Goal: Information Seeking & Learning: Check status

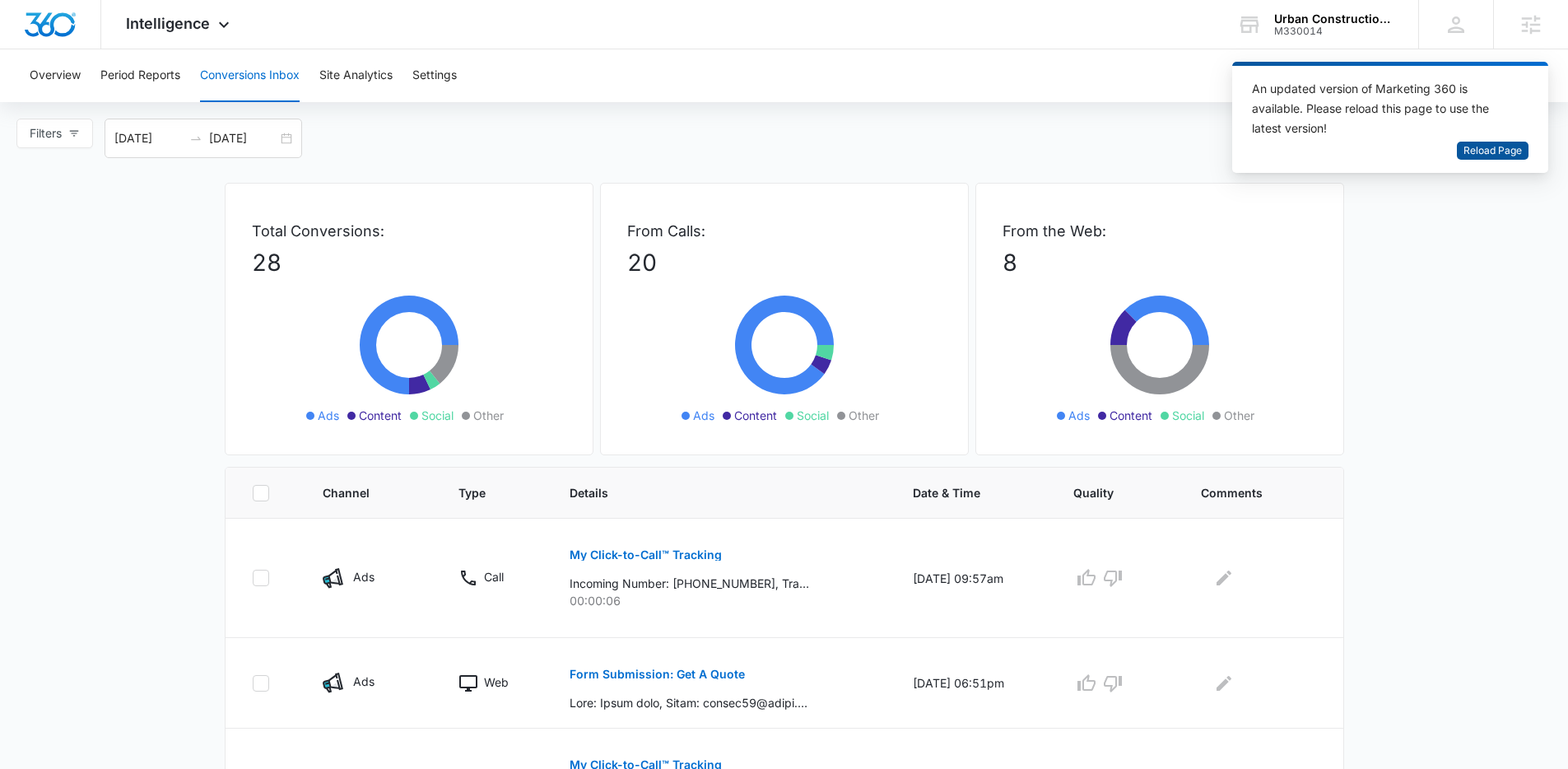
drag, startPoint x: 1524, startPoint y: 159, endPoint x: 1515, endPoint y: 153, distance: 10.8
click at [1523, 159] on div "An updated version of Marketing 360 is available. Please reload this page to us…" at bounding box center [1390, 117] width 316 height 111
click at [1511, 150] on span "Reload Page" at bounding box center [1493, 151] width 58 height 16
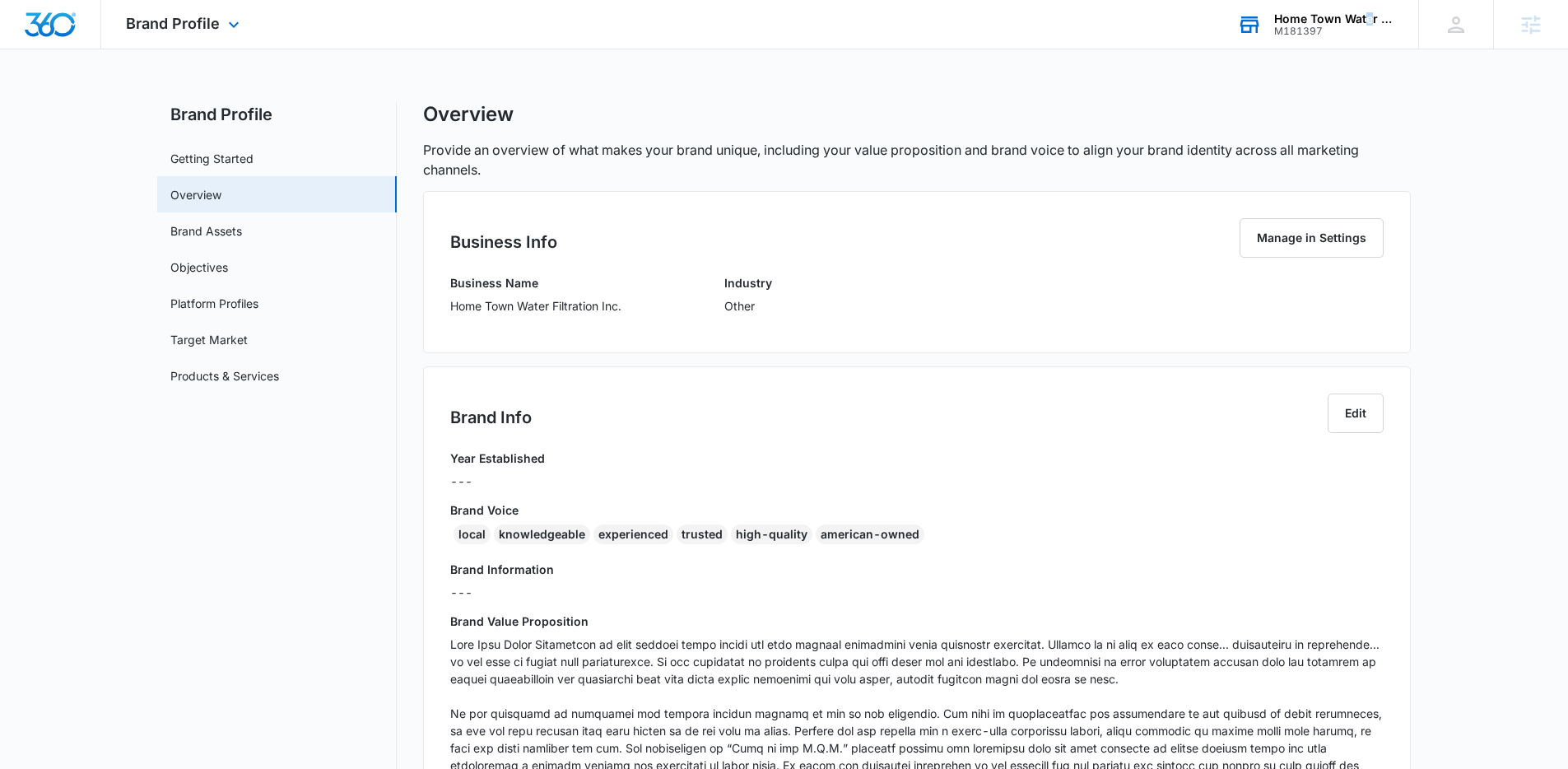
click at [1368, 24] on div "Home Town Water Filtration Inc." at bounding box center [1334, 19] width 120 height 13
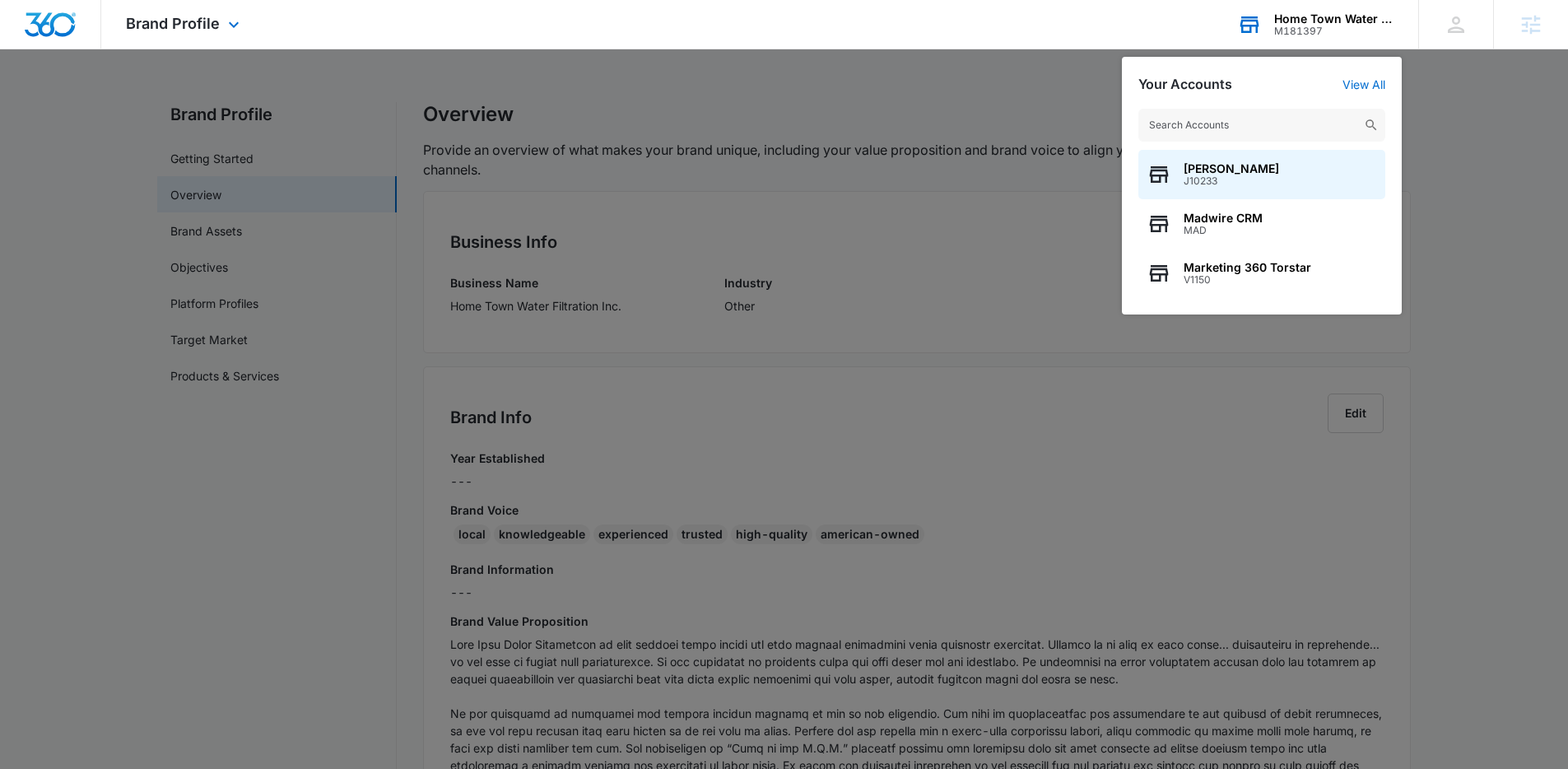
click at [1248, 123] on input "text" at bounding box center [1262, 124] width 247 height 33
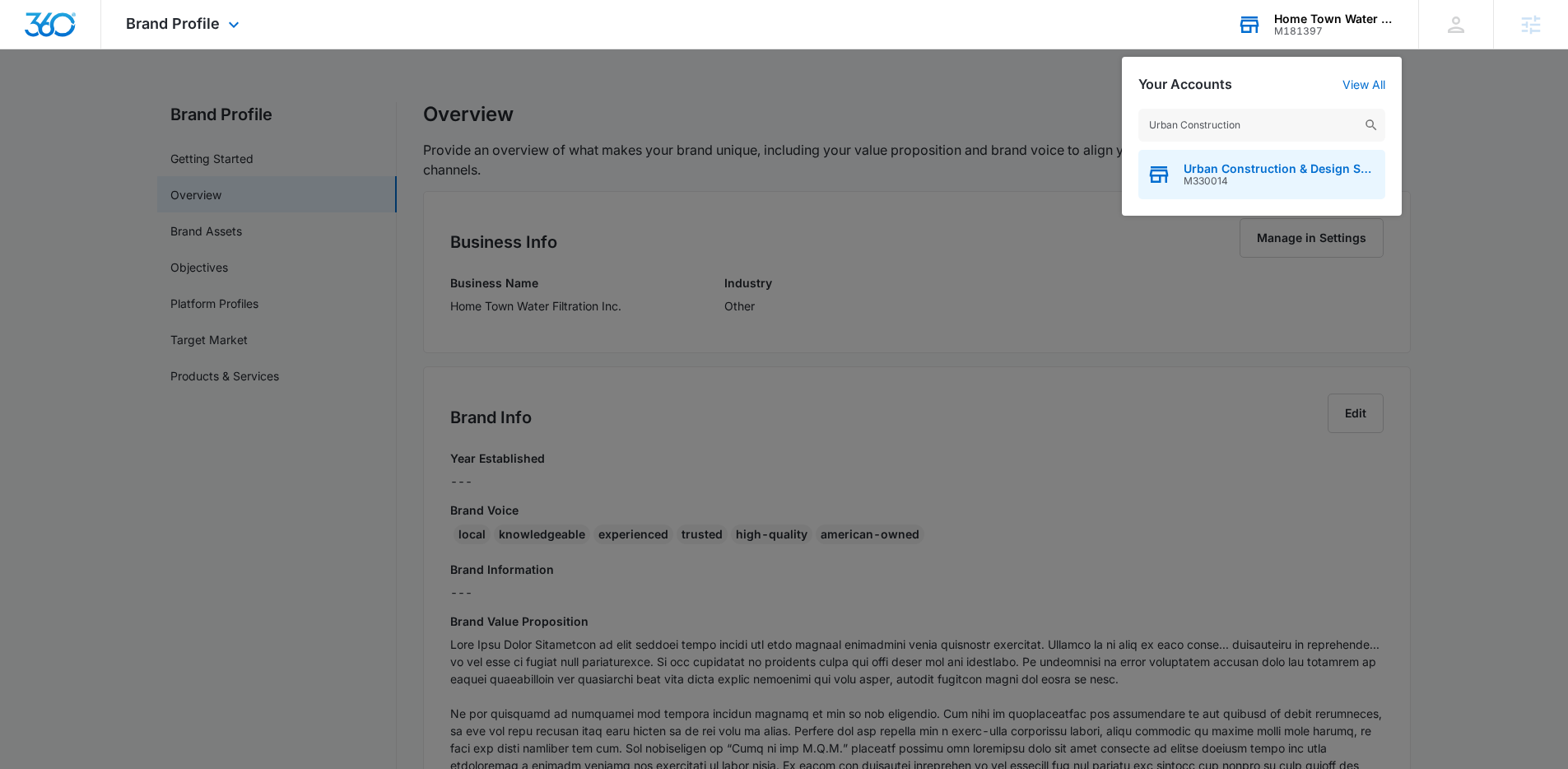
type input "Urban Construction"
click at [1242, 164] on span "Urban Construction & Design Solutions" at bounding box center [1281, 169] width 194 height 13
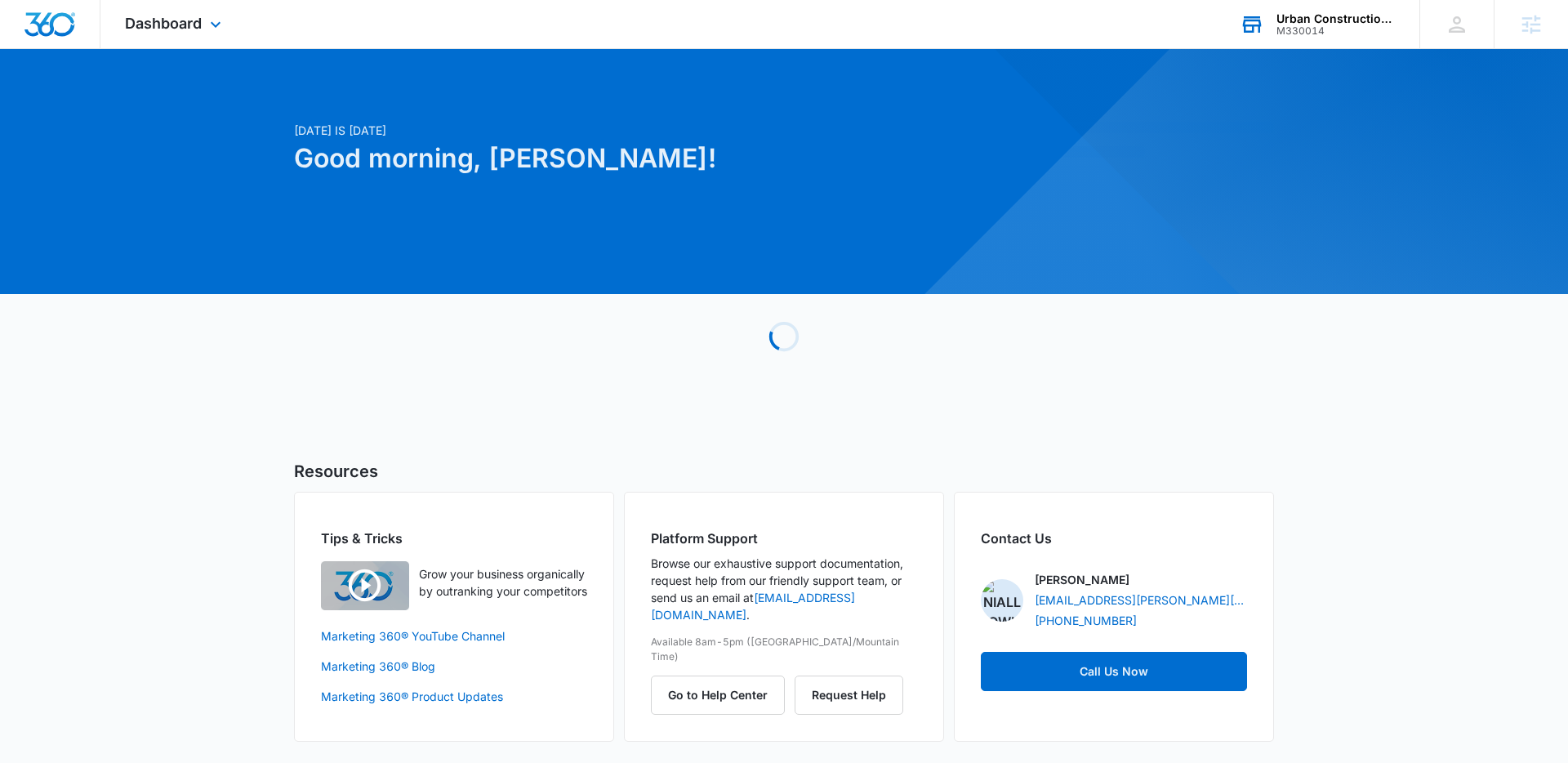
click at [140, 39] on div "Dashboard Apps Reputation Websites Forms CRM Email Social Shop Payments POS Con…" at bounding box center [175, 24] width 149 height 48
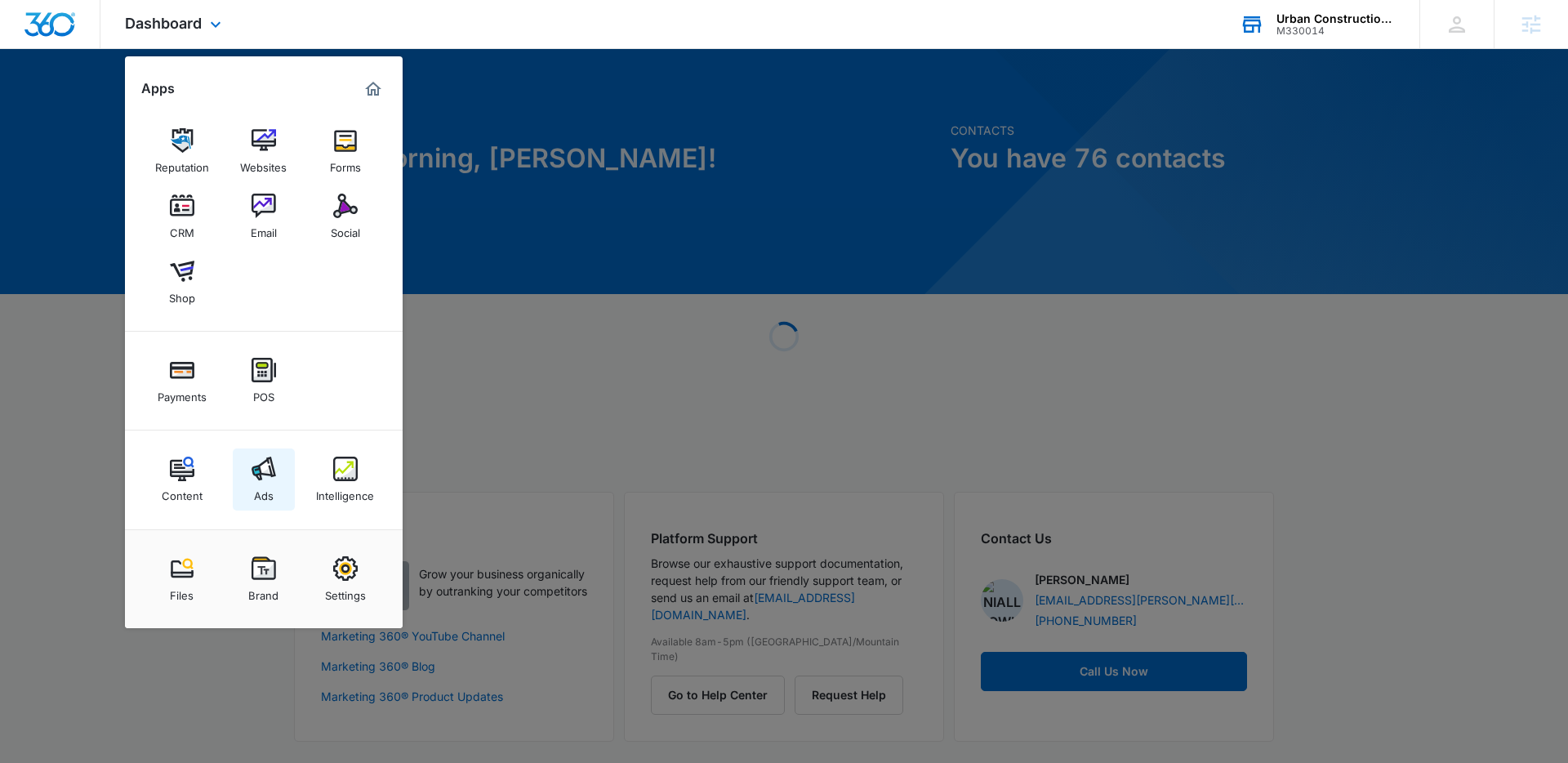
click at [276, 473] on link "Ads" at bounding box center [263, 479] width 62 height 62
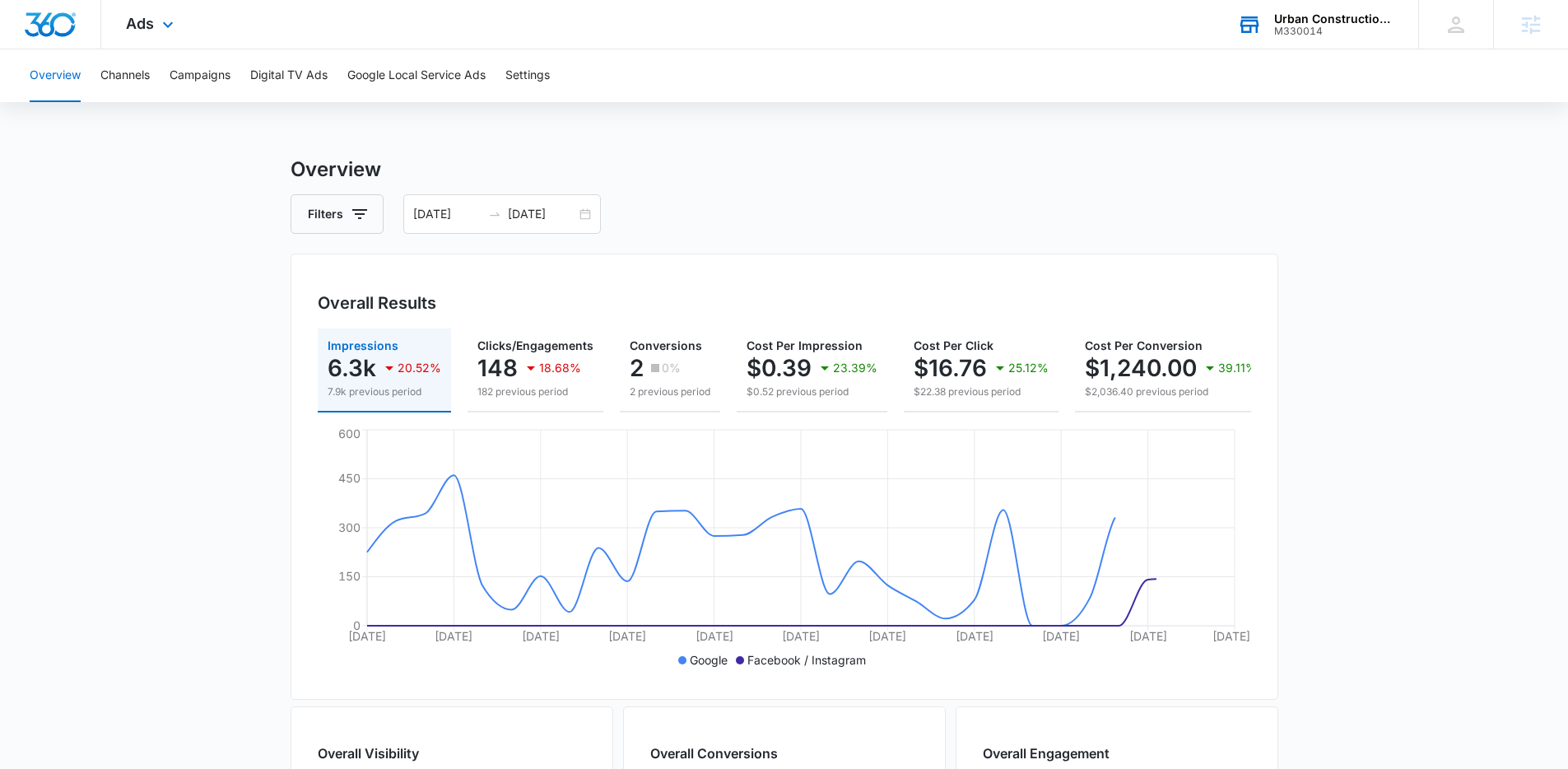
drag, startPoint x: 155, startPoint y: 20, endPoint x: 286, endPoint y: 127, distance: 169.1
click at [156, 21] on div "Ads Apps Reputation Websites Forms CRM Email Social Shop Payments POS Content A…" at bounding box center [151, 24] width 101 height 48
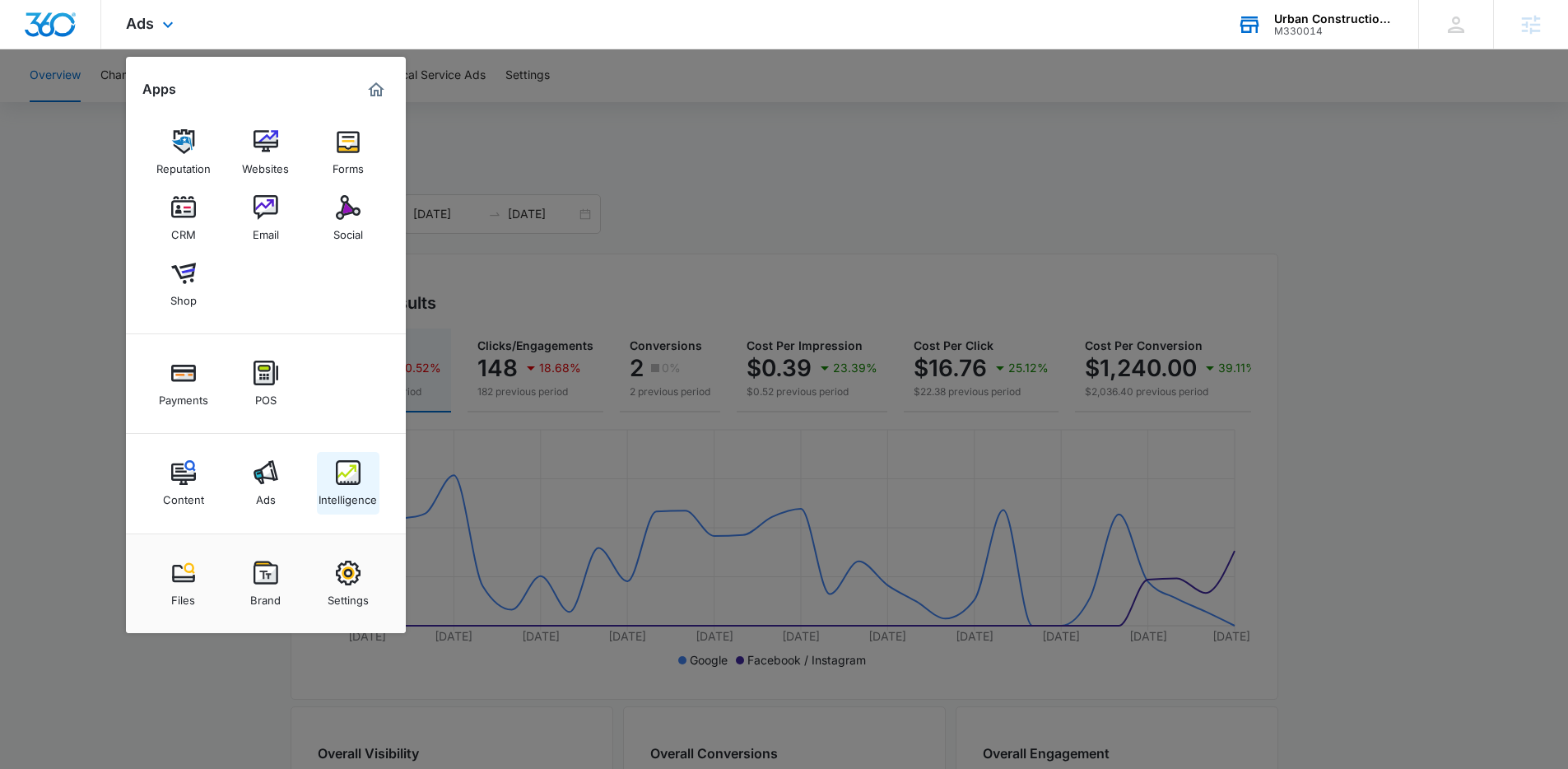
click at [367, 492] on div "Intelligence" at bounding box center [348, 496] width 58 height 22
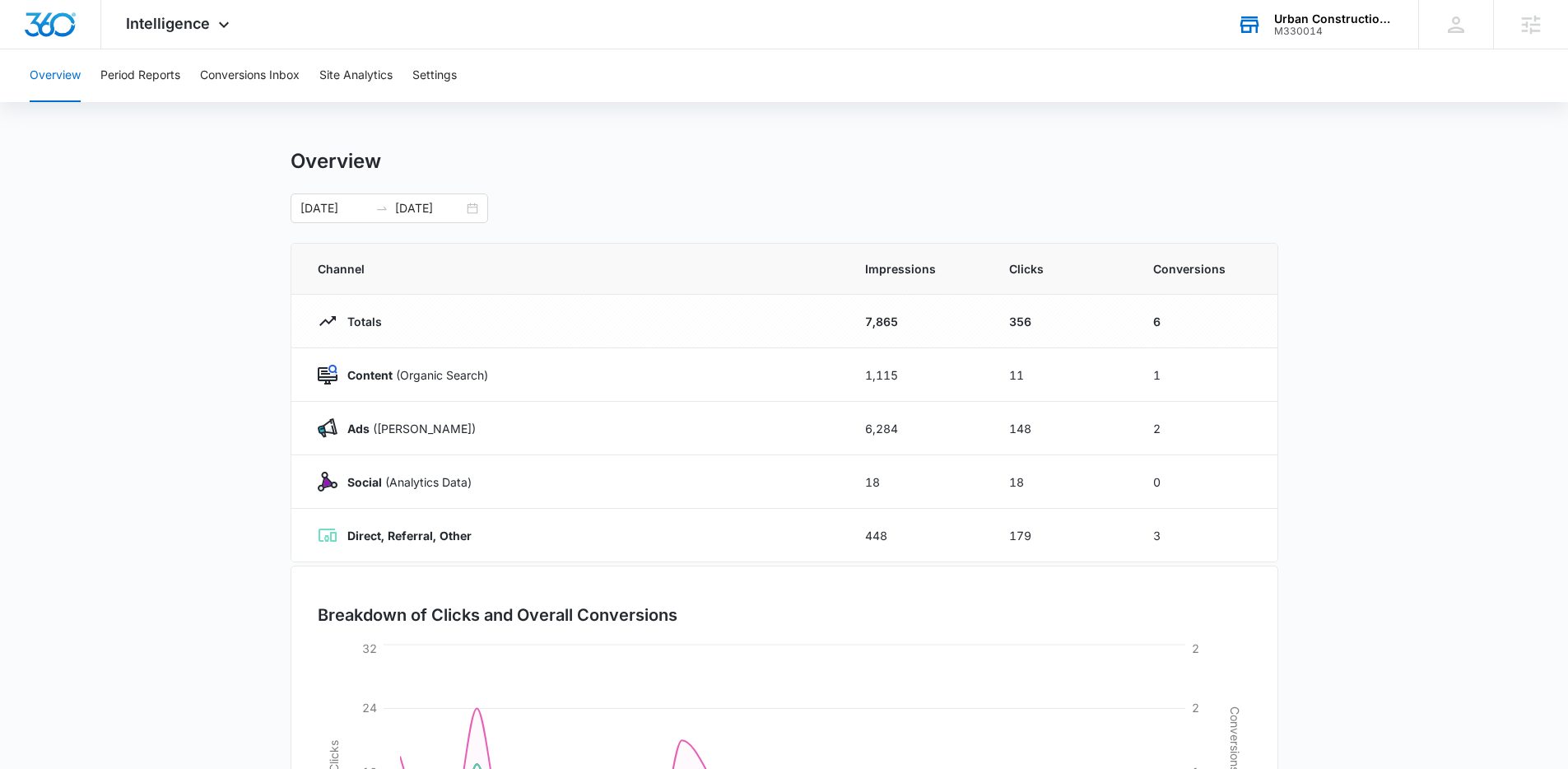
scroll to position [18, 0]
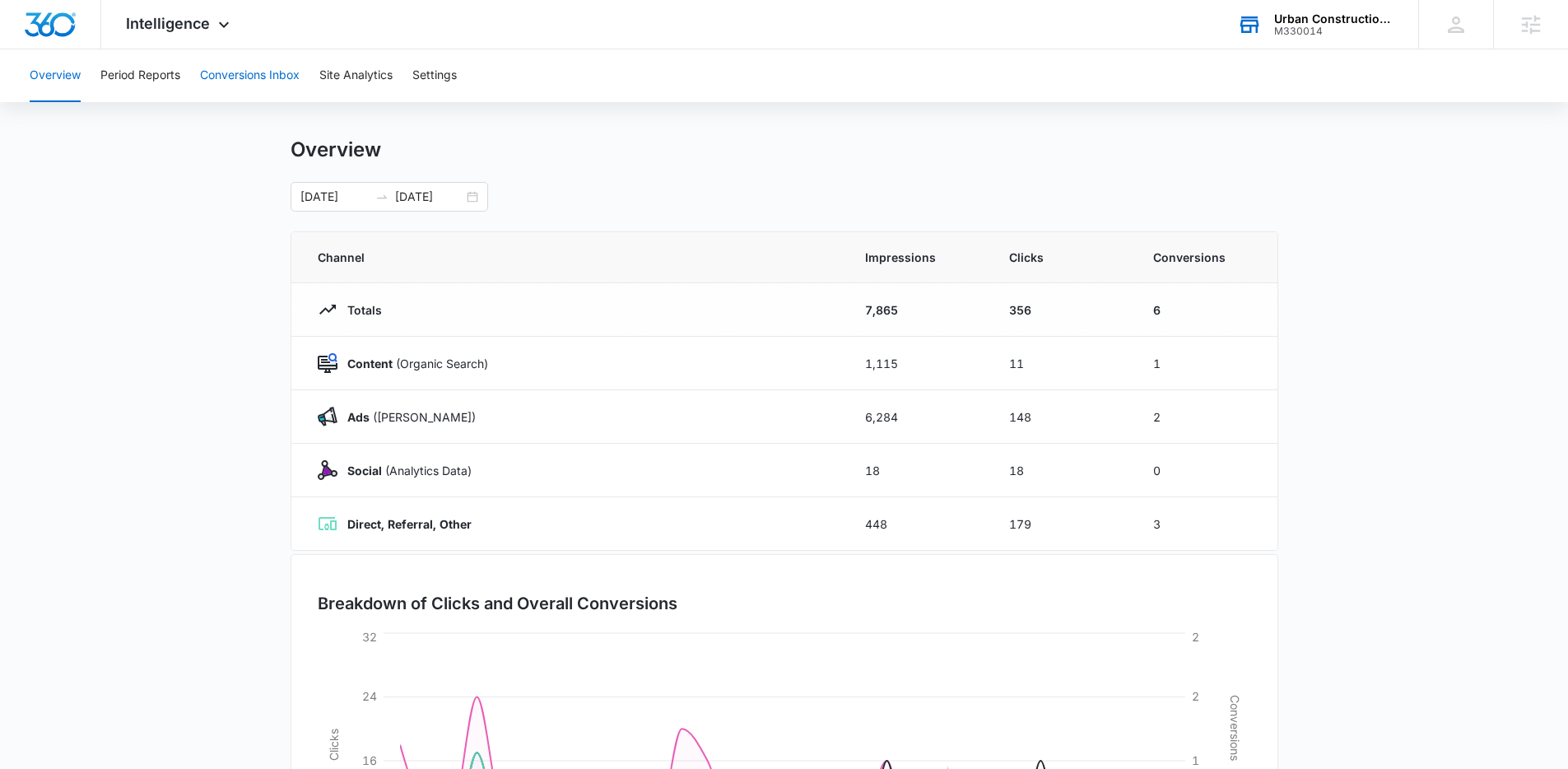
click at [272, 95] on button "Conversions Inbox" at bounding box center [250, 75] width 99 height 53
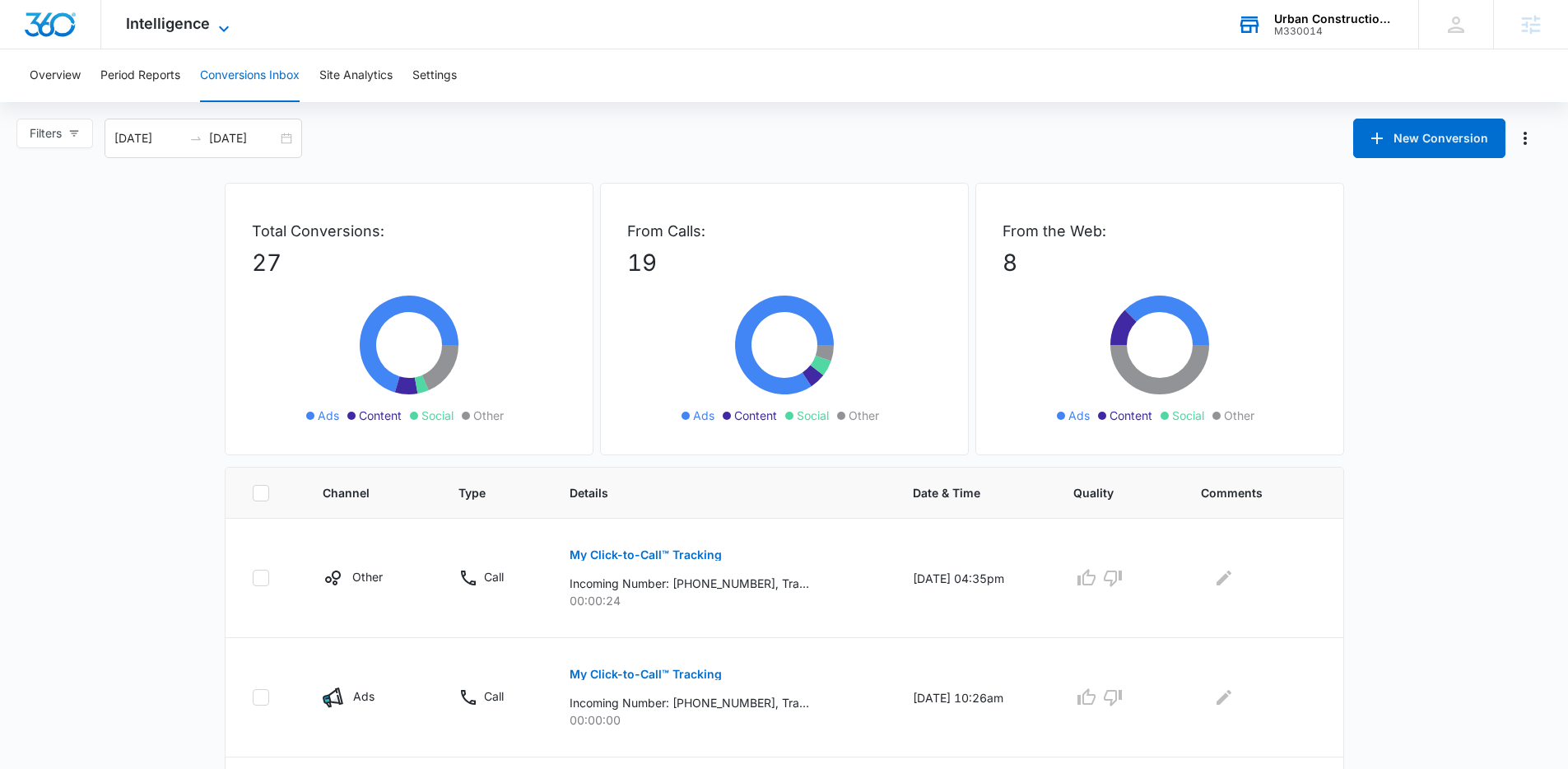
click at [218, 27] on icon at bounding box center [224, 29] width 20 height 20
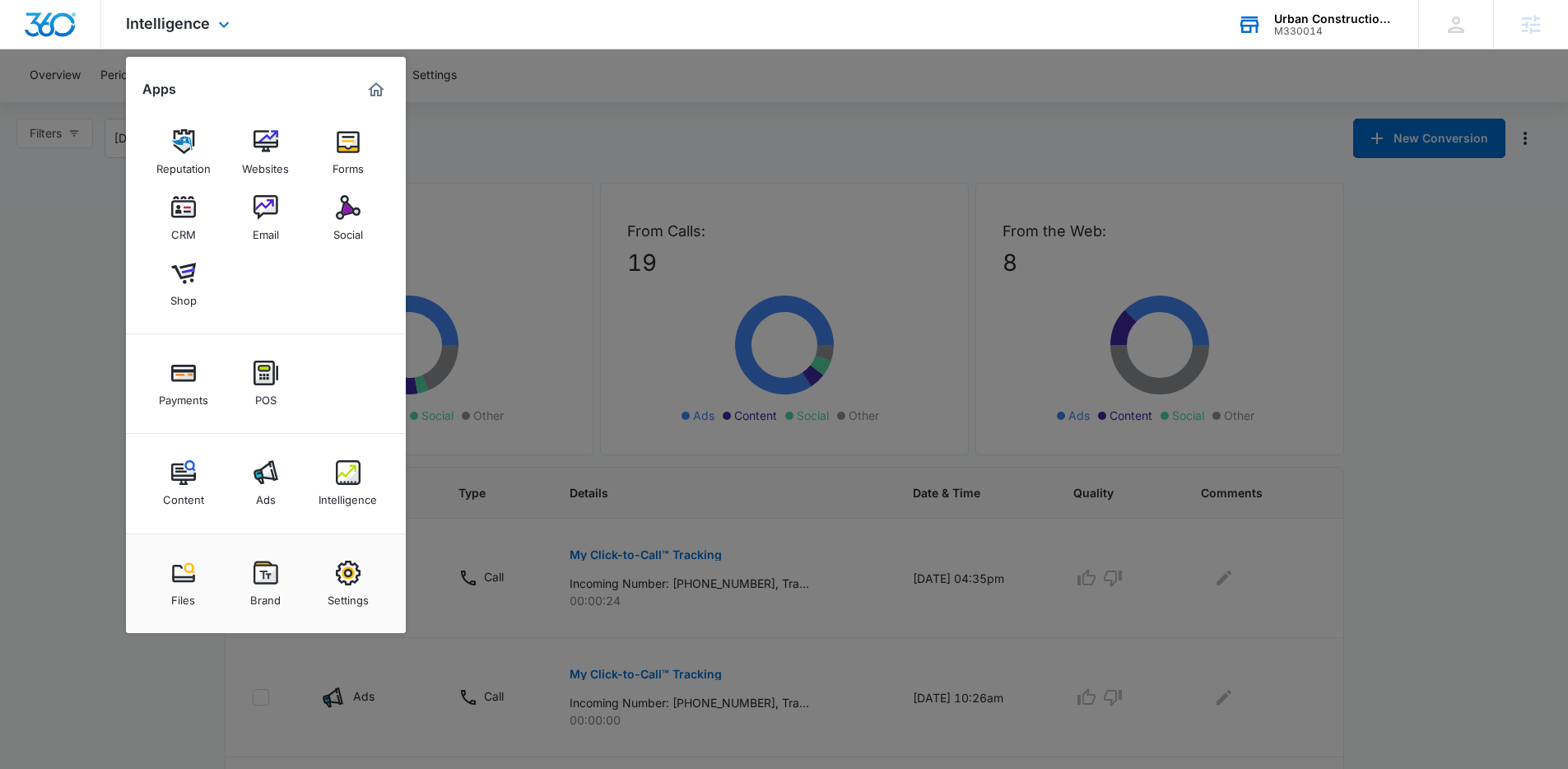
drag, startPoint x: 270, startPoint y: 478, endPoint x: 303, endPoint y: 470, distance: 34.0
click at [531, 496] on div at bounding box center [784, 384] width 1568 height 769
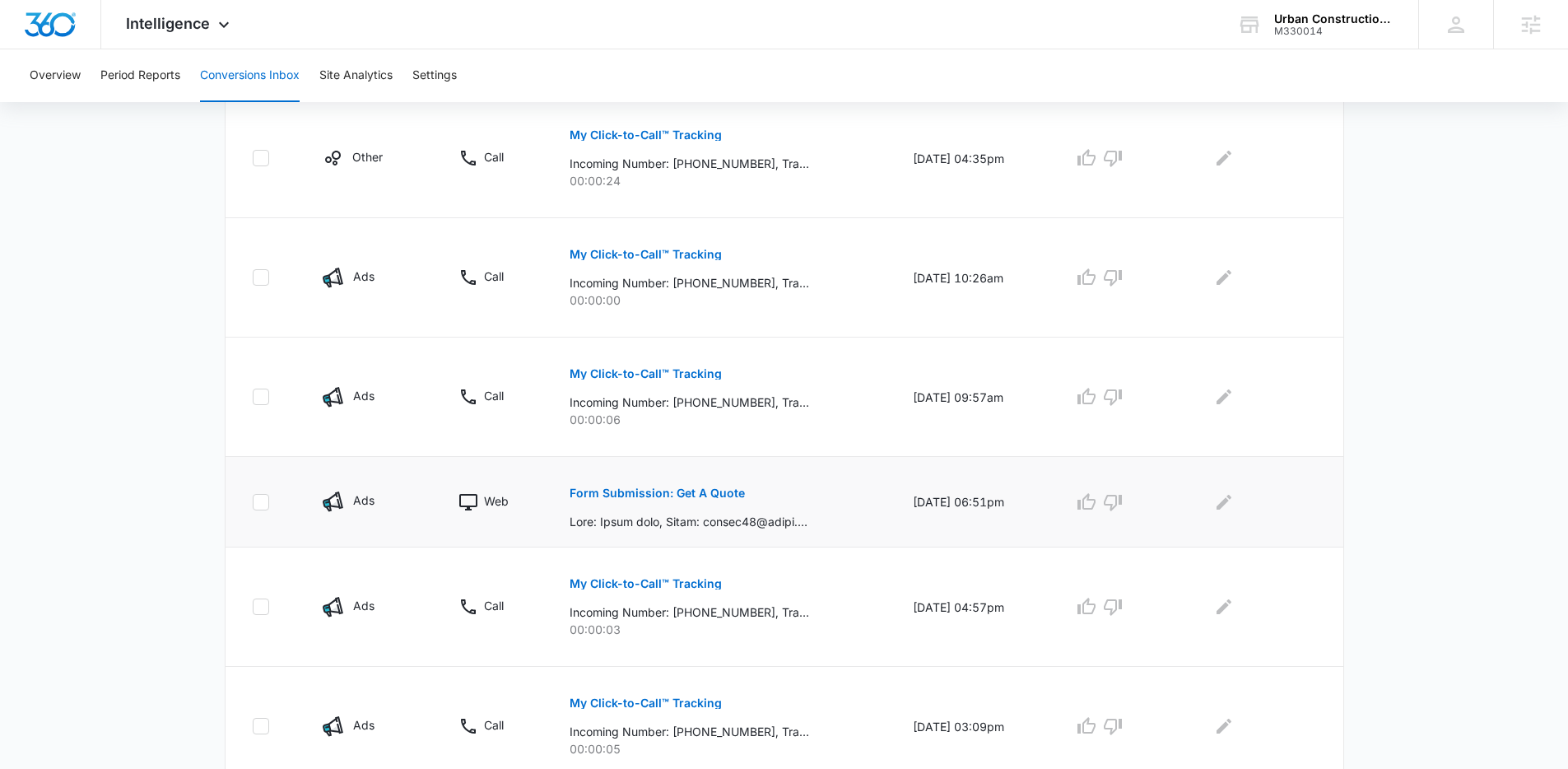
scroll to position [349, 0]
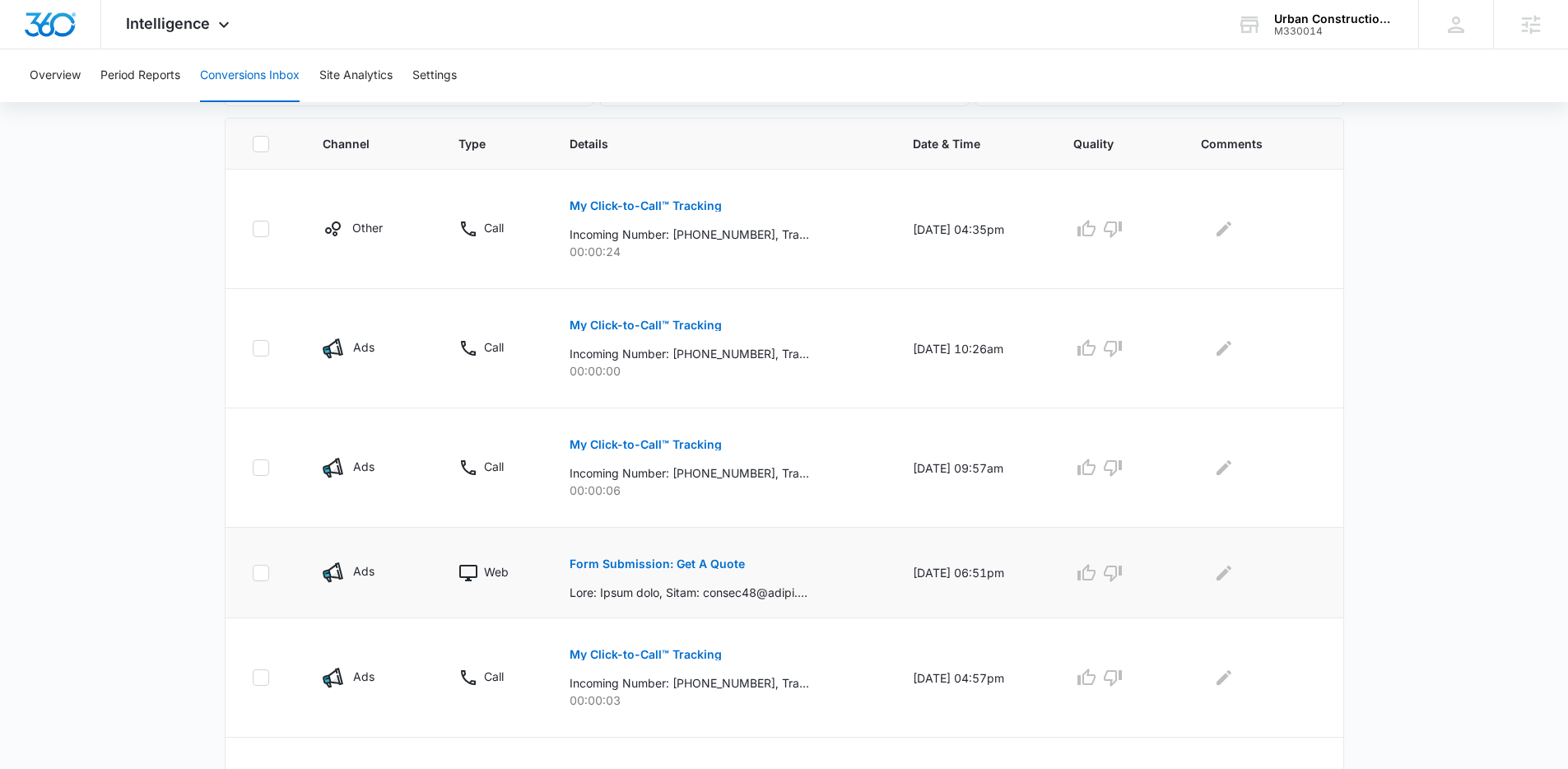
click at [689, 570] on button "Form Submission: Get A Quote" at bounding box center [657, 564] width 175 height 39
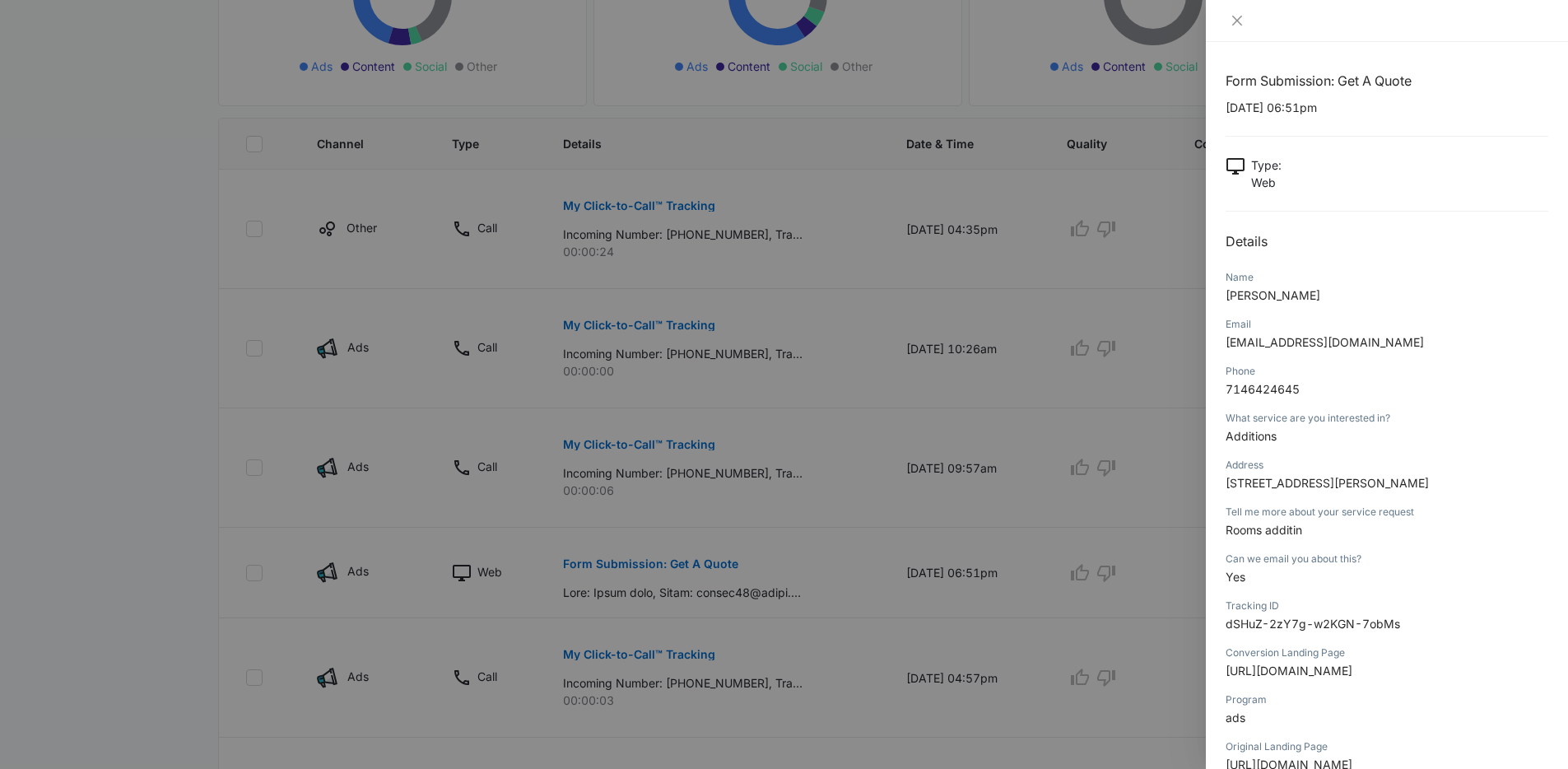
click at [755, 437] on div at bounding box center [784, 384] width 1568 height 769
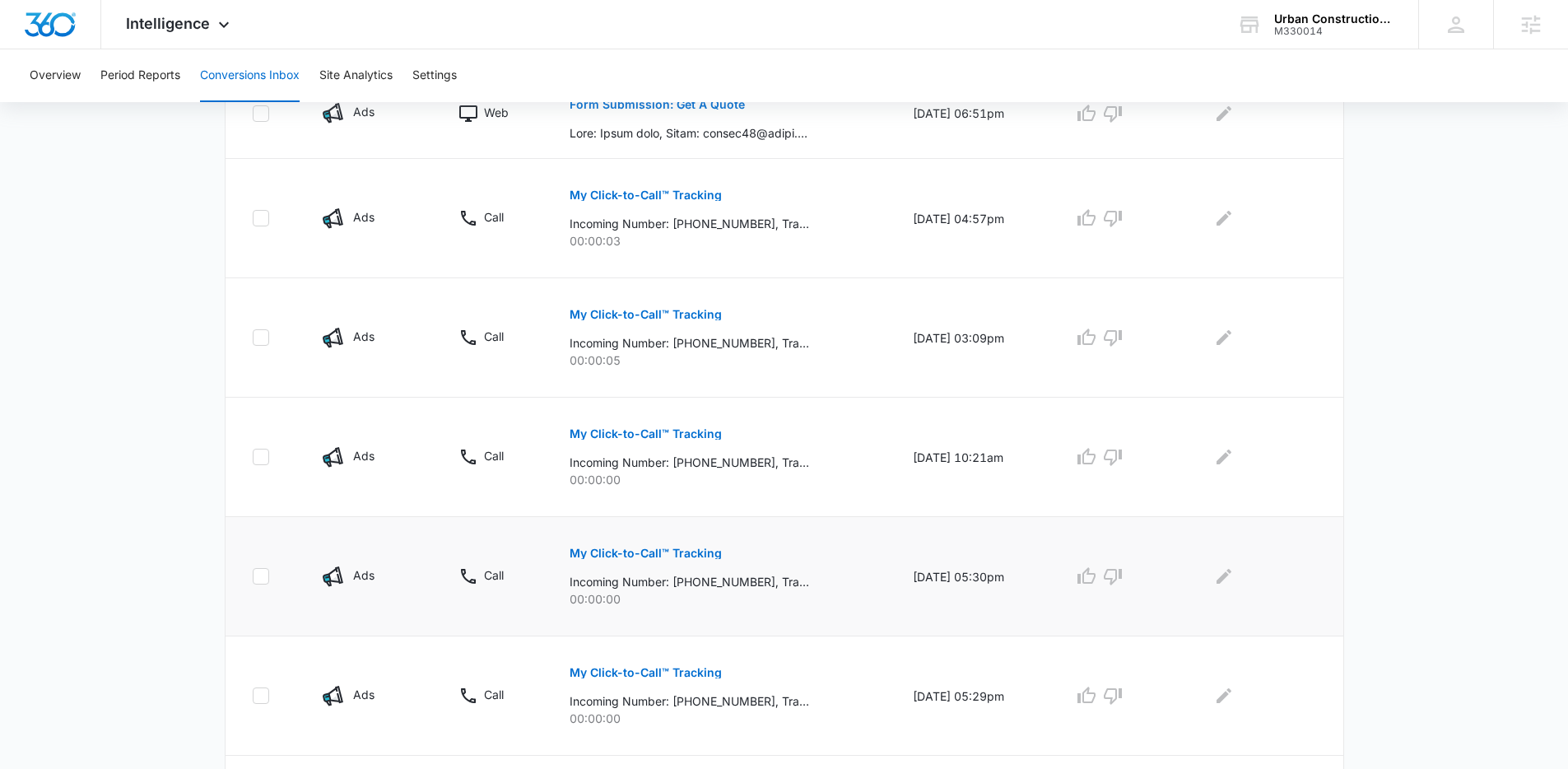
scroll to position [965, 0]
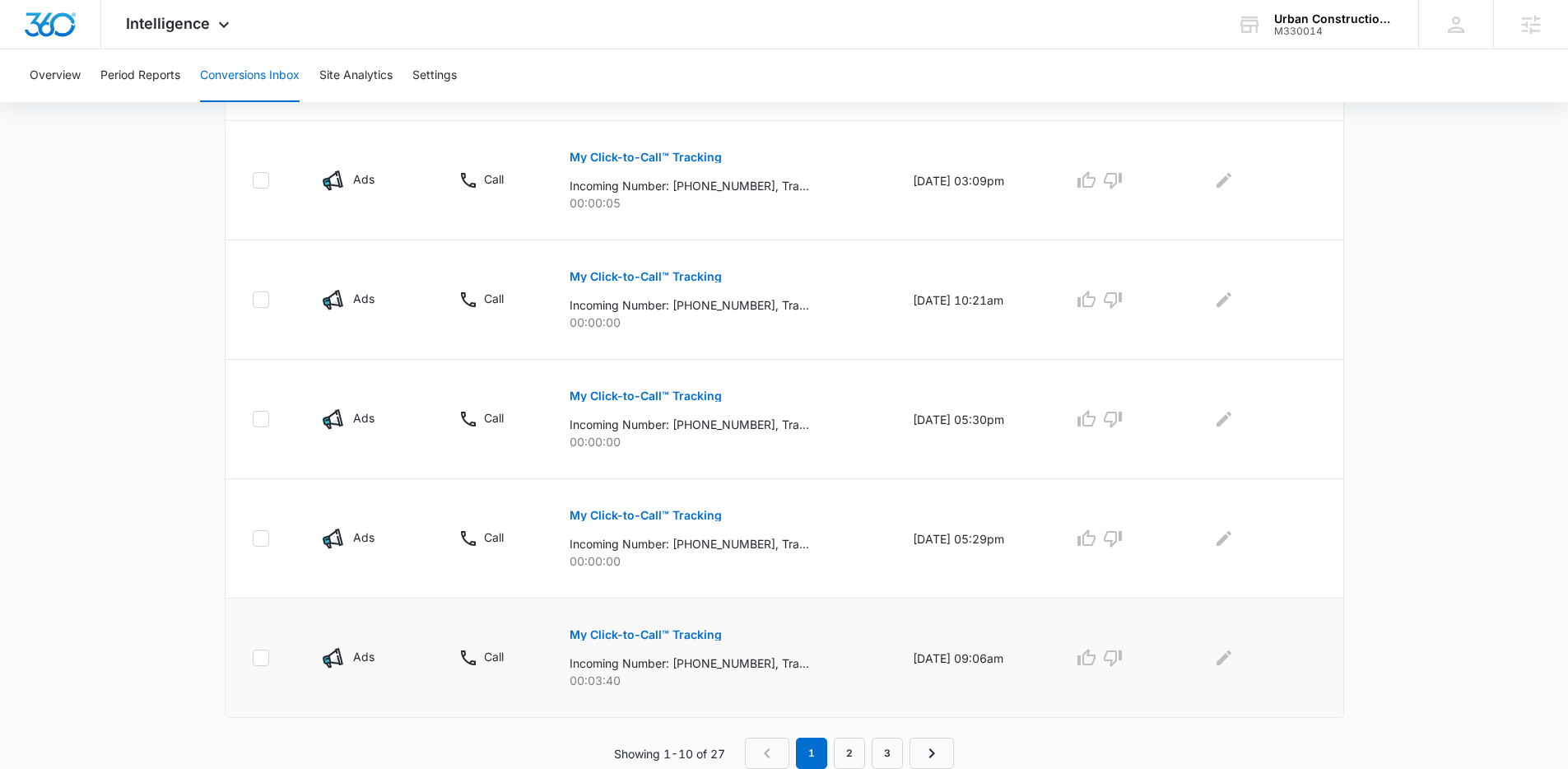
click at [668, 624] on button "My Click-to-Call™ Tracking" at bounding box center [645, 634] width 152 height 39
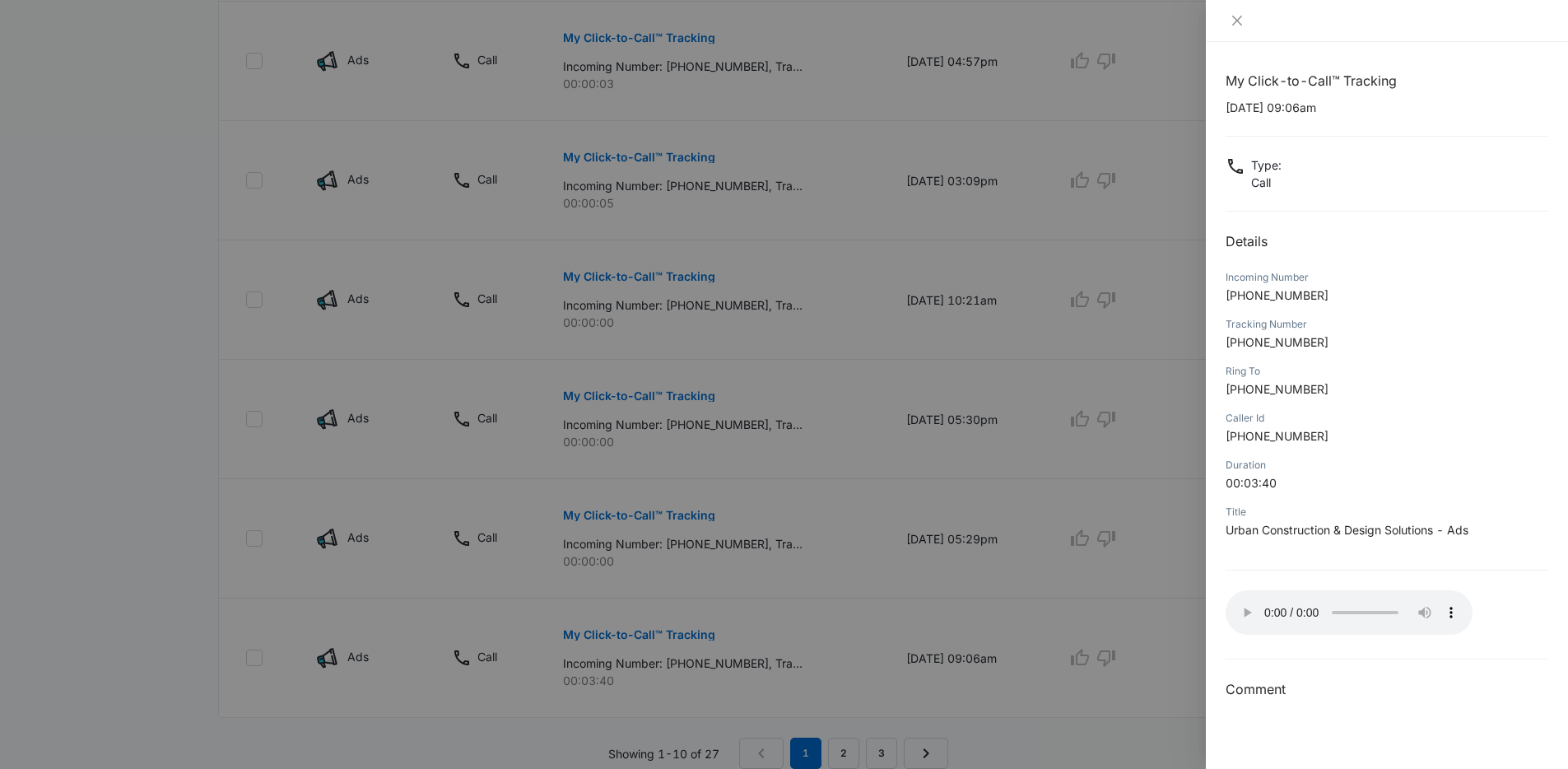
click at [1130, 571] on div at bounding box center [784, 384] width 1568 height 769
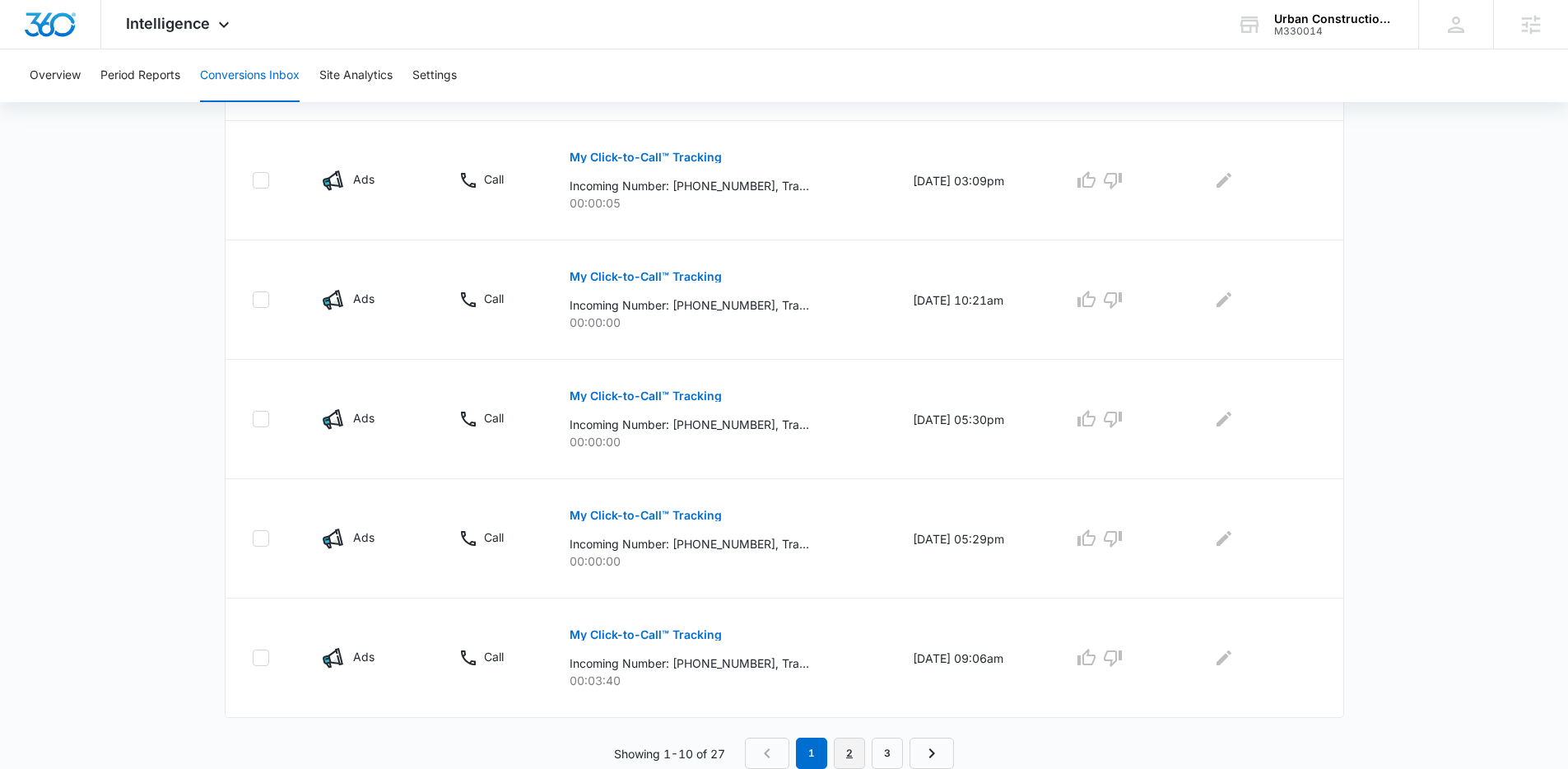
click at [852, 741] on link "2" at bounding box center [849, 752] width 31 height 31
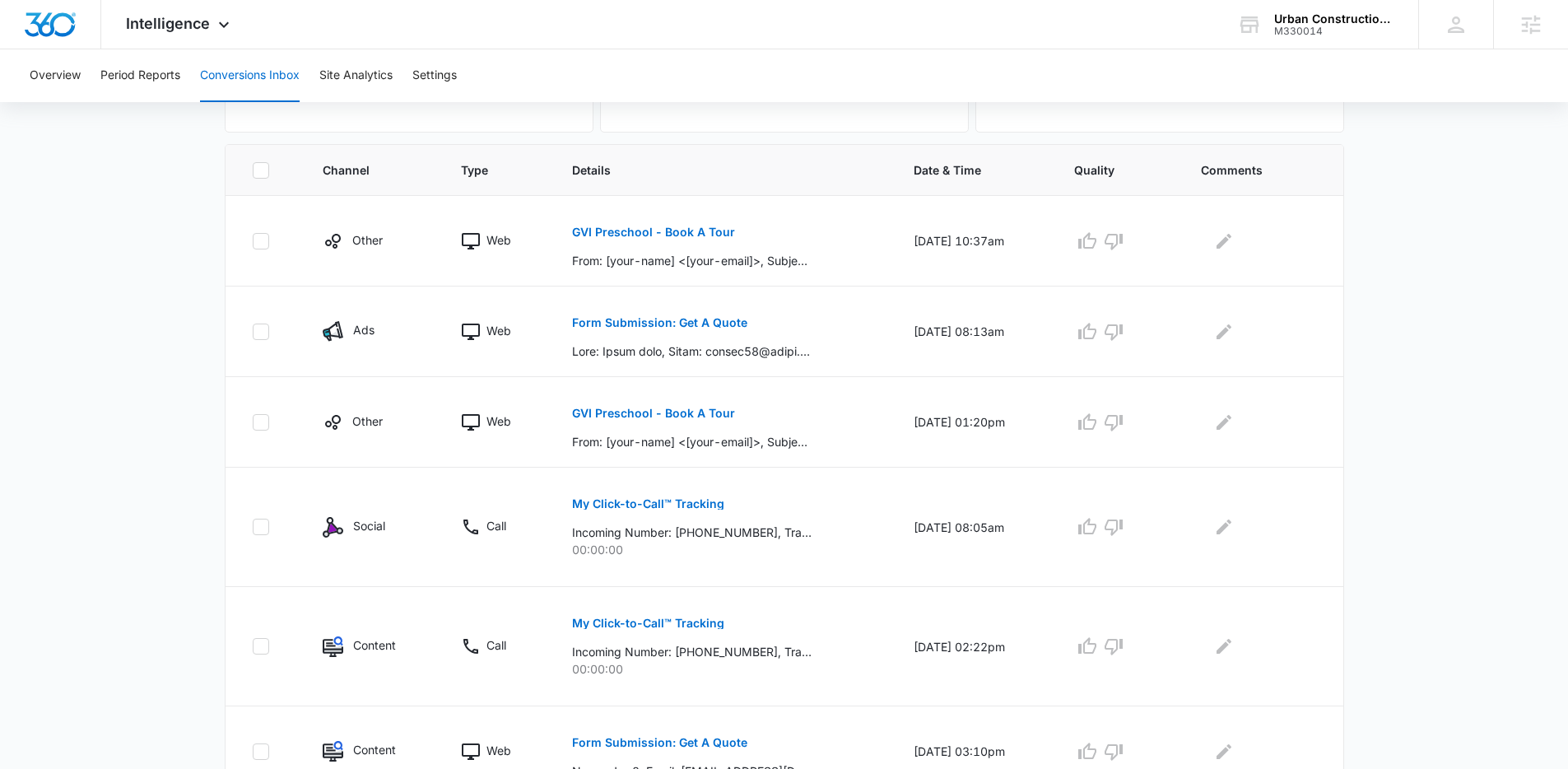
scroll to position [792, 0]
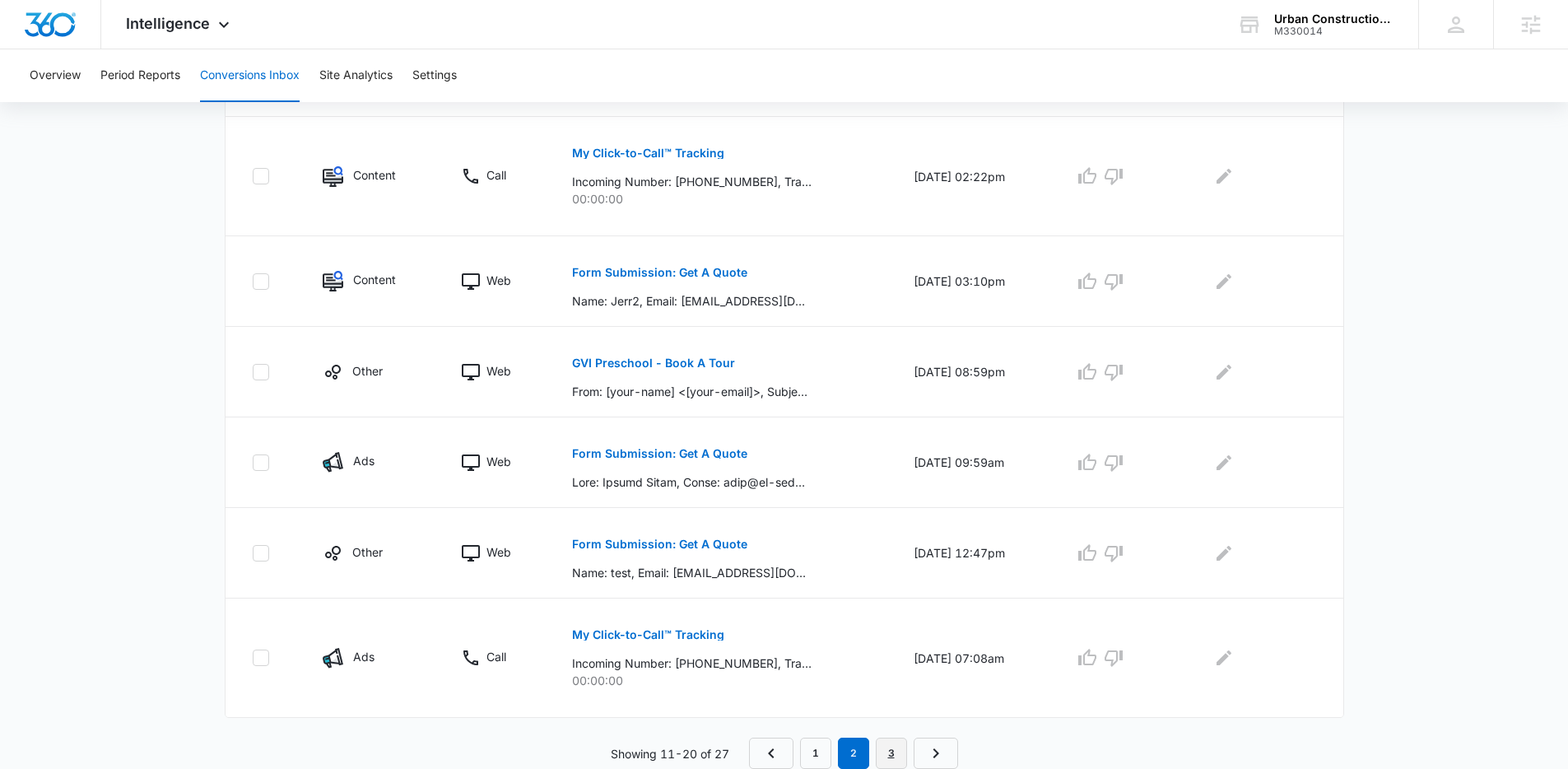
click at [892, 750] on link "3" at bounding box center [891, 752] width 31 height 31
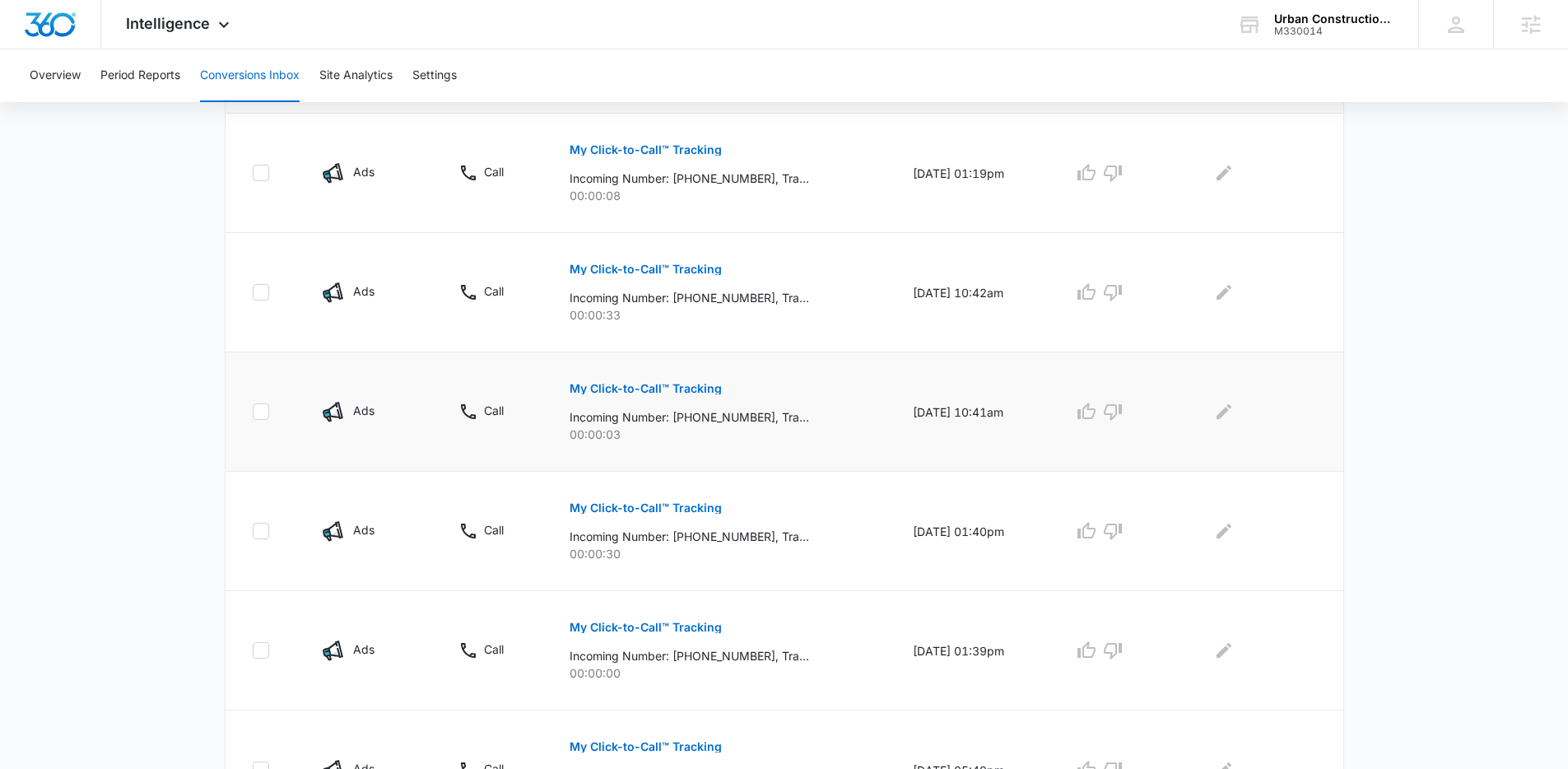
scroll to position [488, 0]
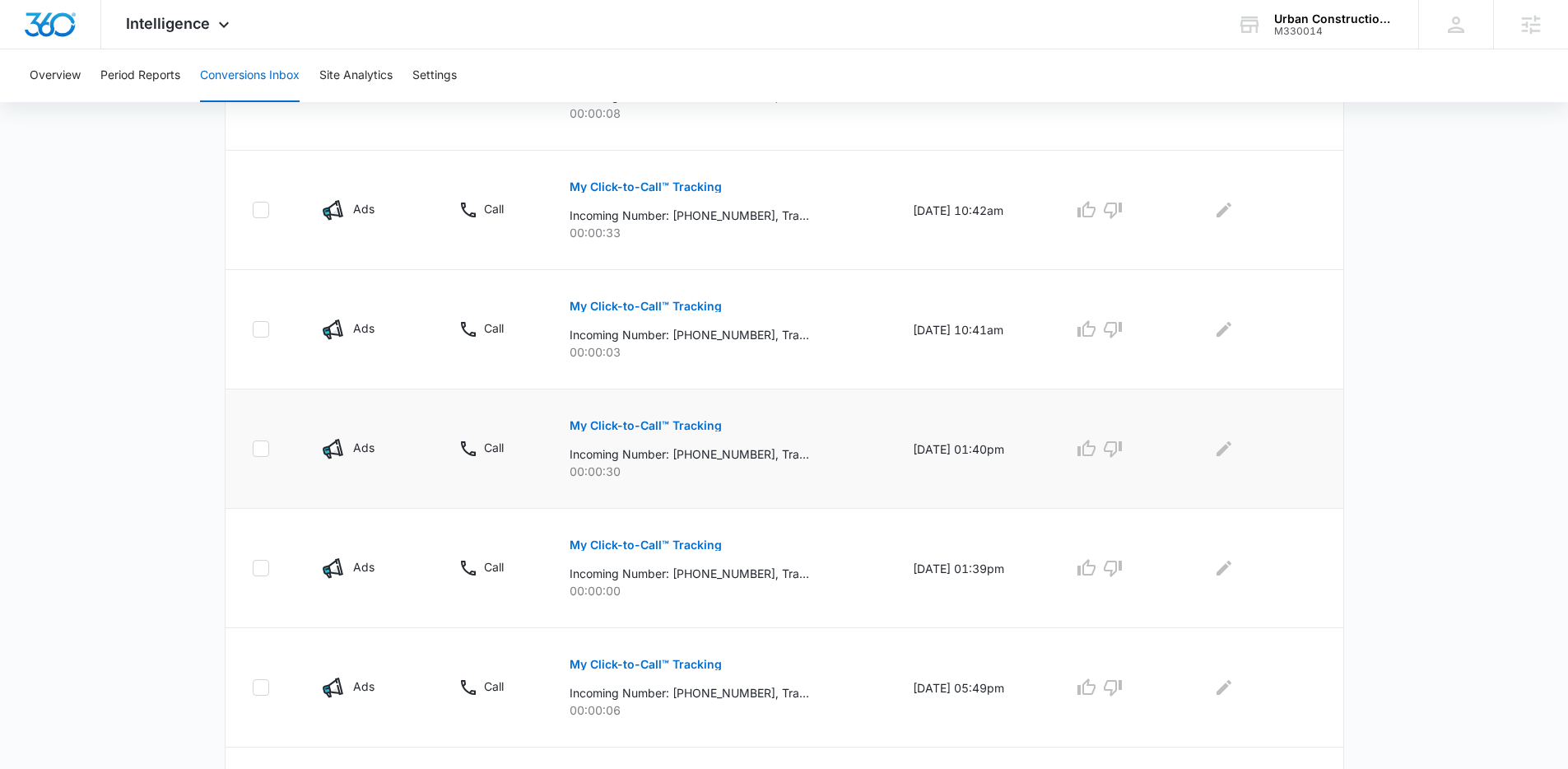
click at [660, 426] on p "My Click-to-Call™ Tracking" at bounding box center [645, 426] width 152 height 12
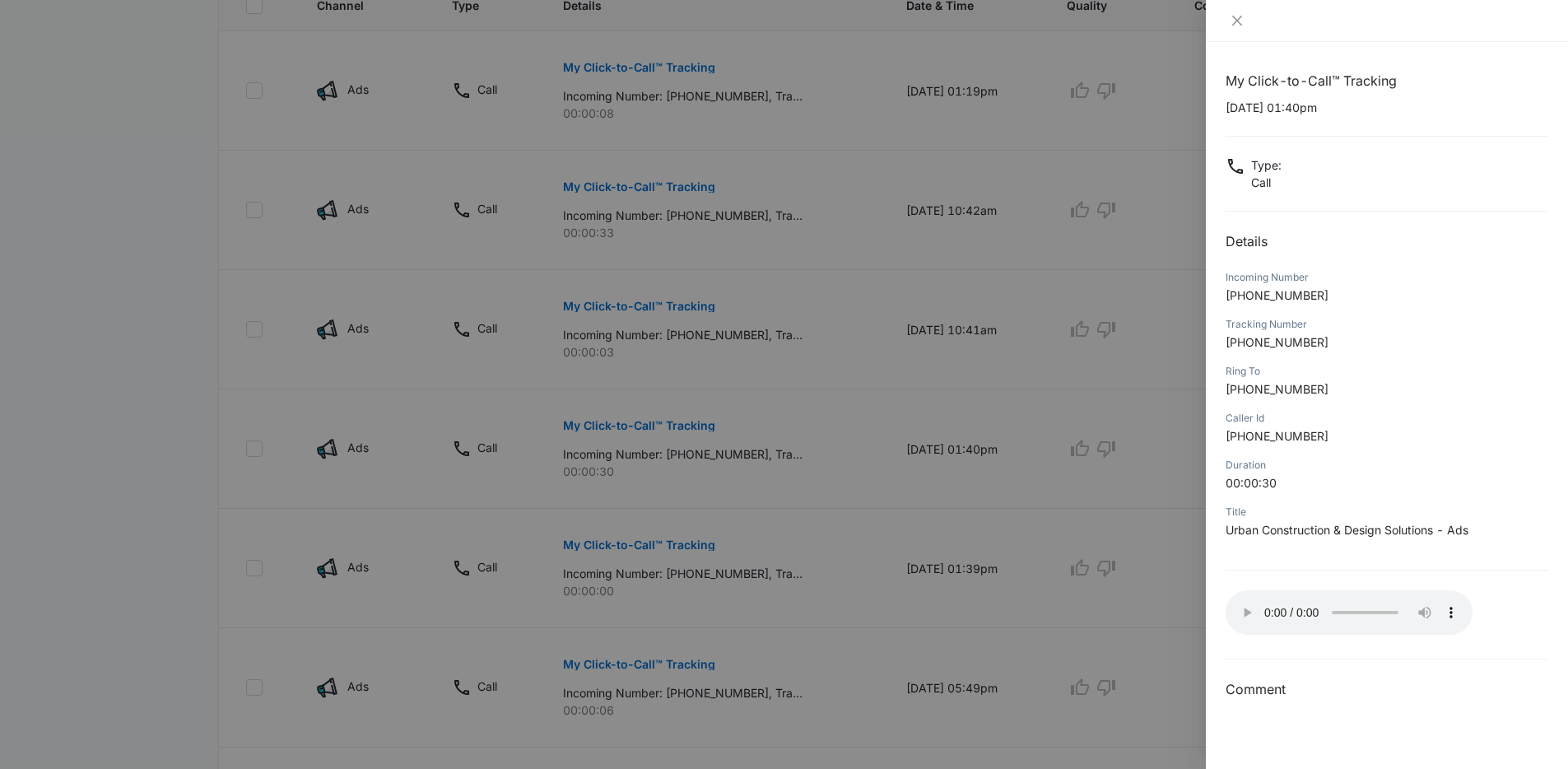
click at [819, 420] on div at bounding box center [784, 384] width 1568 height 769
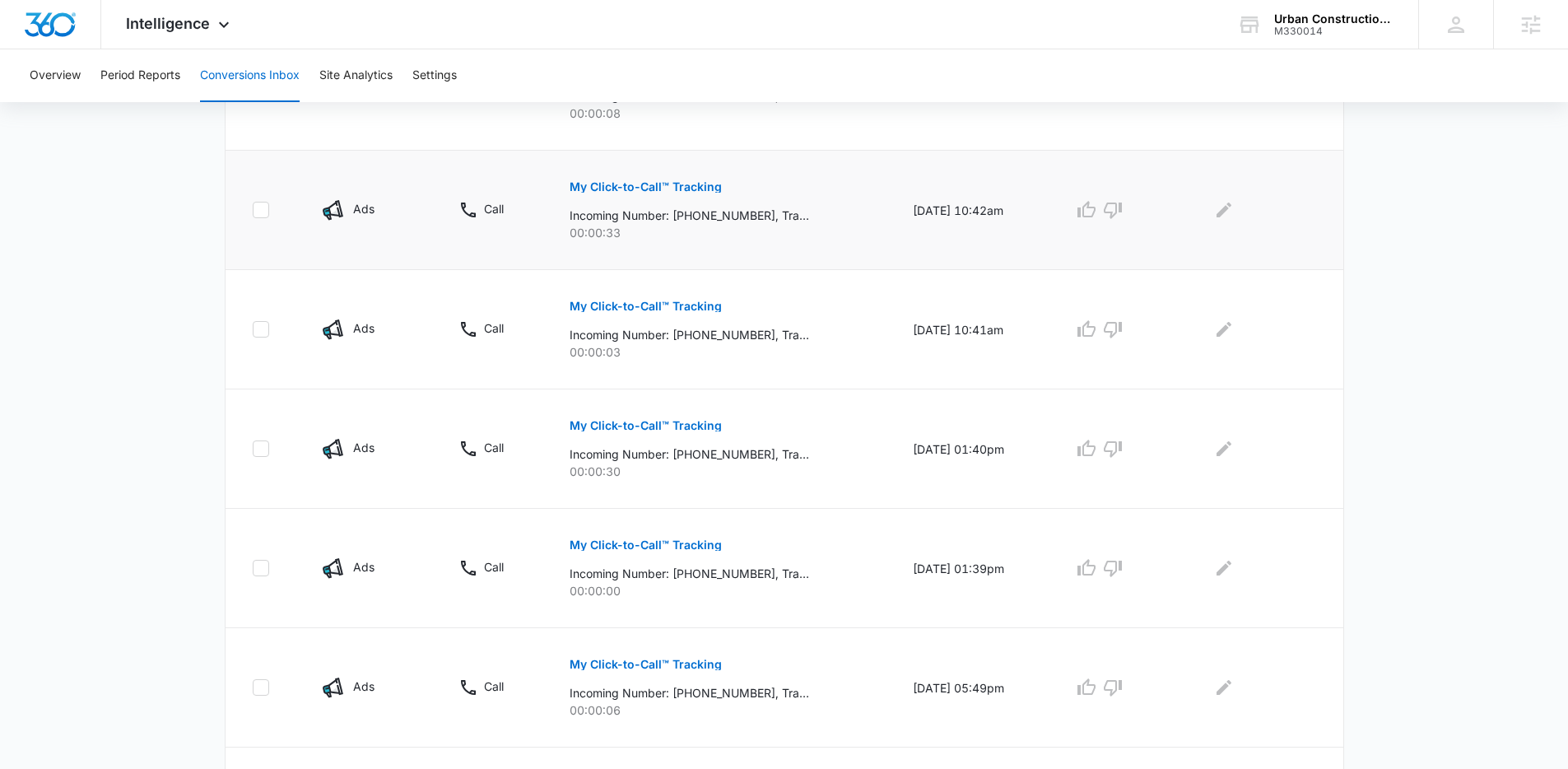
click at [653, 190] on p "My Click-to-Call™ Tracking" at bounding box center [645, 187] width 152 height 12
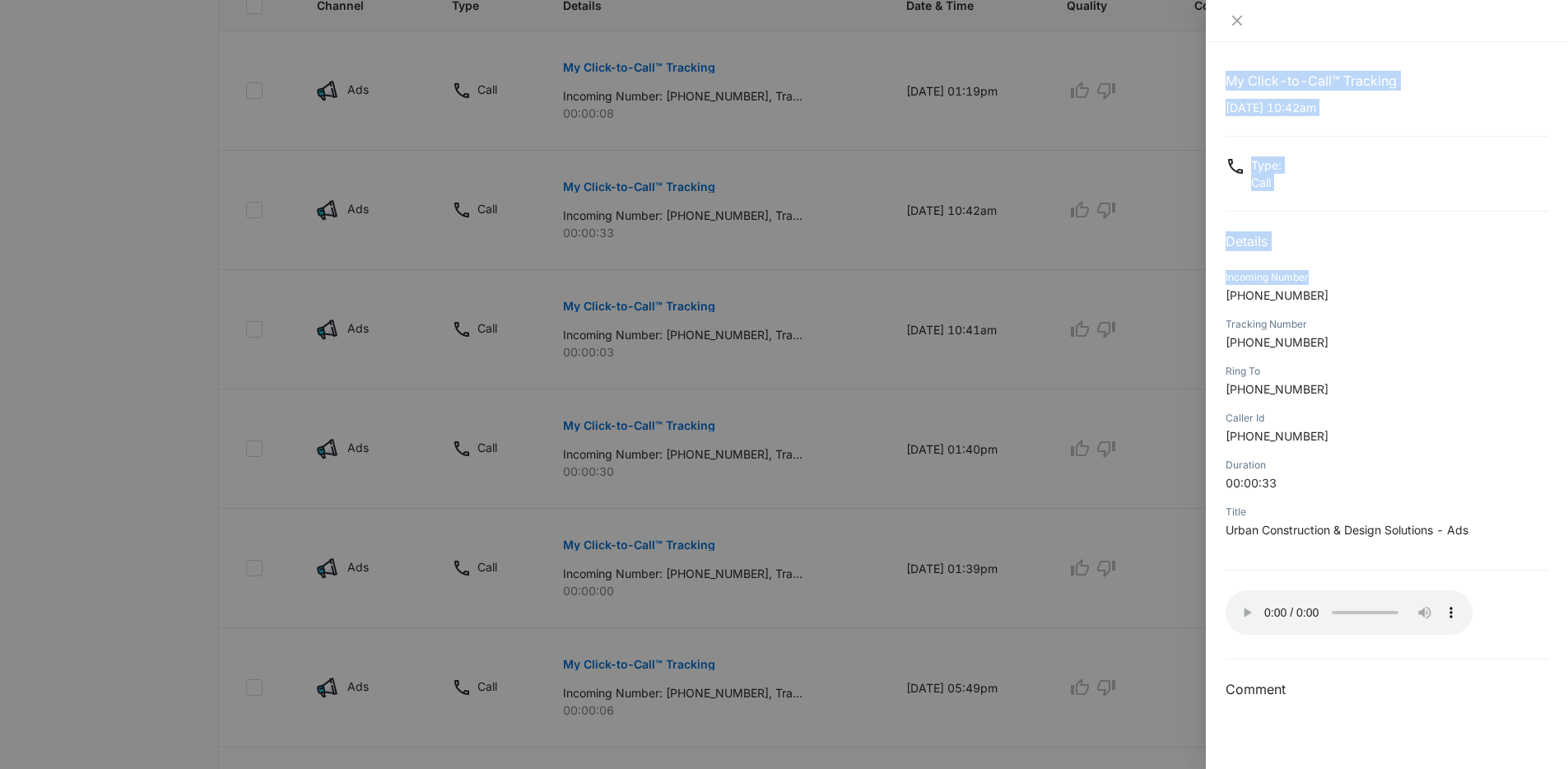
drag, startPoint x: 818, startPoint y: 225, endPoint x: 1493, endPoint y: 271, distance: 676.6
click at [1494, 271] on div "My Click-to-Call™ Tracking 08/19/2025 at 10:42am Type : Call Details Incoming N…" at bounding box center [784, 384] width 1568 height 769
click at [1493, 271] on div "Incoming Number" at bounding box center [1387, 277] width 322 height 15
click at [1165, 244] on div at bounding box center [784, 384] width 1568 height 769
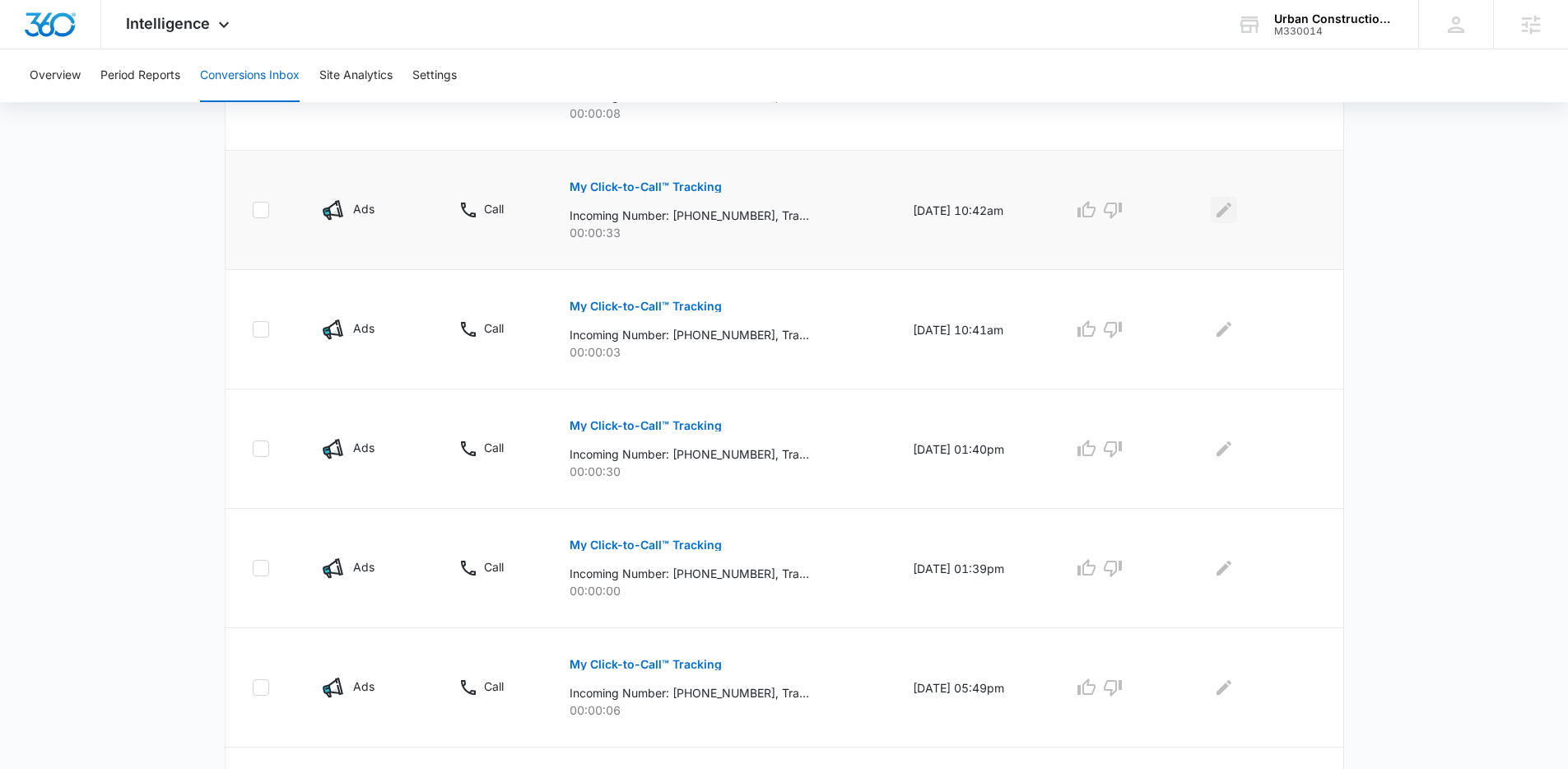
click at [1230, 215] on icon "Edit Comments" at bounding box center [1224, 210] width 20 height 20
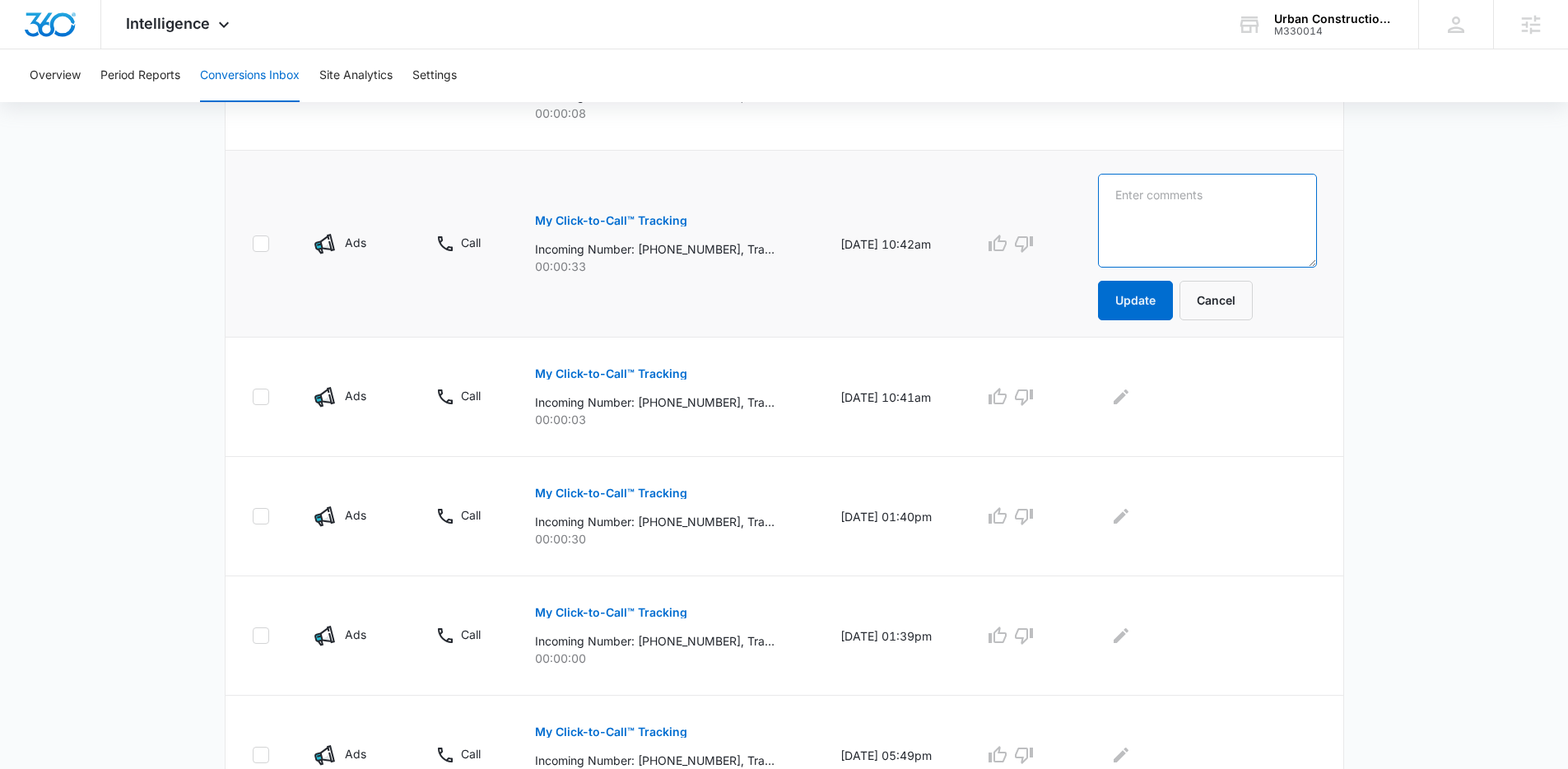
click at [1190, 228] on textarea at bounding box center [1206, 220] width 218 height 94
type textarea "Client want's to get drywall installed in garage"
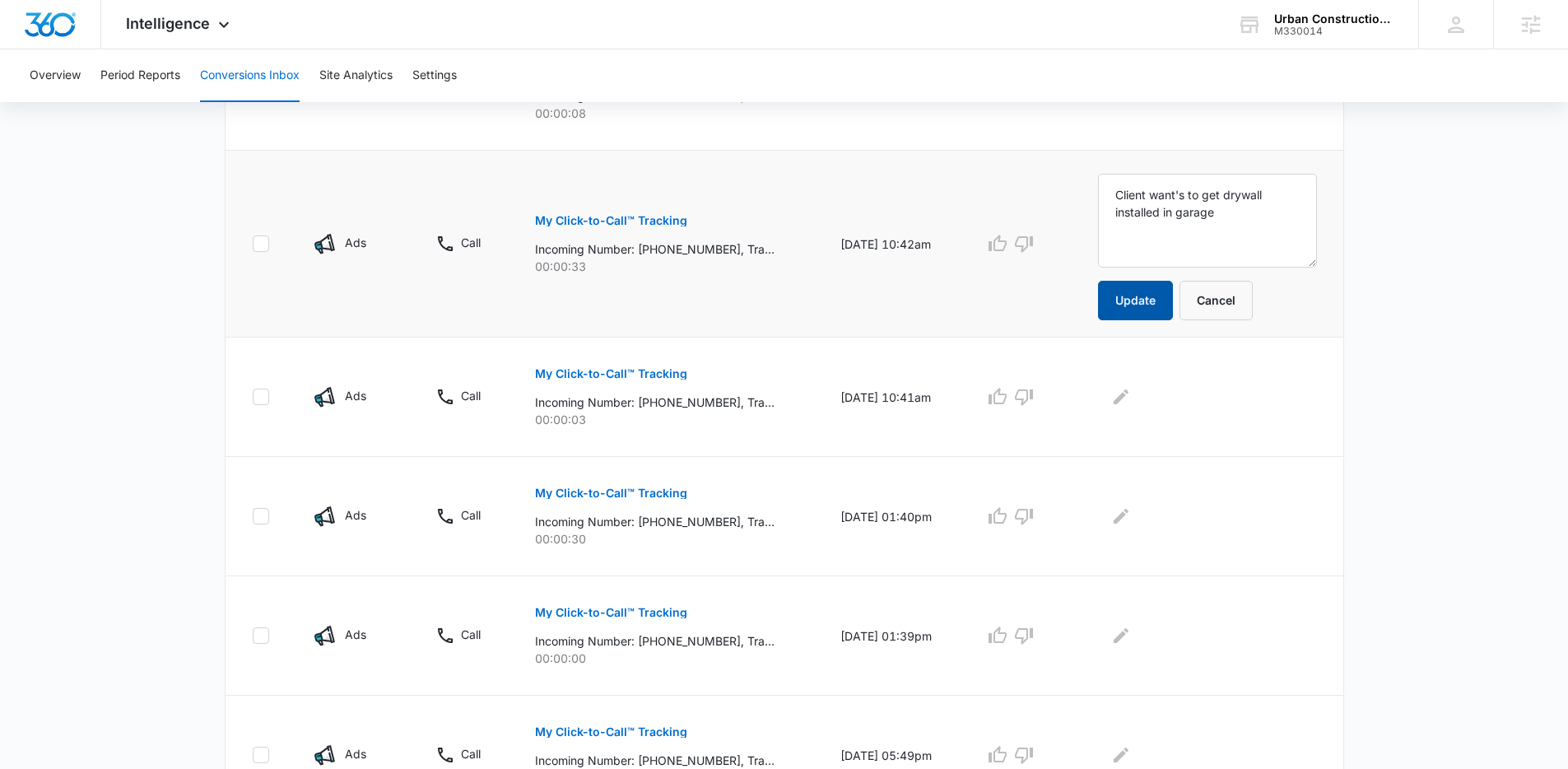
click at [1139, 293] on button "Update" at bounding box center [1136, 300] width 75 height 39
click at [1166, 291] on button "Update" at bounding box center [1136, 300] width 75 height 39
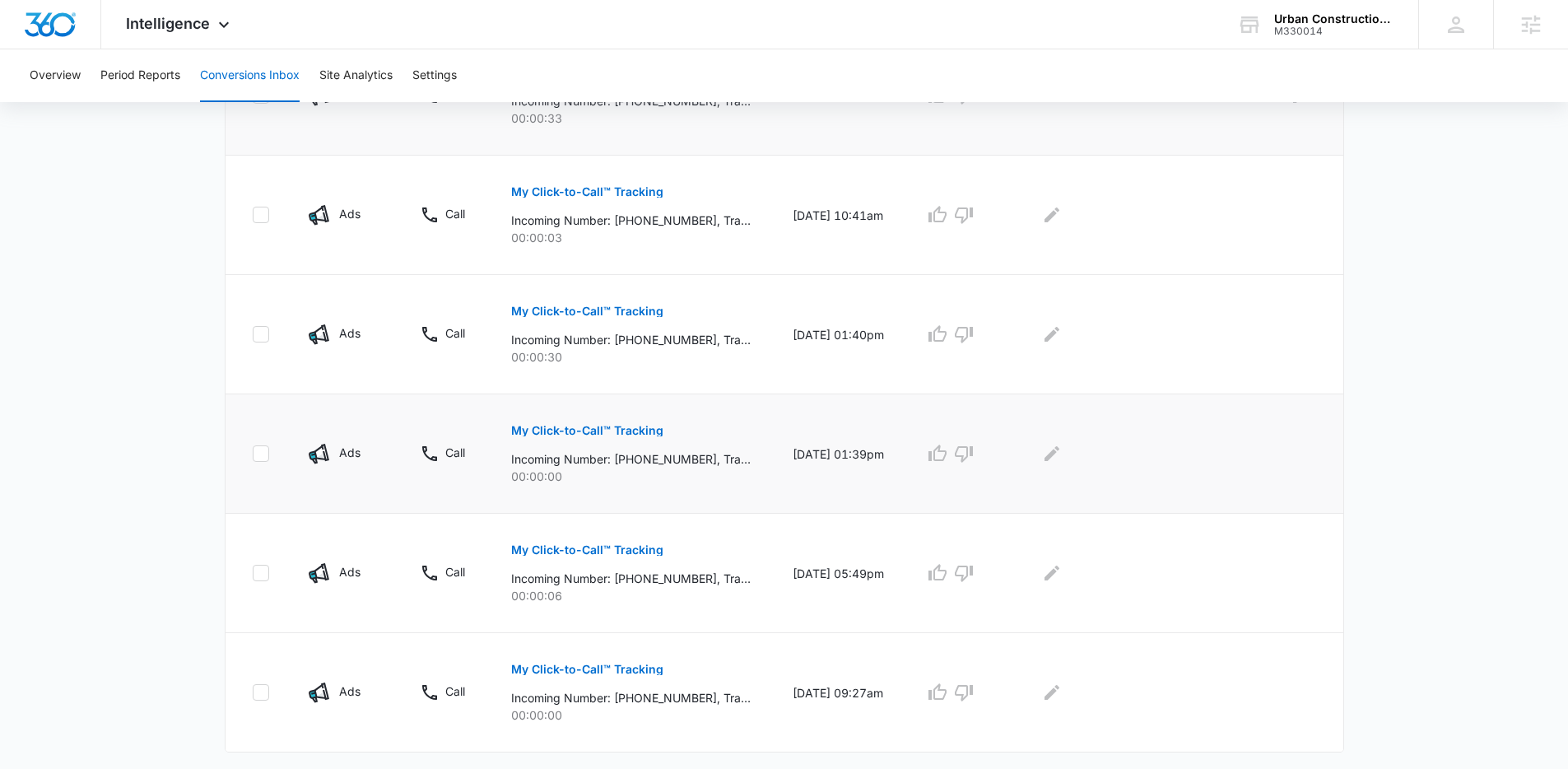
scroll to position [636, 0]
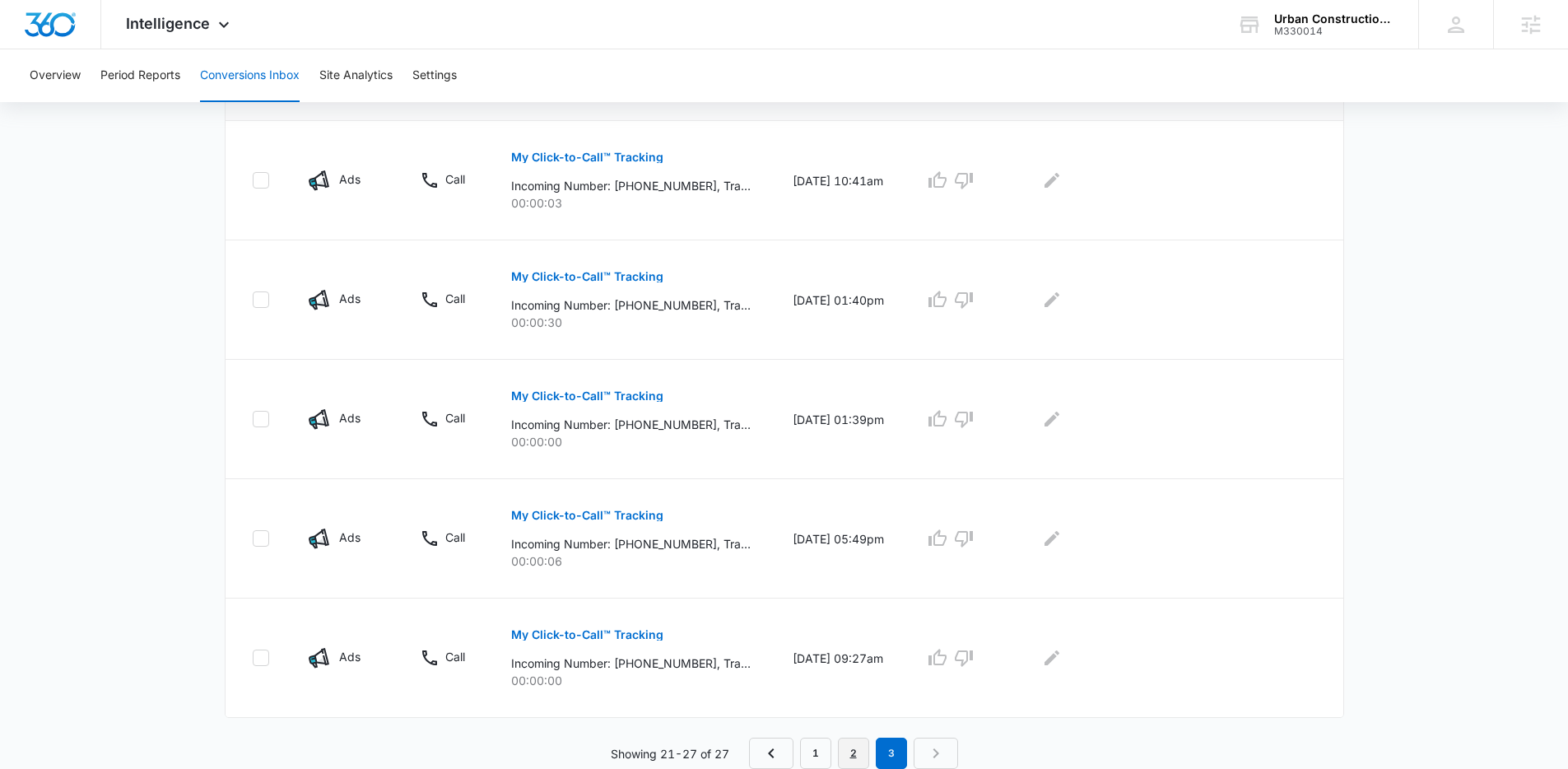
click at [845, 755] on link "2" at bounding box center [853, 752] width 31 height 31
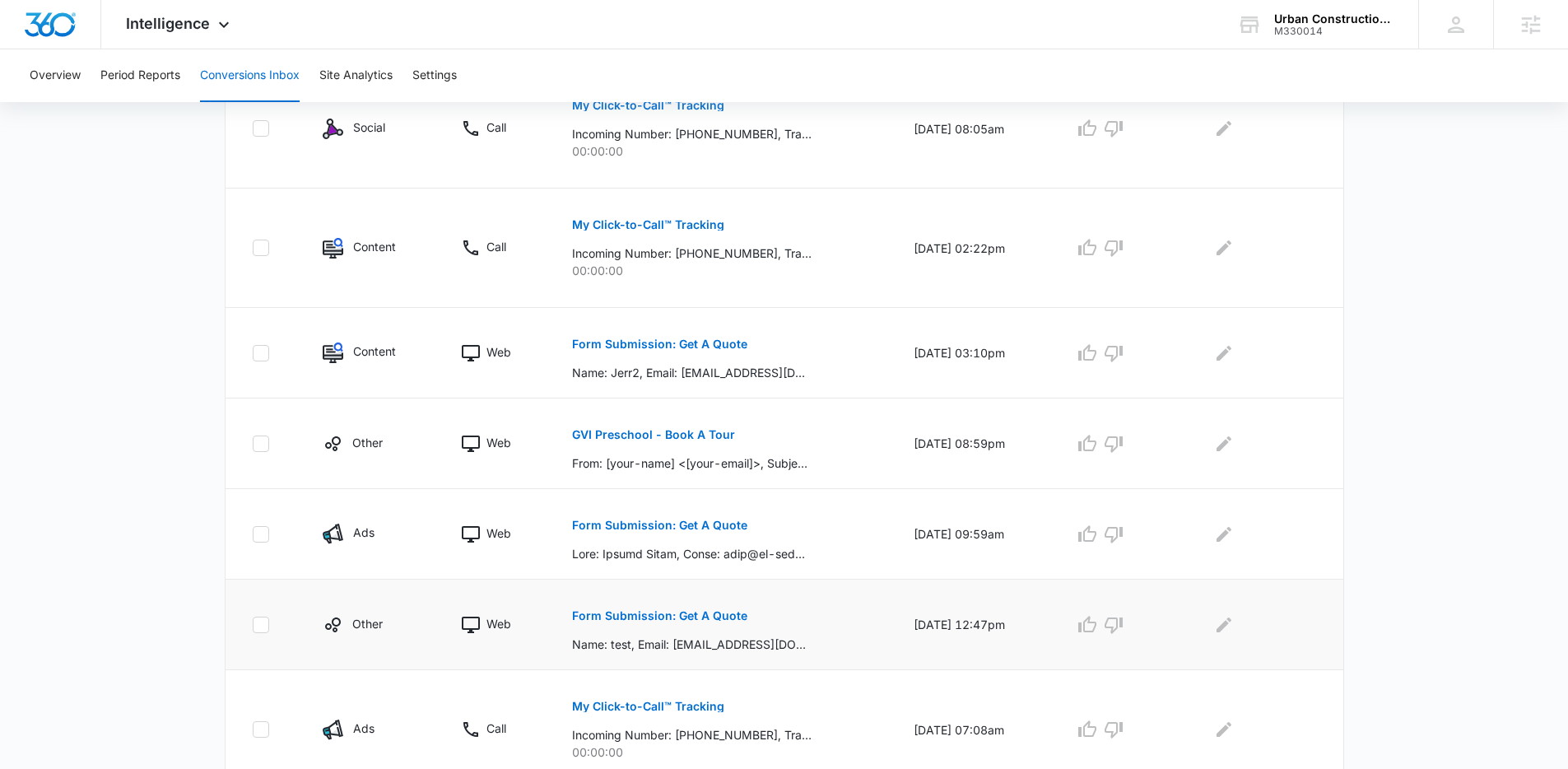
scroll to position [792, 0]
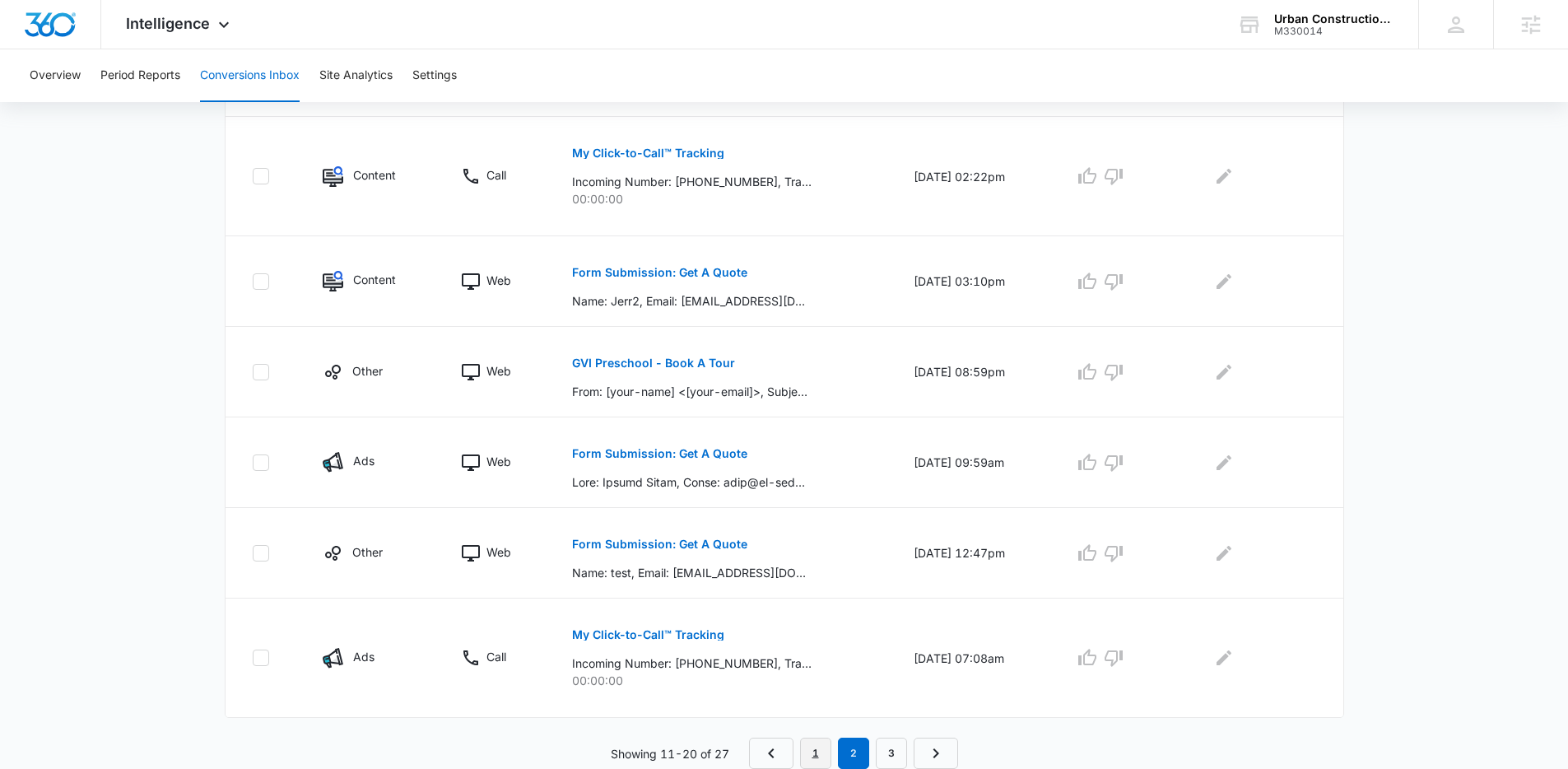
click at [815, 756] on link "1" at bounding box center [815, 752] width 31 height 31
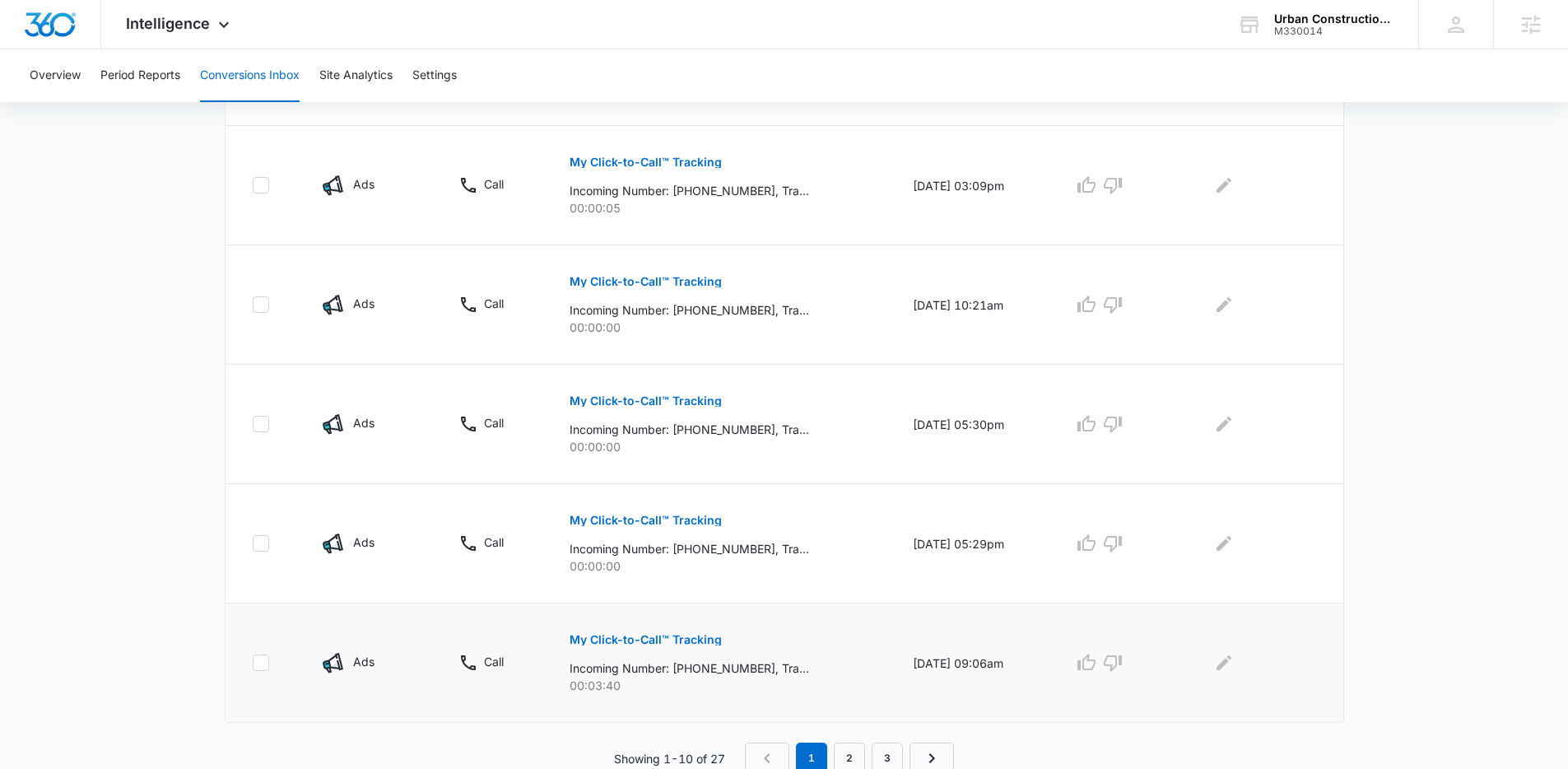
scroll to position [965, 0]
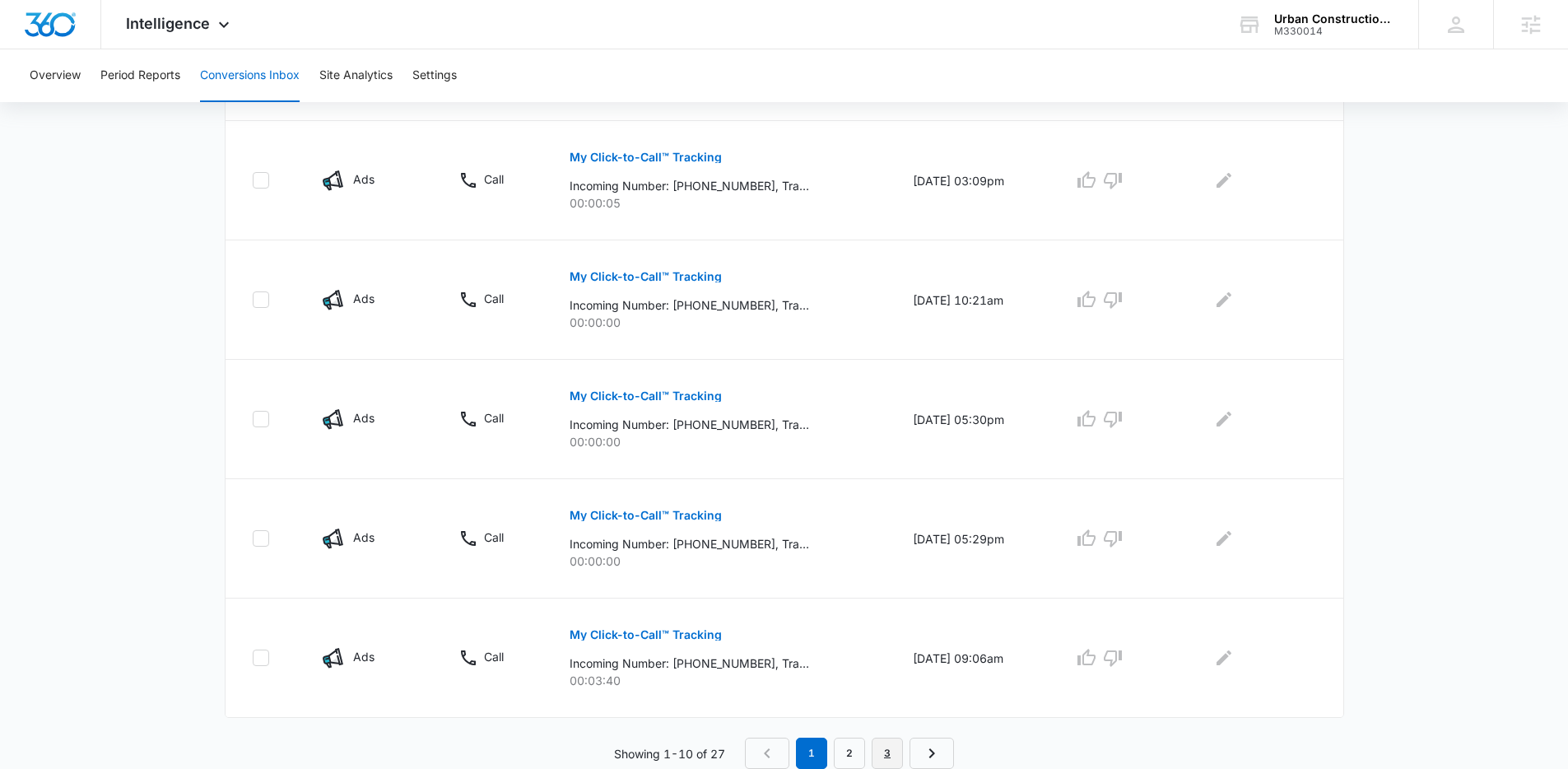
click at [894, 760] on link "3" at bounding box center [887, 752] width 31 height 31
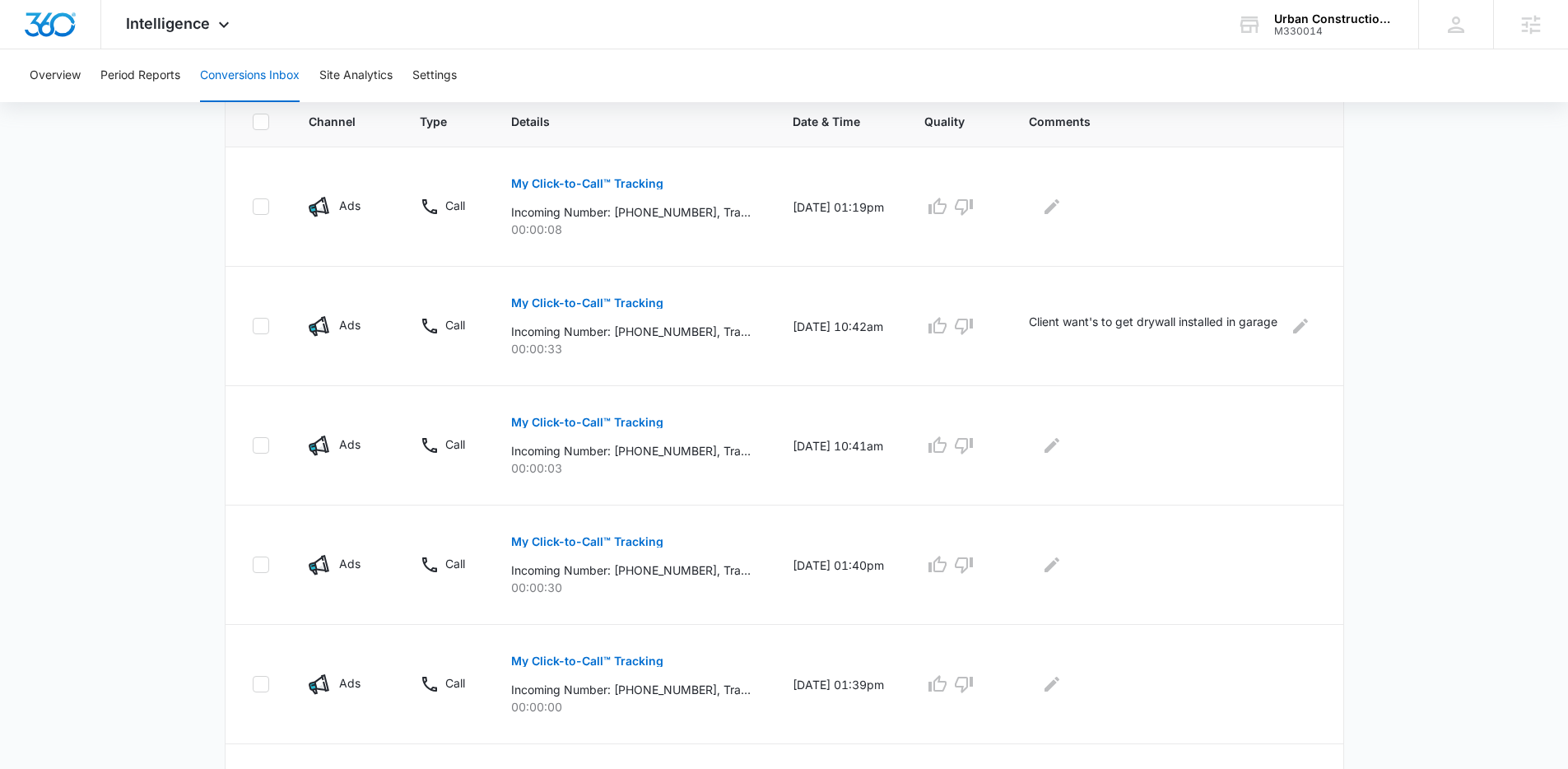
scroll to position [636, 0]
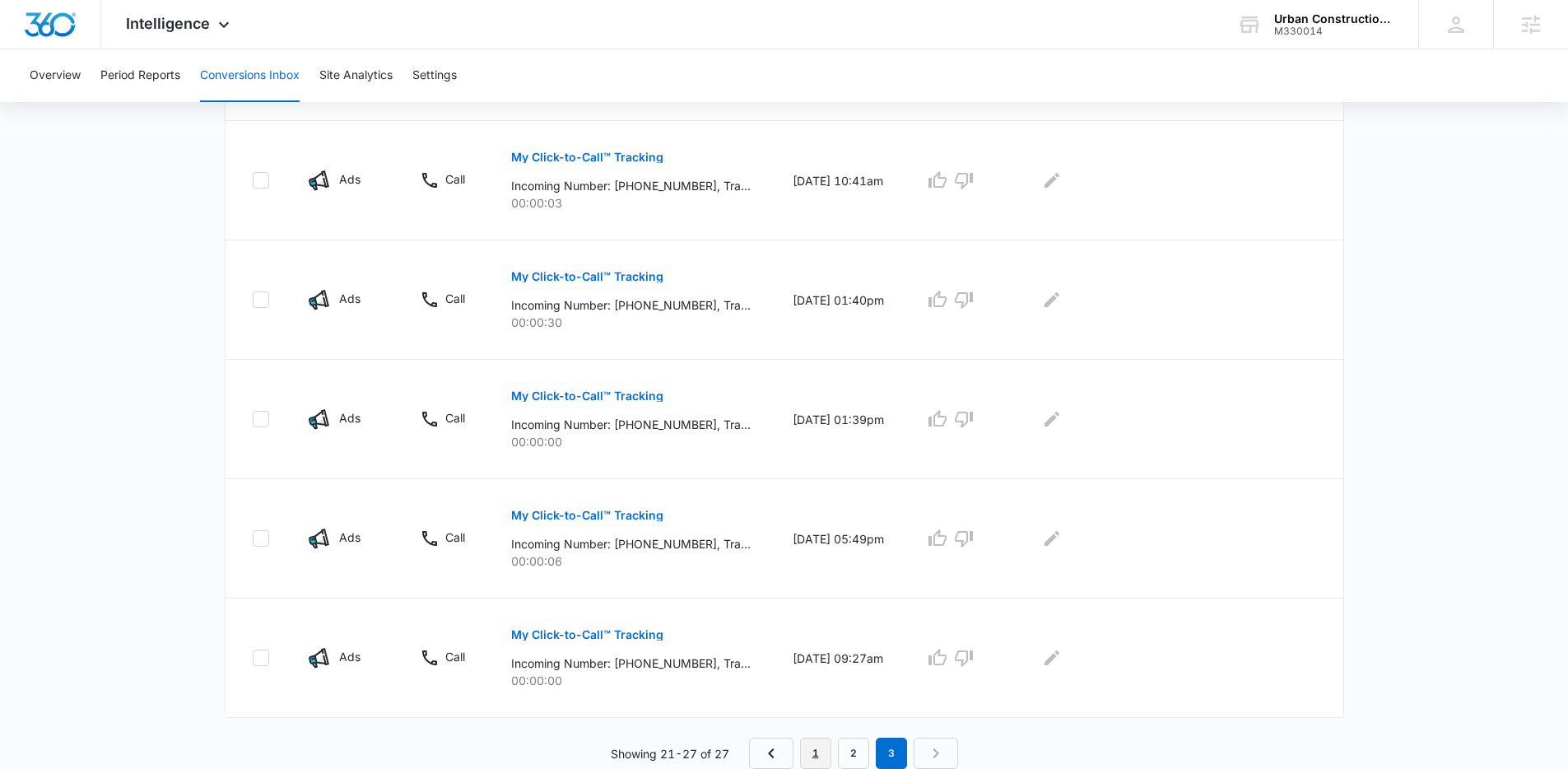
click at [808, 746] on link "1" at bounding box center [815, 752] width 31 height 31
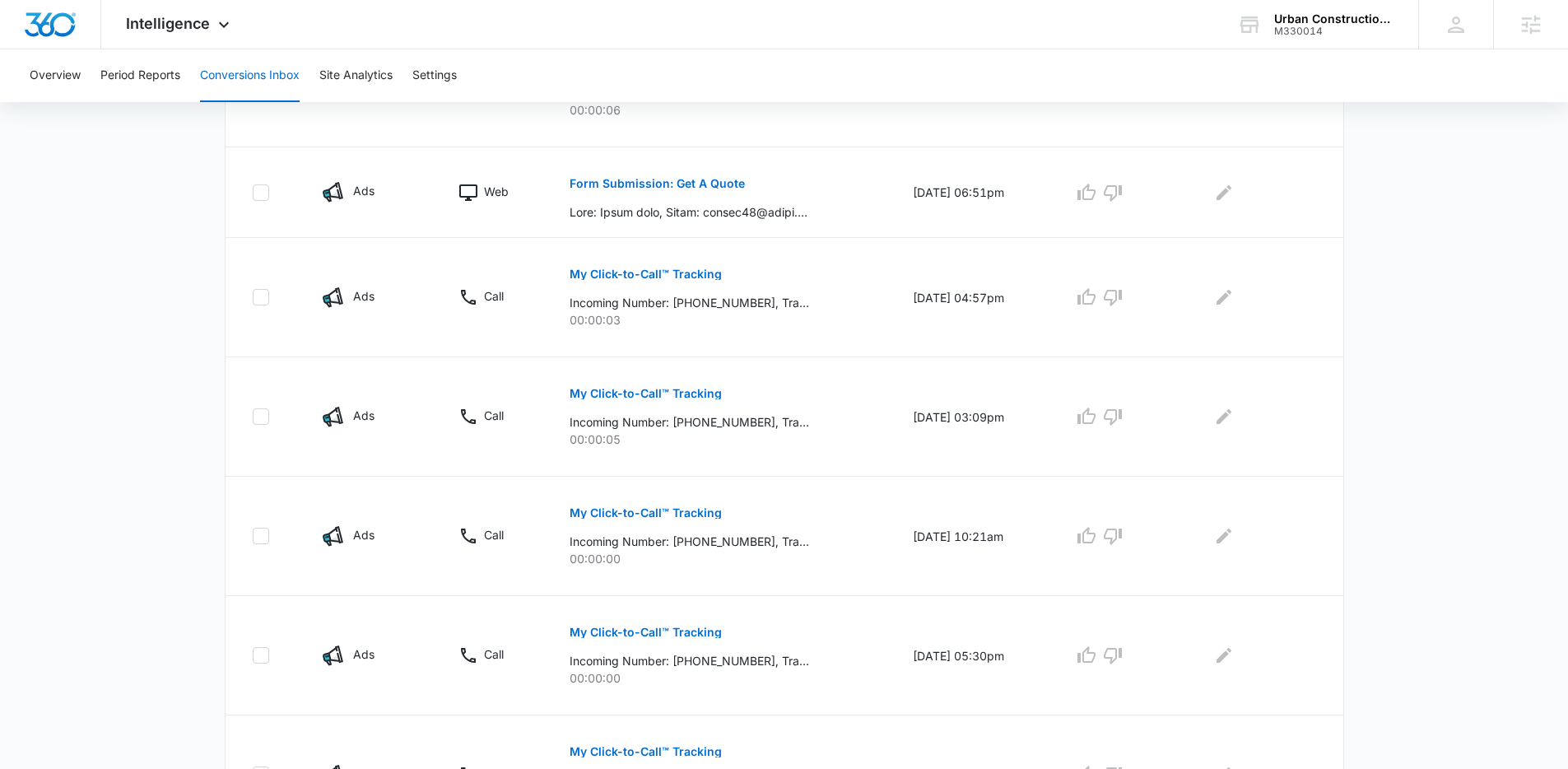
scroll to position [965, 0]
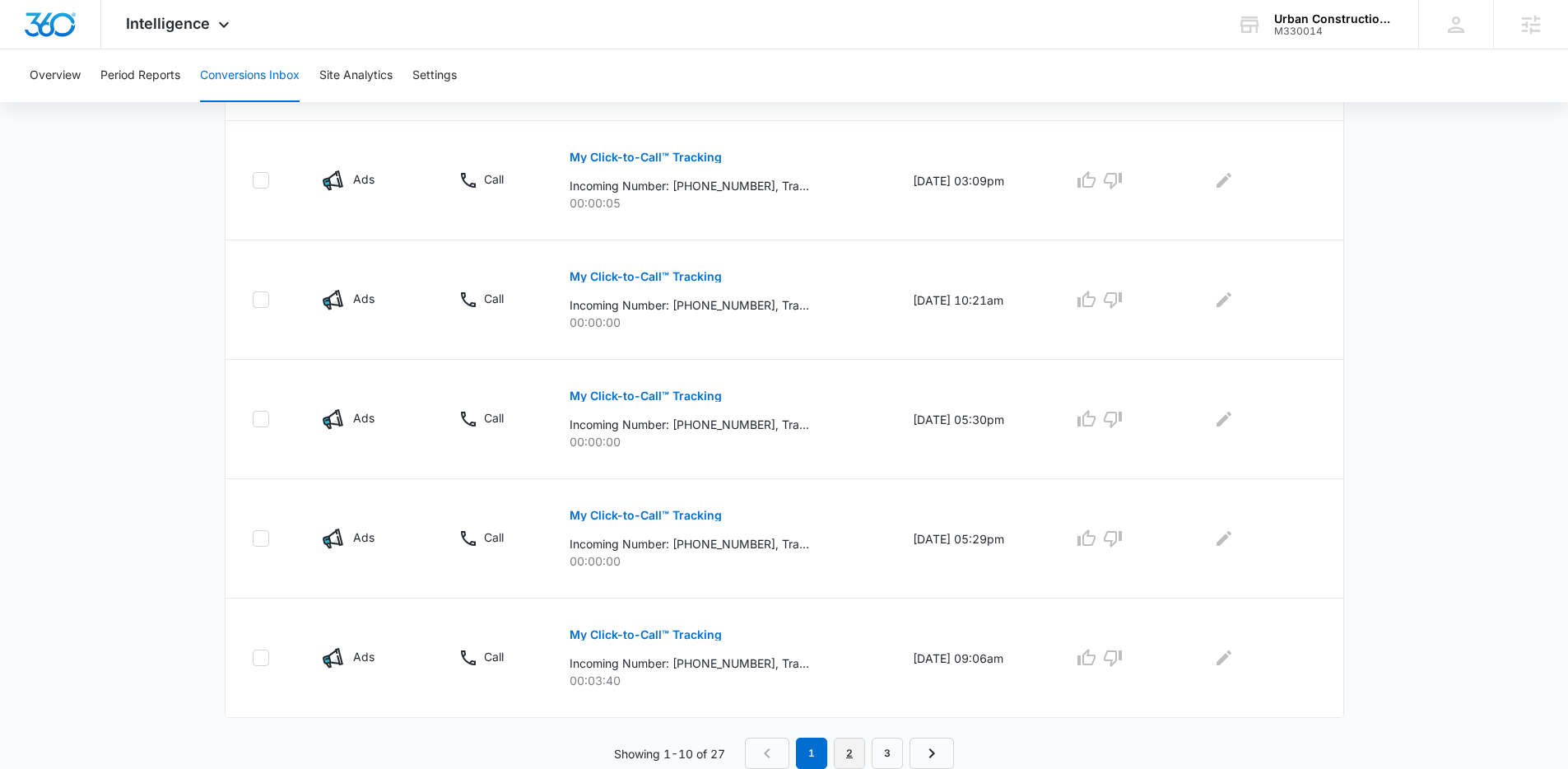
click at [845, 756] on link "2" at bounding box center [849, 752] width 31 height 31
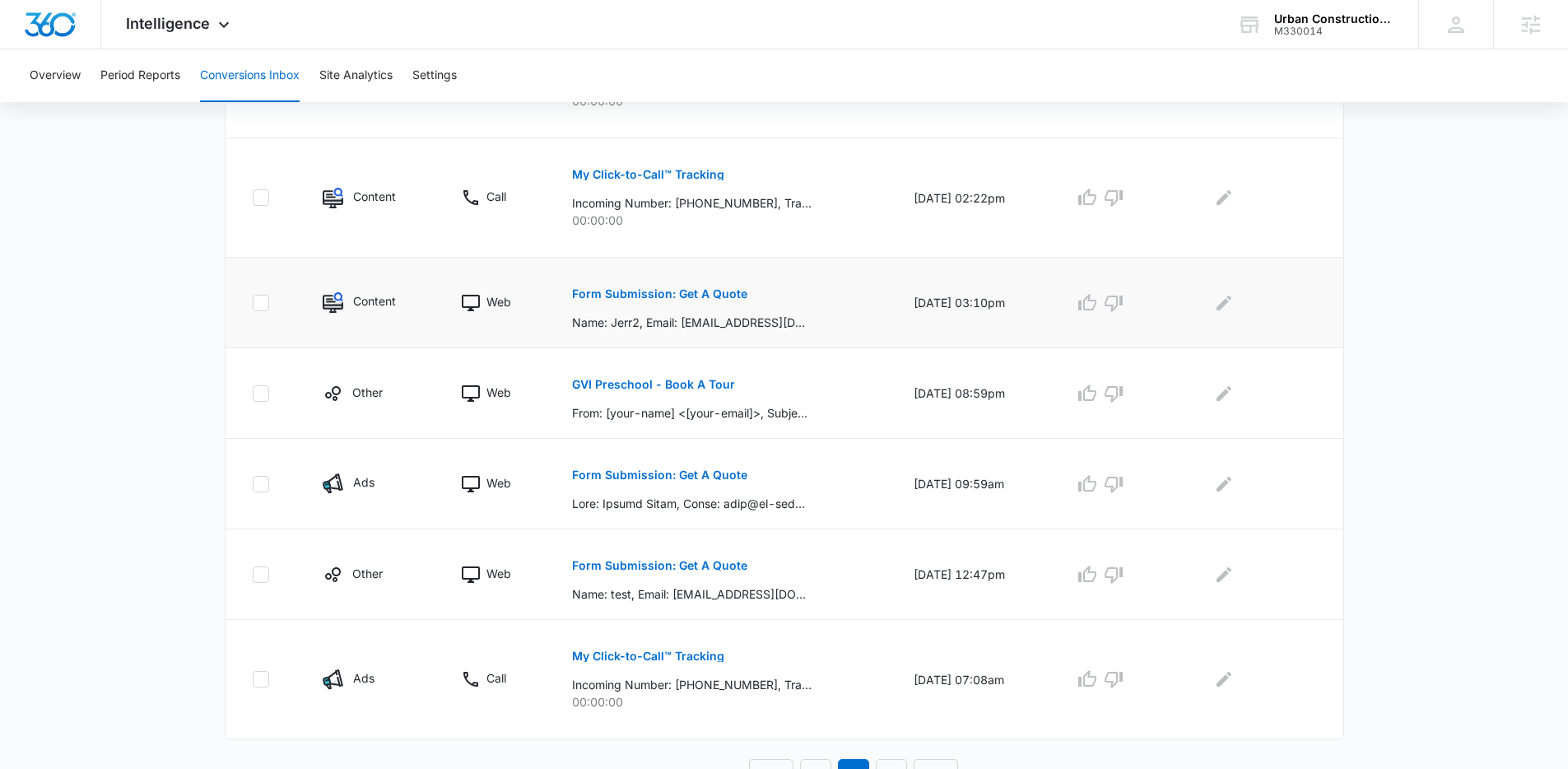
scroll to position [792, 0]
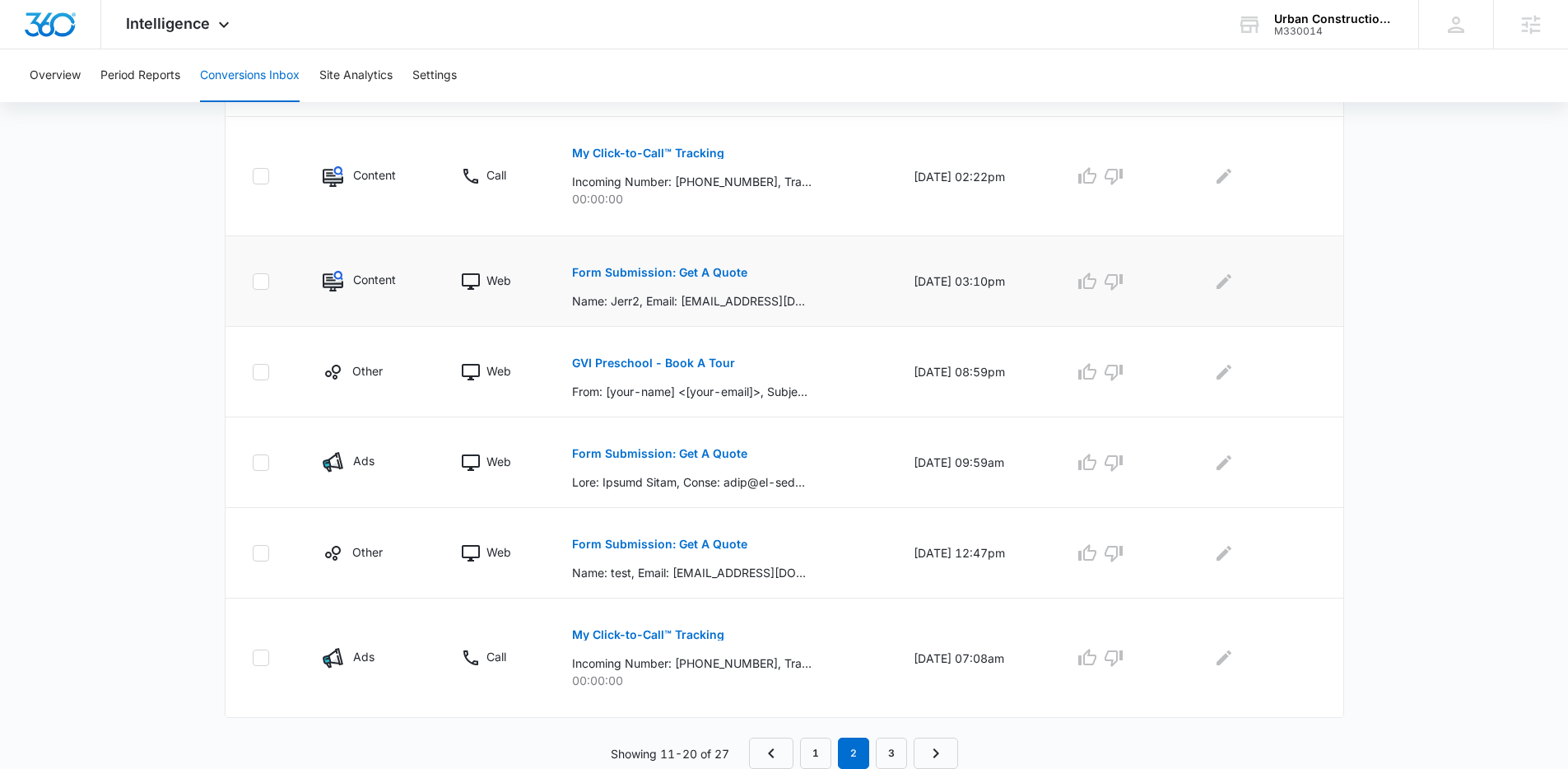
click at [721, 276] on p "Form Submission: Get A Quote" at bounding box center [660, 272] width 175 height 12
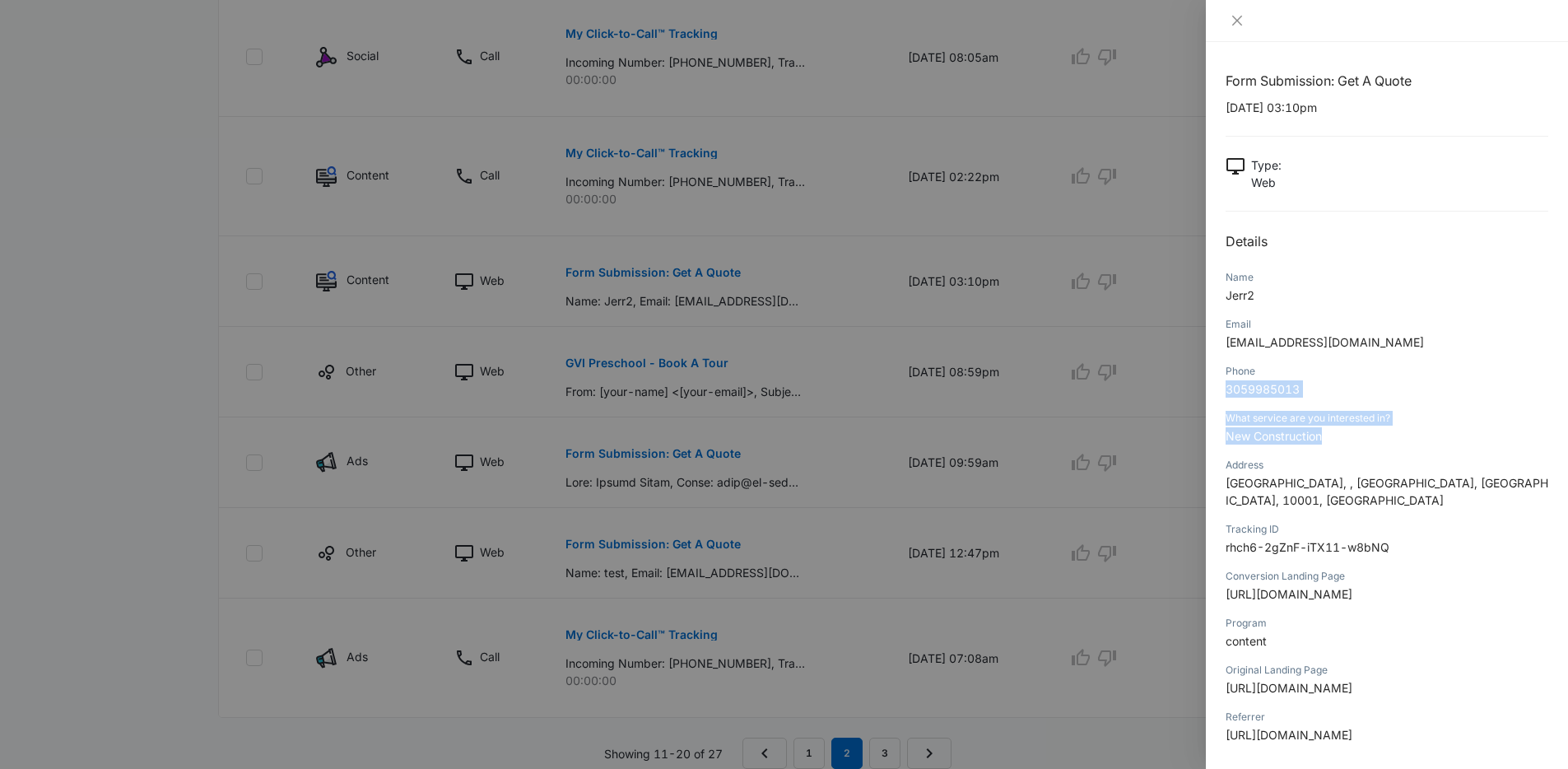
drag, startPoint x: 1330, startPoint y: 441, endPoint x: 1247, endPoint y: 406, distance: 90.1
click at [1247, 406] on div "Form Submission: Get A Quote 08/28/2025 at 03:10pm Type : Web Details Name Jerr…" at bounding box center [1387, 443] width 322 height 745
click at [1383, 405] on div "Phone 3059985013" at bounding box center [1387, 386] width 322 height 47
click at [876, 281] on div at bounding box center [784, 384] width 1568 height 769
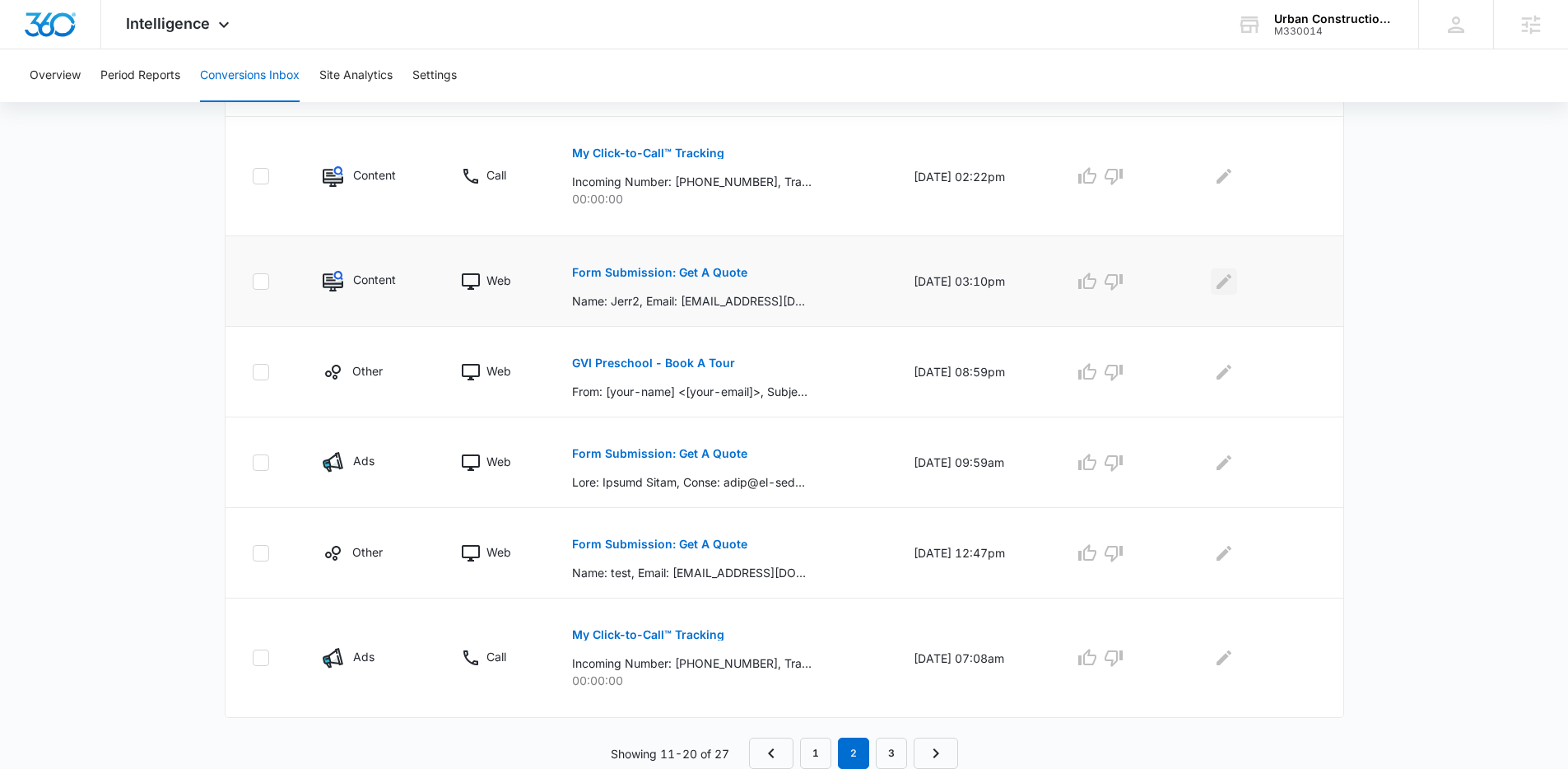
click at [1234, 281] on icon "Edit Comments" at bounding box center [1224, 281] width 20 height 20
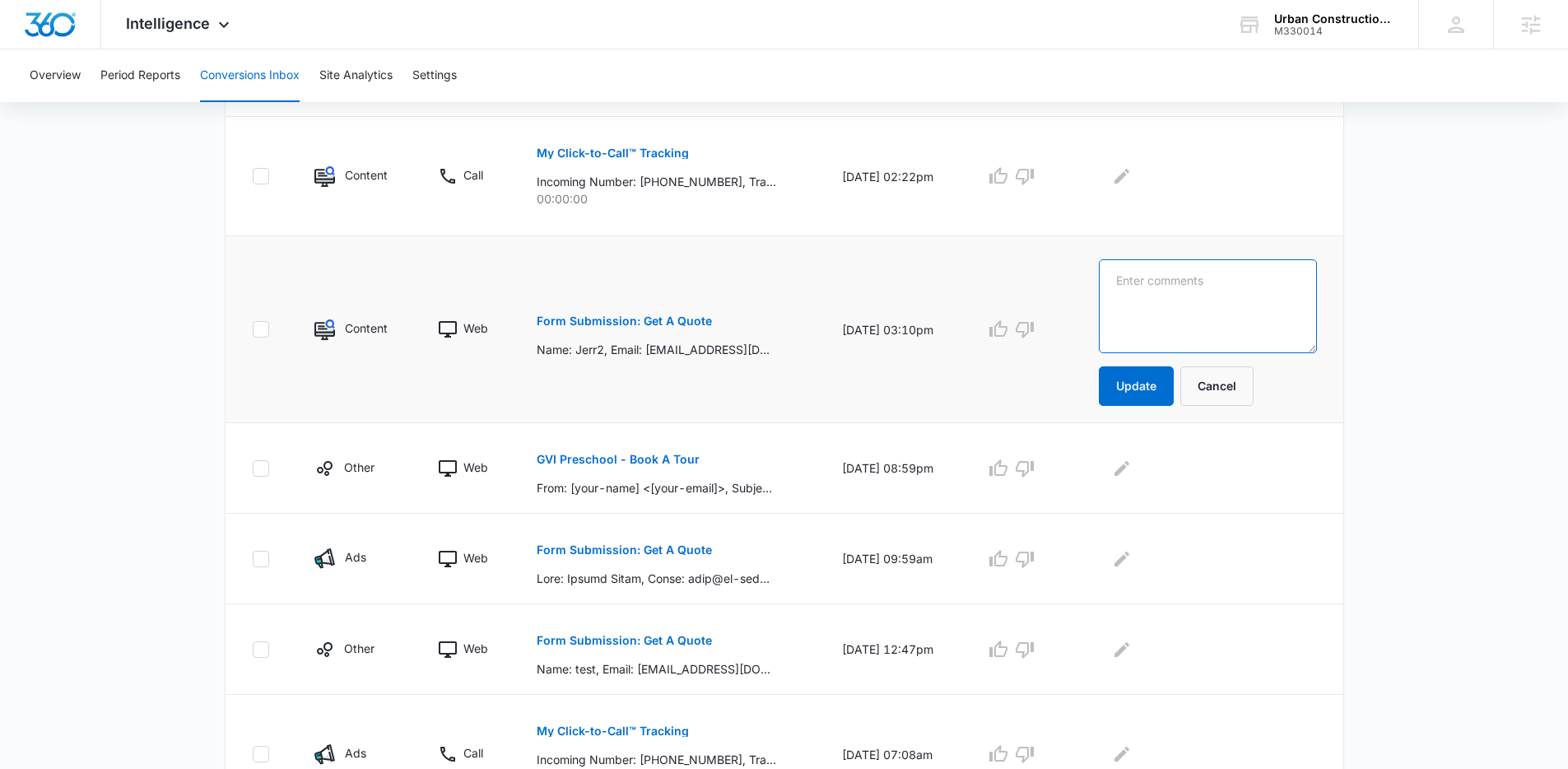
click at [1181, 297] on textarea at bounding box center [1207, 306] width 218 height 94
type textarea "N"
type textarea "New construction?"
click at [1170, 372] on button "Update" at bounding box center [1136, 386] width 75 height 39
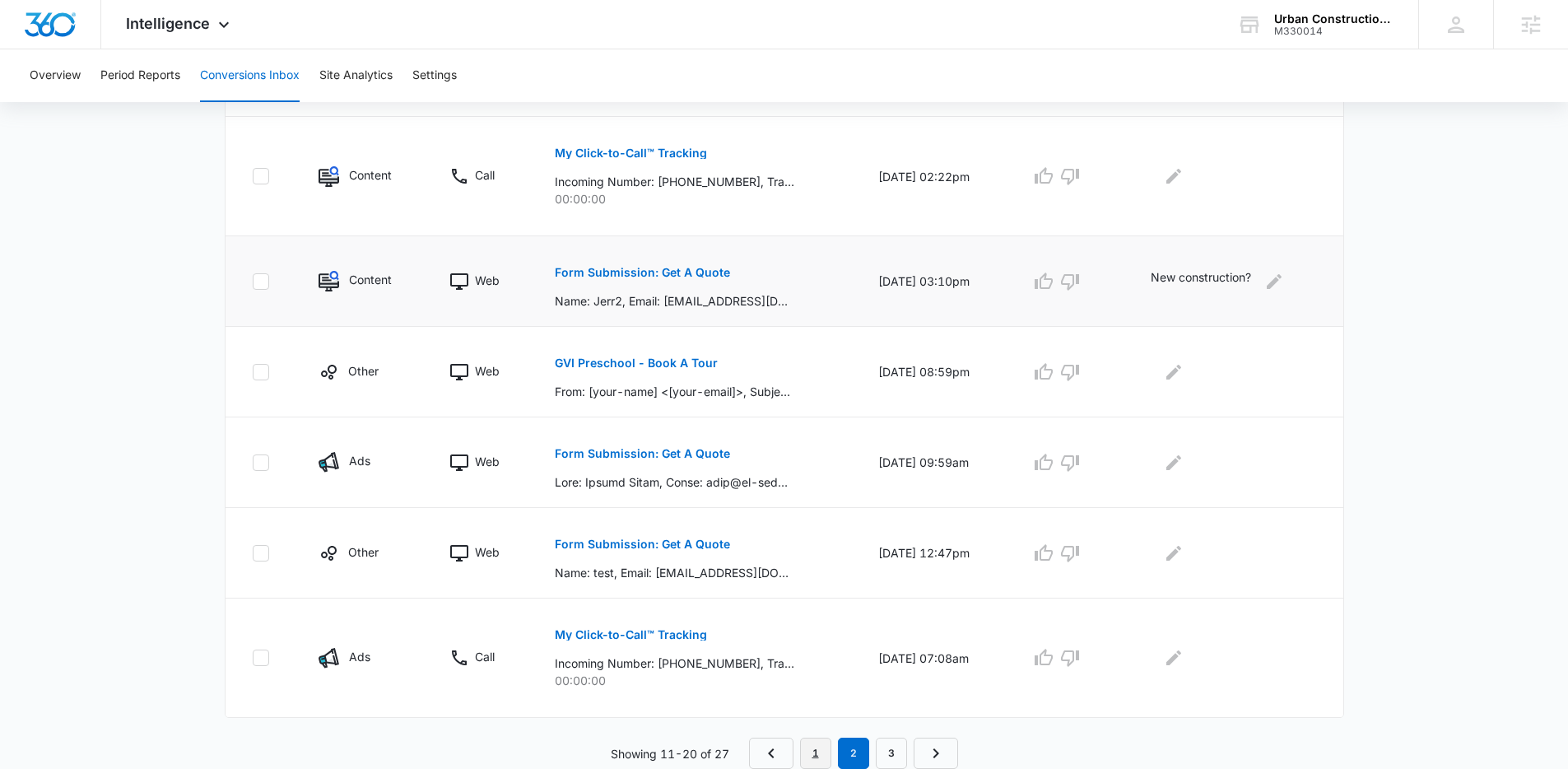
click at [813, 747] on link "1" at bounding box center [815, 752] width 31 height 31
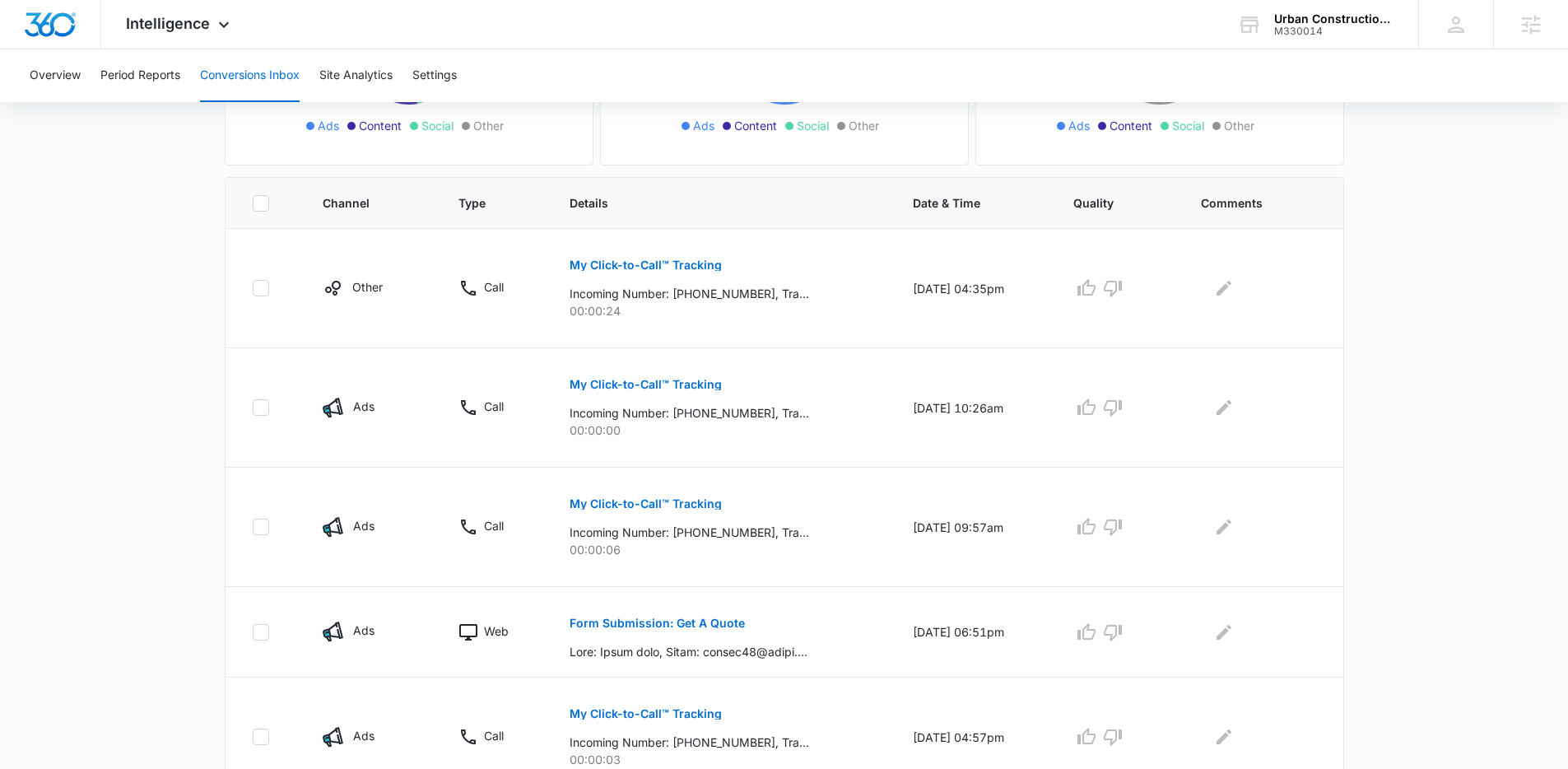
scroll to position [0, 0]
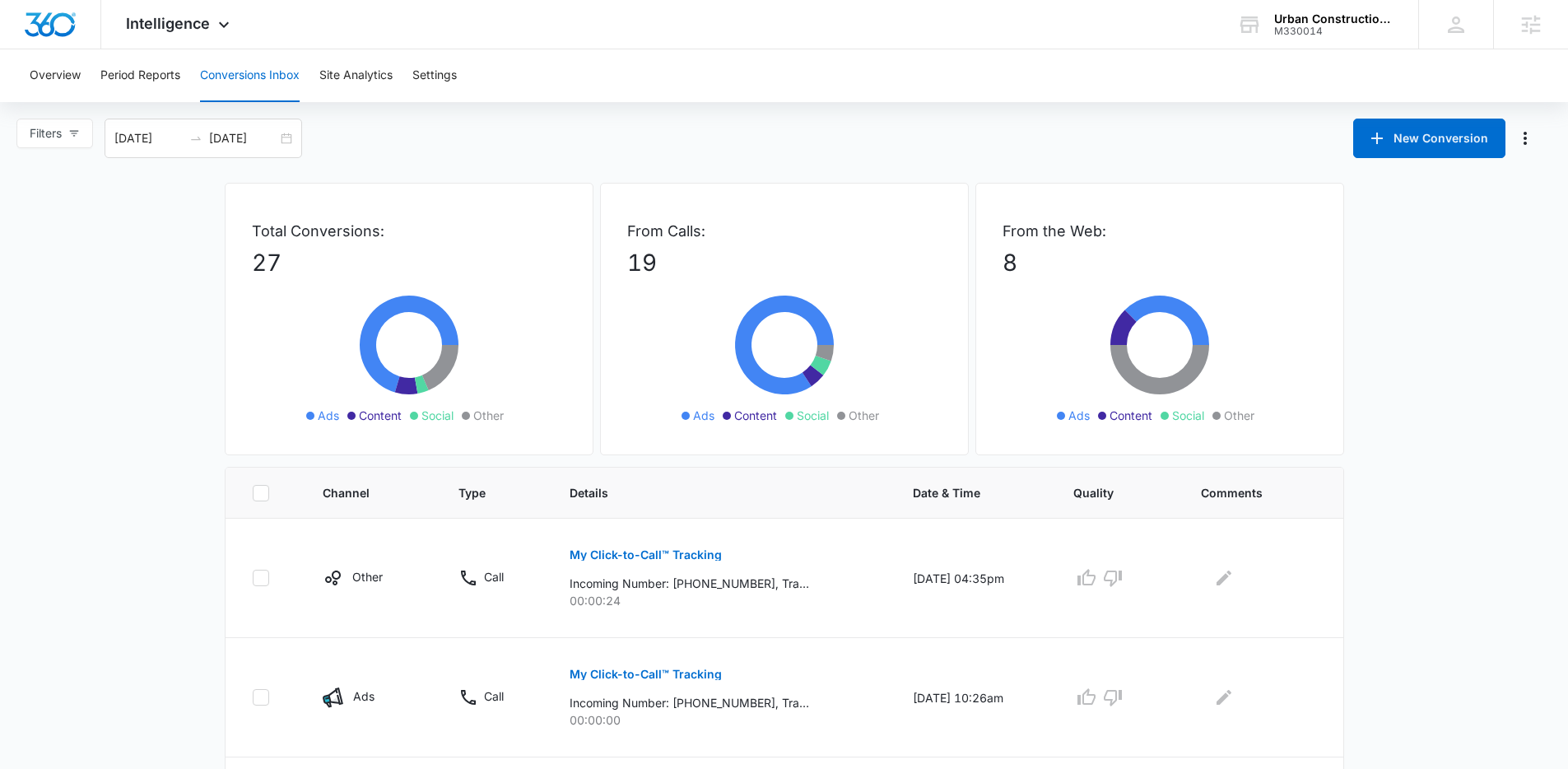
click at [1152, 73] on div "Overview Period Reports Conversions Inbox Site Analytics Settings" at bounding box center [784, 75] width 1529 height 53
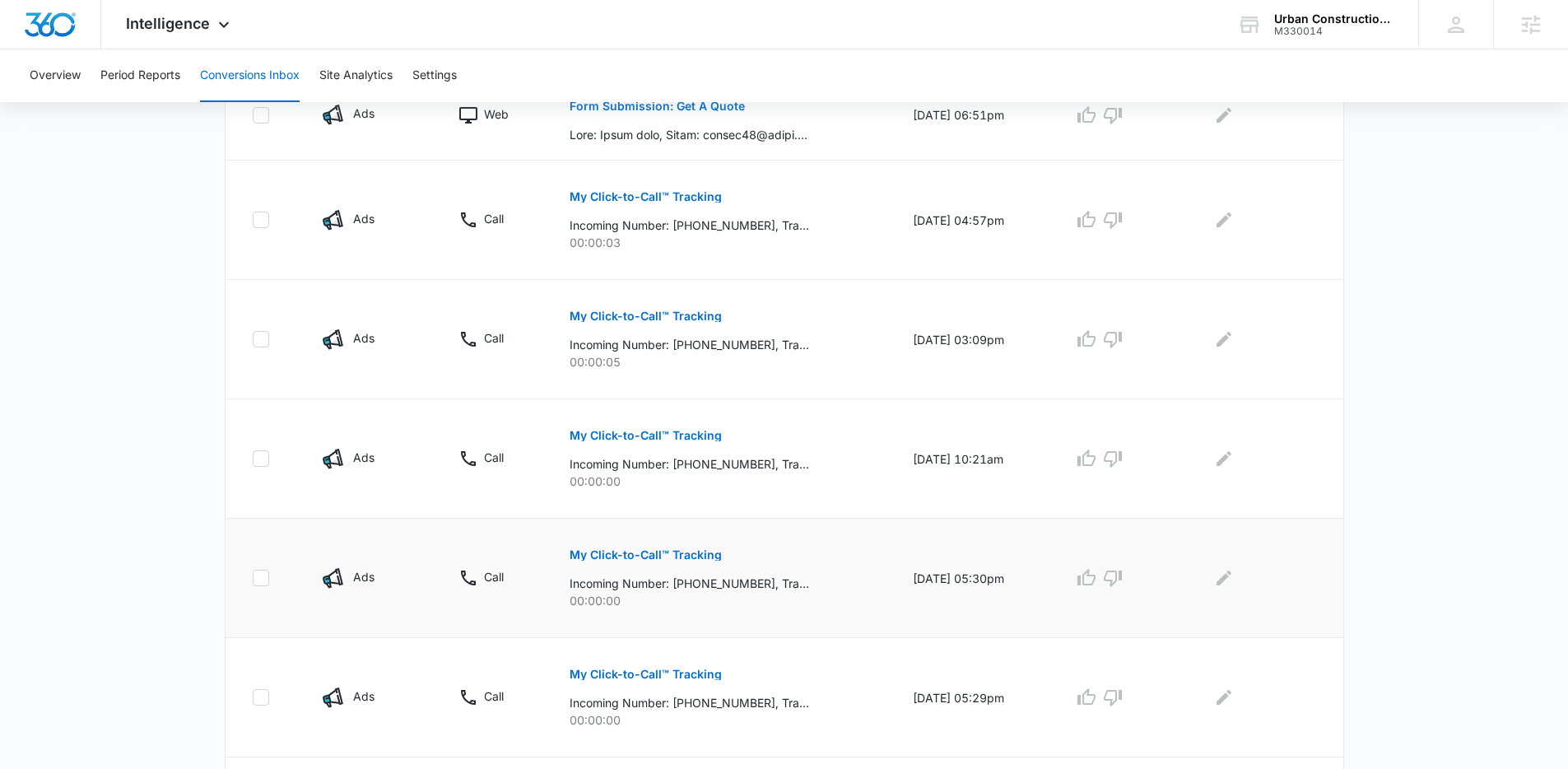
scroll to position [965, 0]
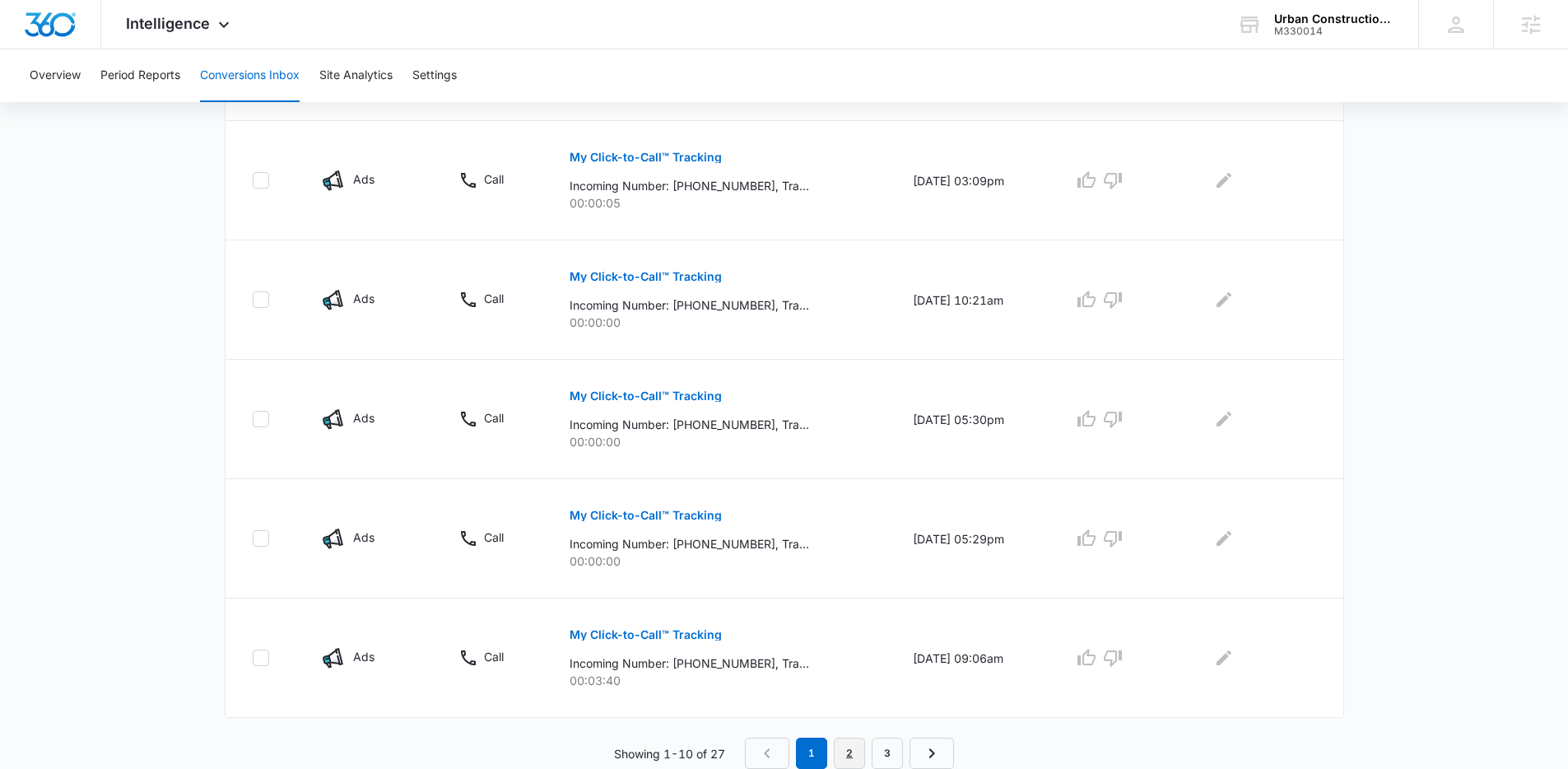
click at [845, 748] on link "2" at bounding box center [849, 752] width 31 height 31
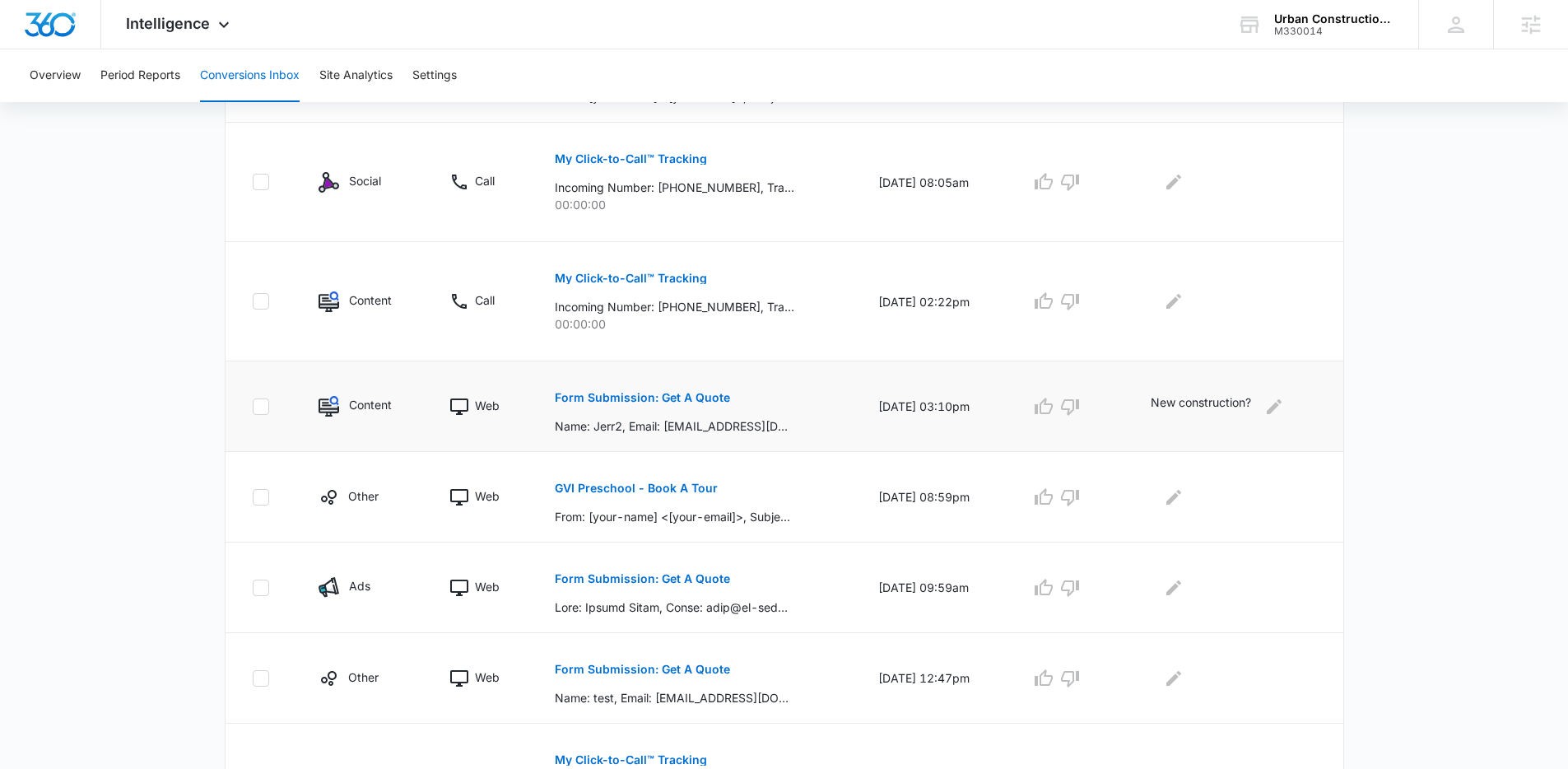
scroll to position [670, 0]
click at [661, 392] on p "Form Submission: Get A Quote" at bounding box center [642, 394] width 175 height 12
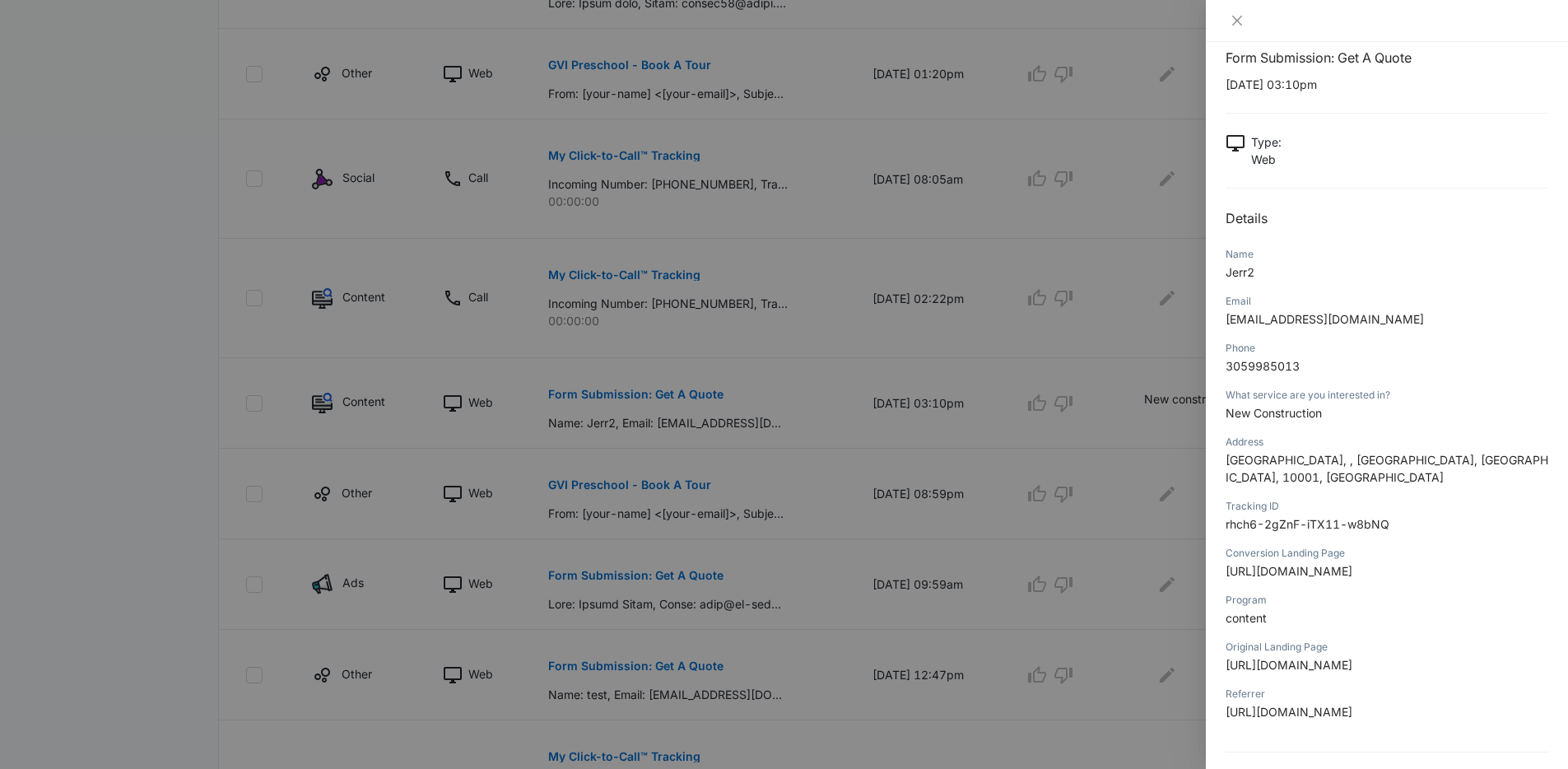
scroll to position [0, 0]
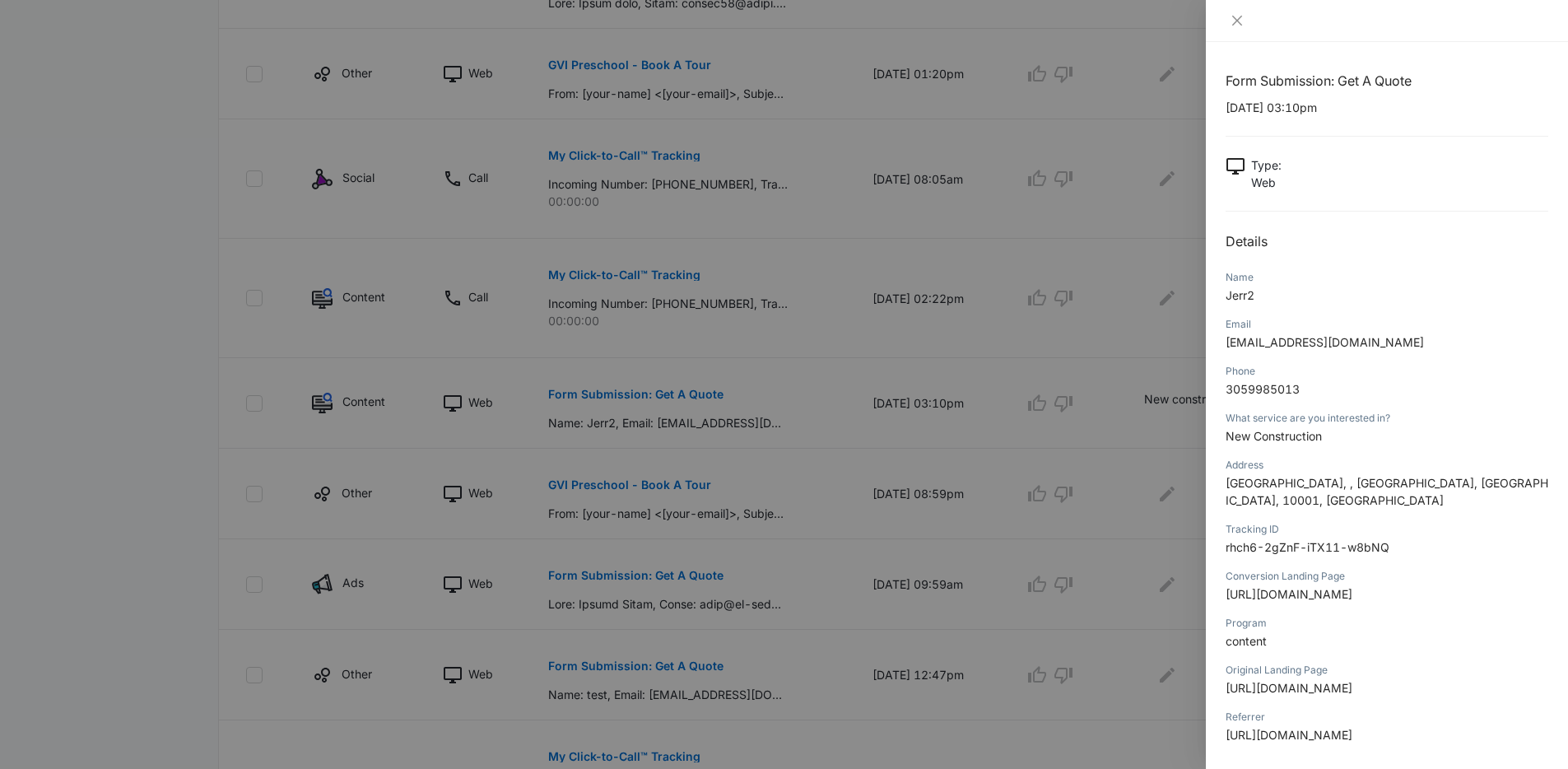
click at [859, 428] on div at bounding box center [784, 384] width 1568 height 769
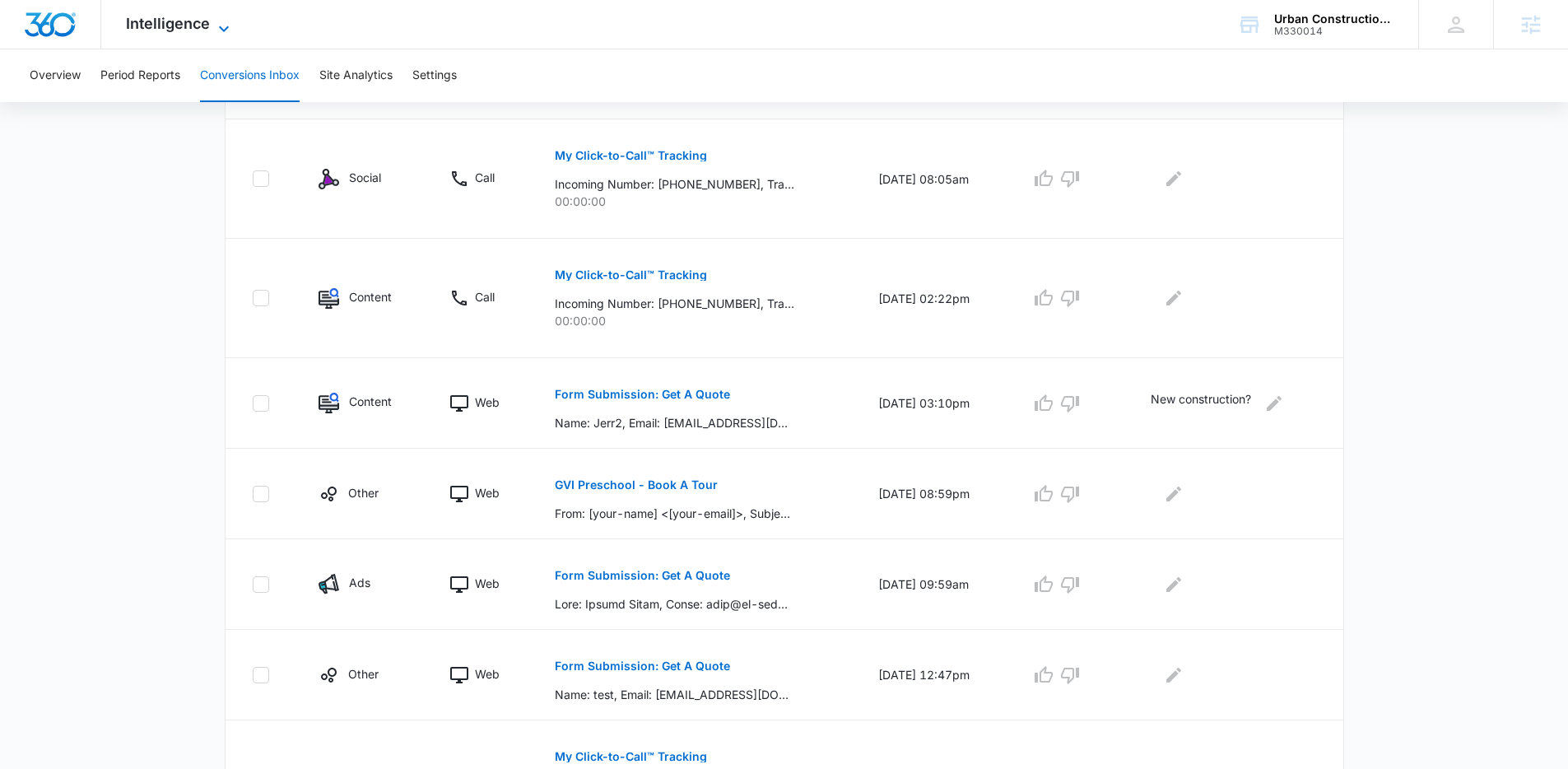
click at [190, 15] on span "Intelligence" at bounding box center [168, 23] width 84 height 18
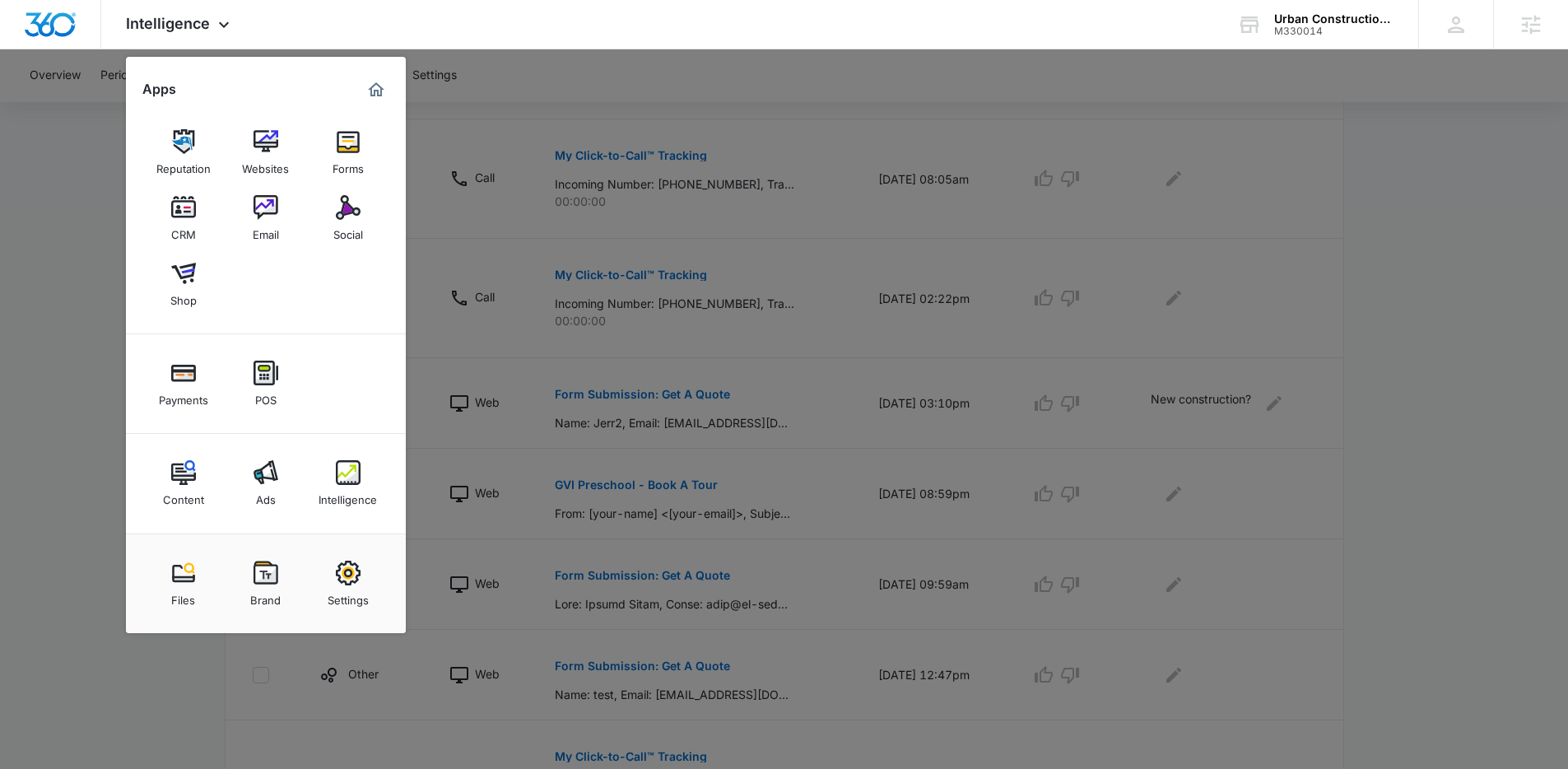
click at [628, 296] on div at bounding box center [784, 384] width 1568 height 769
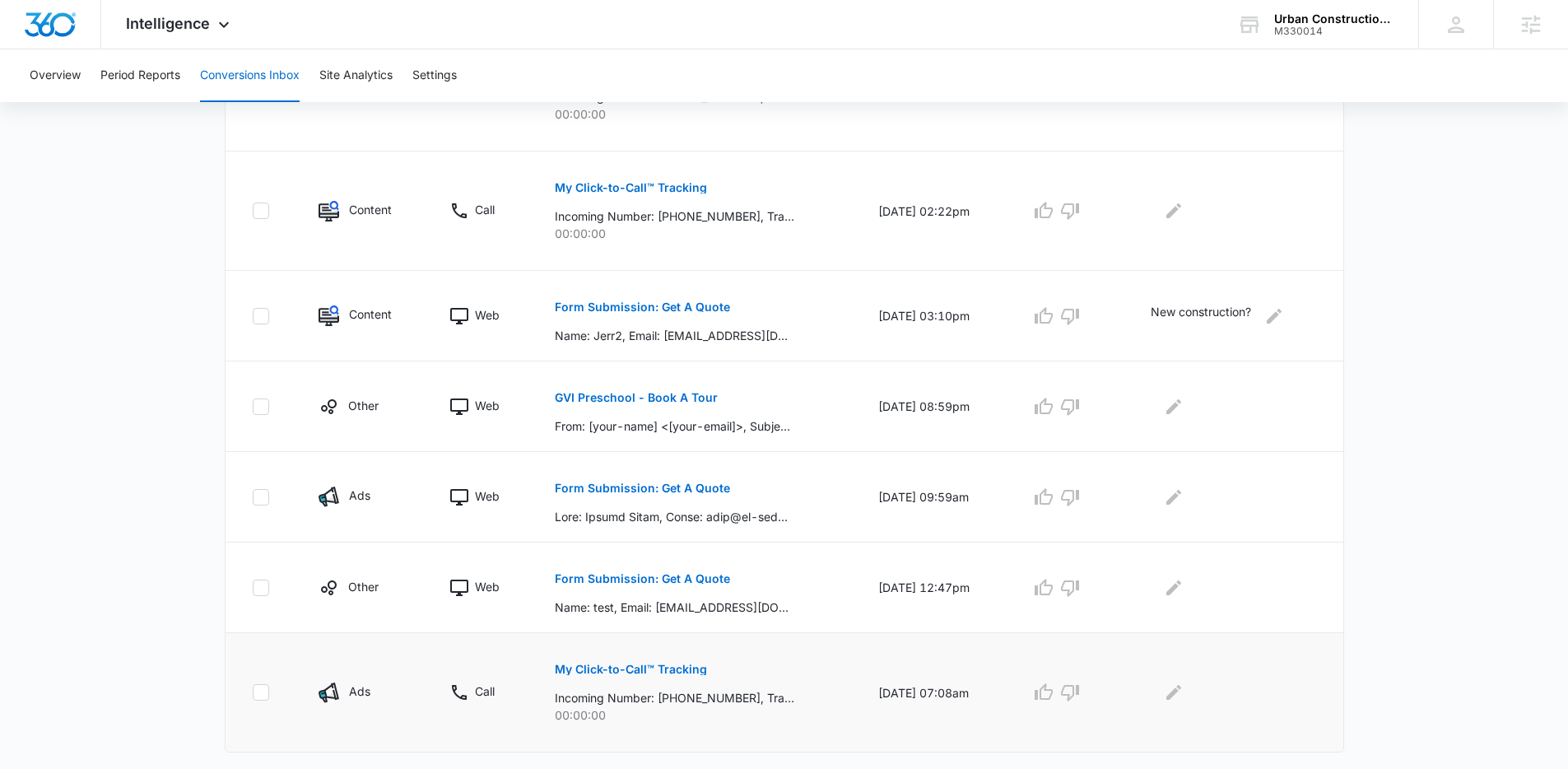
scroll to position [792, 0]
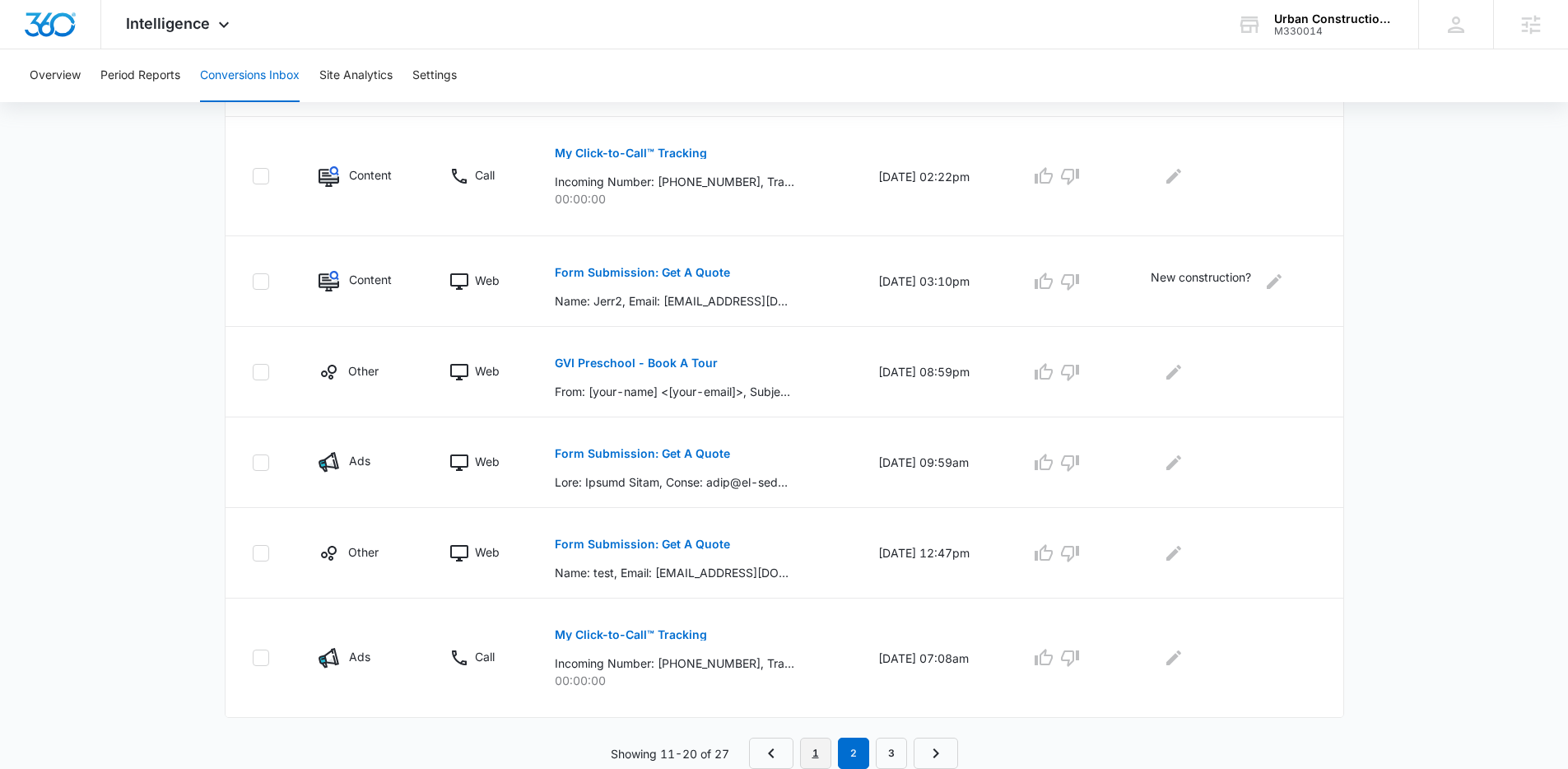
click at [822, 745] on link "1" at bounding box center [815, 752] width 31 height 31
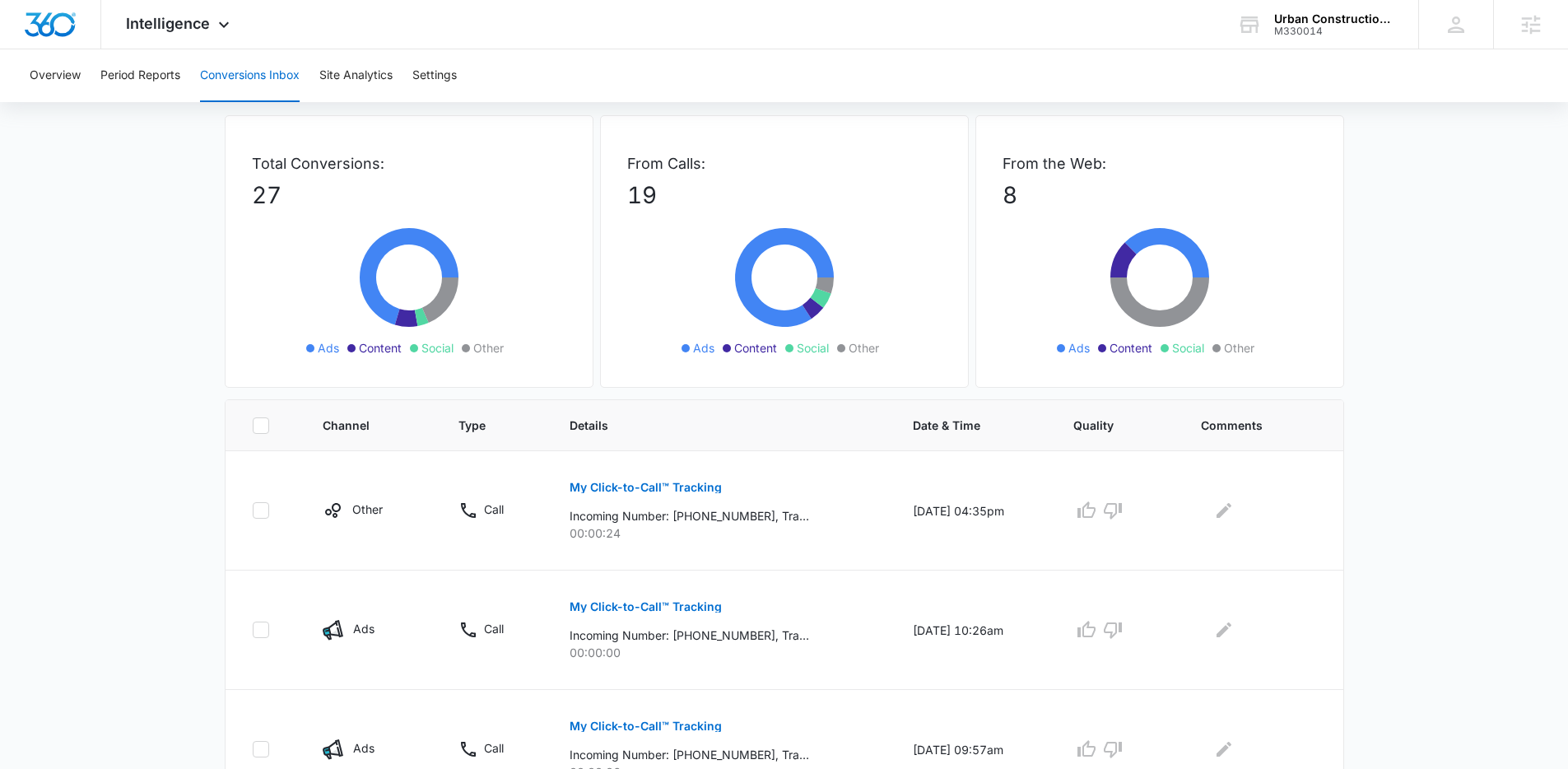
scroll to position [0, 0]
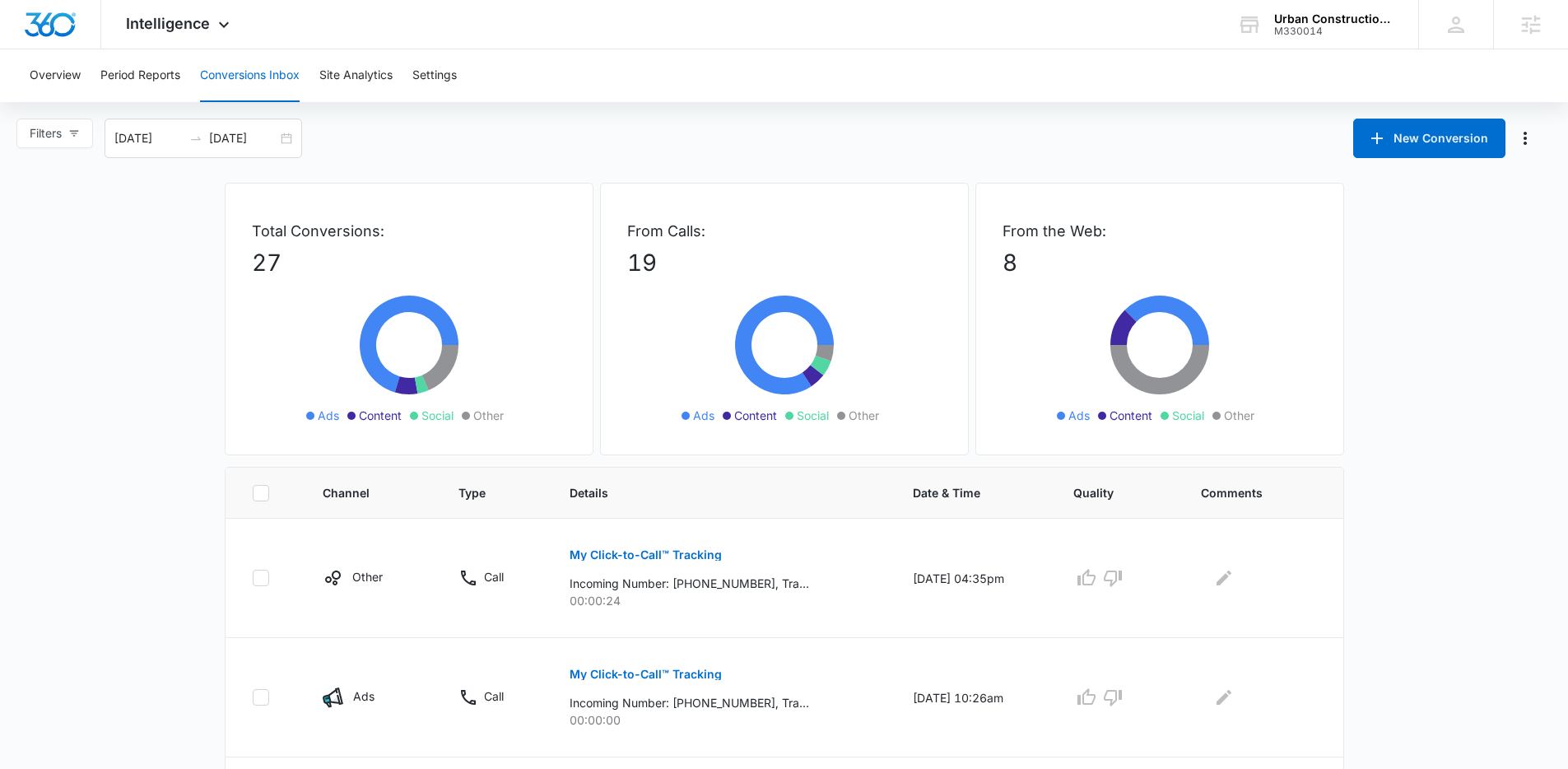
click at [863, 74] on div "Overview Period Reports Conversions Inbox Site Analytics Settings" at bounding box center [784, 75] width 1529 height 53
click at [603, 138] on div "Filters 08/16/2025 09/15/2025 New Conversion" at bounding box center [784, 138] width 1568 height 39
drag, startPoint x: 240, startPoint y: 213, endPoint x: 298, endPoint y: 275, distance: 84.9
click at [328, 283] on div "Total Conversions: 27 Ads Content Social Other" at bounding box center [409, 319] width 369 height 272
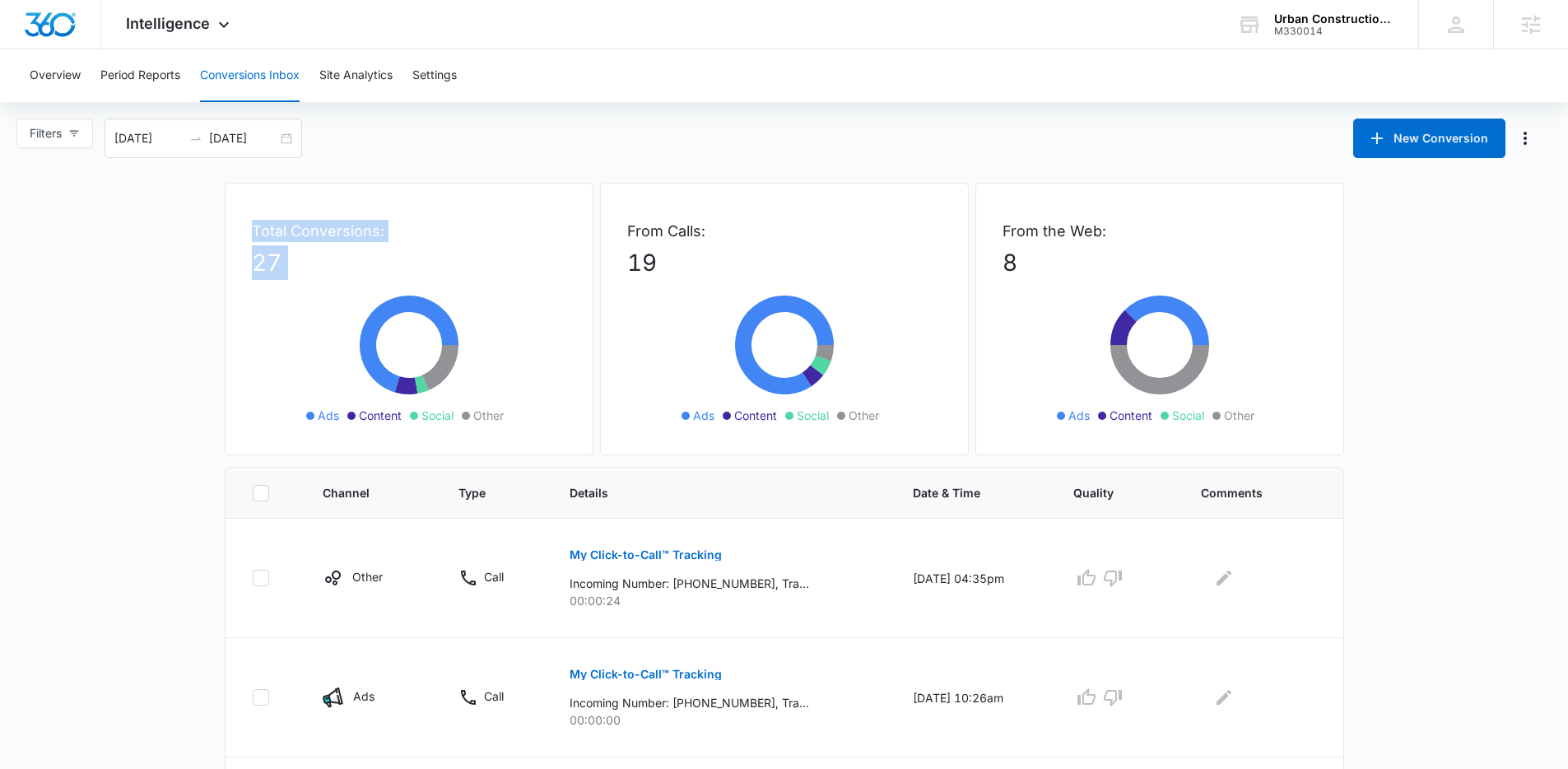
click at [296, 274] on p "27" at bounding box center [409, 262] width 315 height 34
drag, startPoint x: 294, startPoint y: 271, endPoint x: 200, endPoint y: 221, distance: 106.5
drag, startPoint x: 199, startPoint y: 221, endPoint x: 321, endPoint y: 266, distance: 130.0
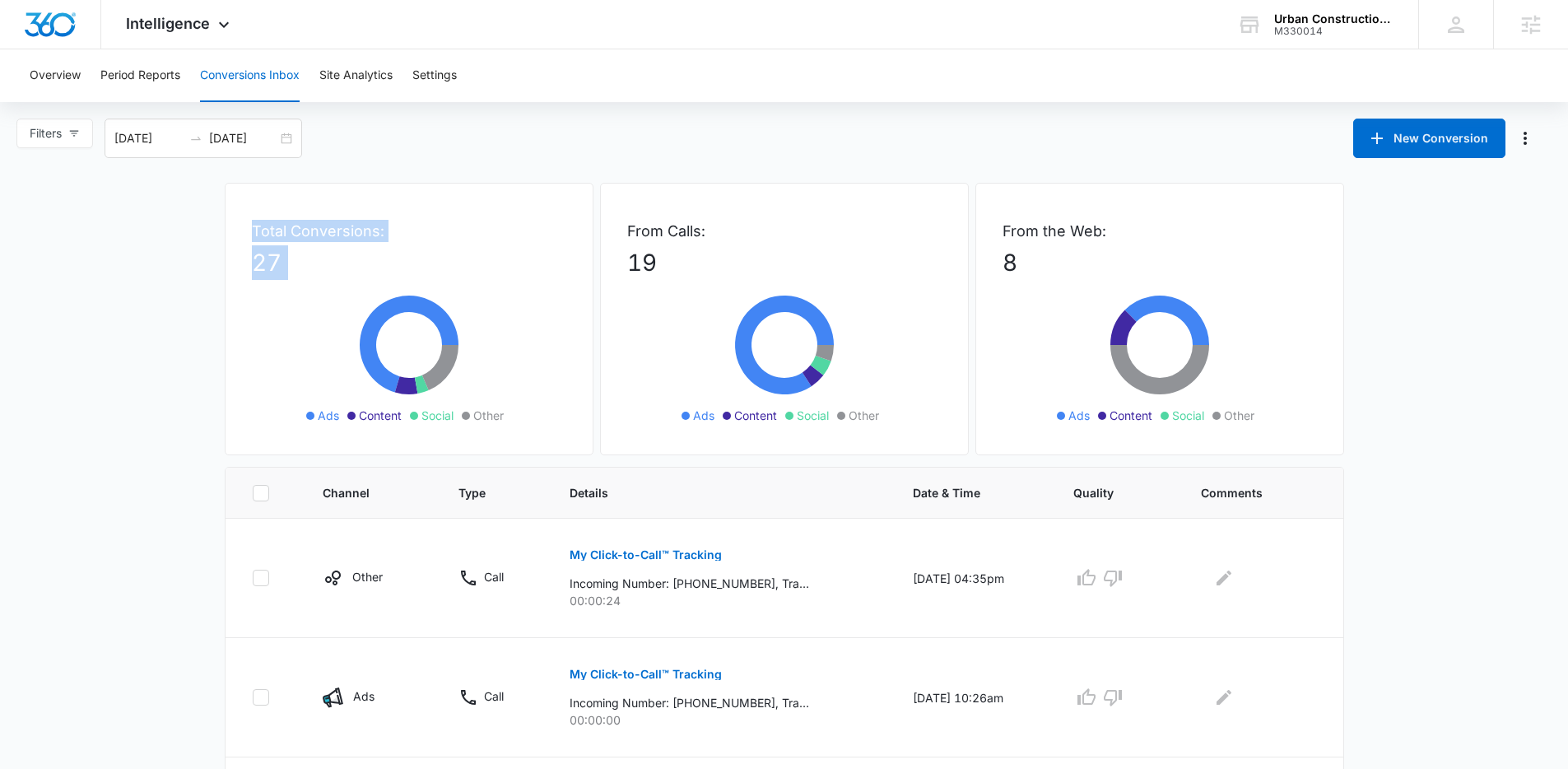
click at [321, 266] on p "27" at bounding box center [409, 262] width 315 height 34
drag, startPoint x: 321, startPoint y: 266, endPoint x: 176, endPoint y: 229, distance: 149.6
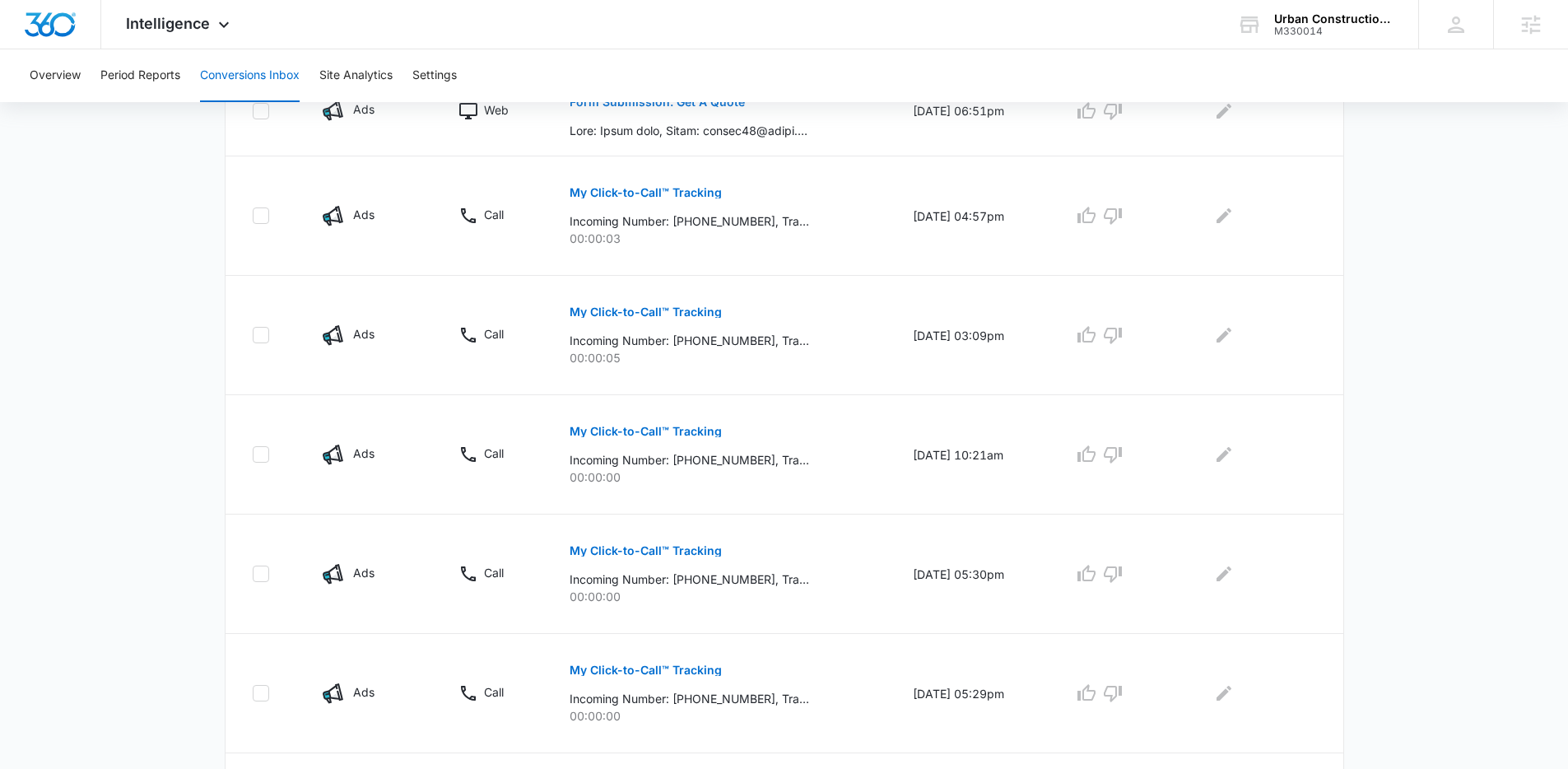
scroll to position [965, 0]
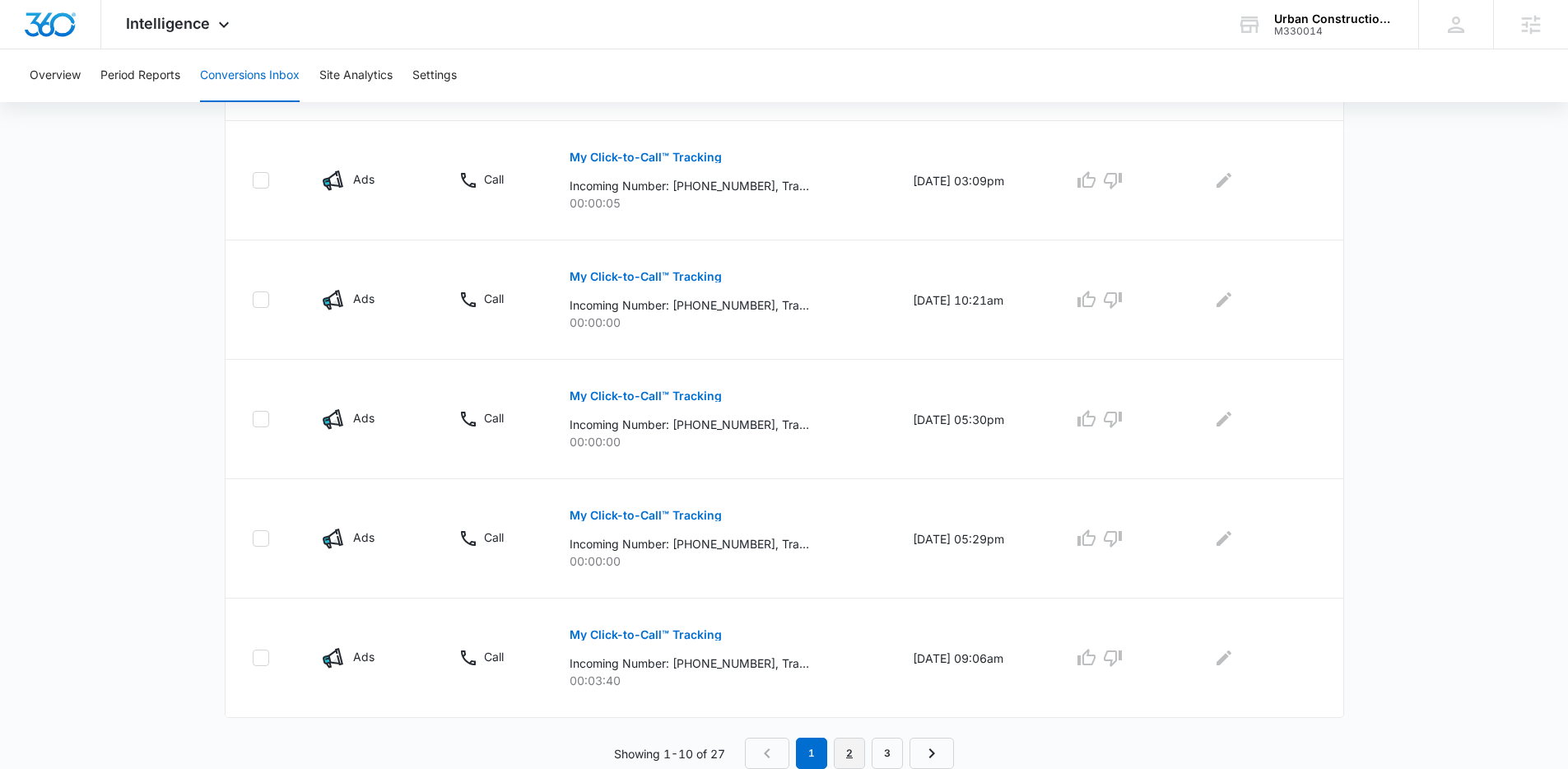
click at [849, 750] on link "2" at bounding box center [849, 752] width 31 height 31
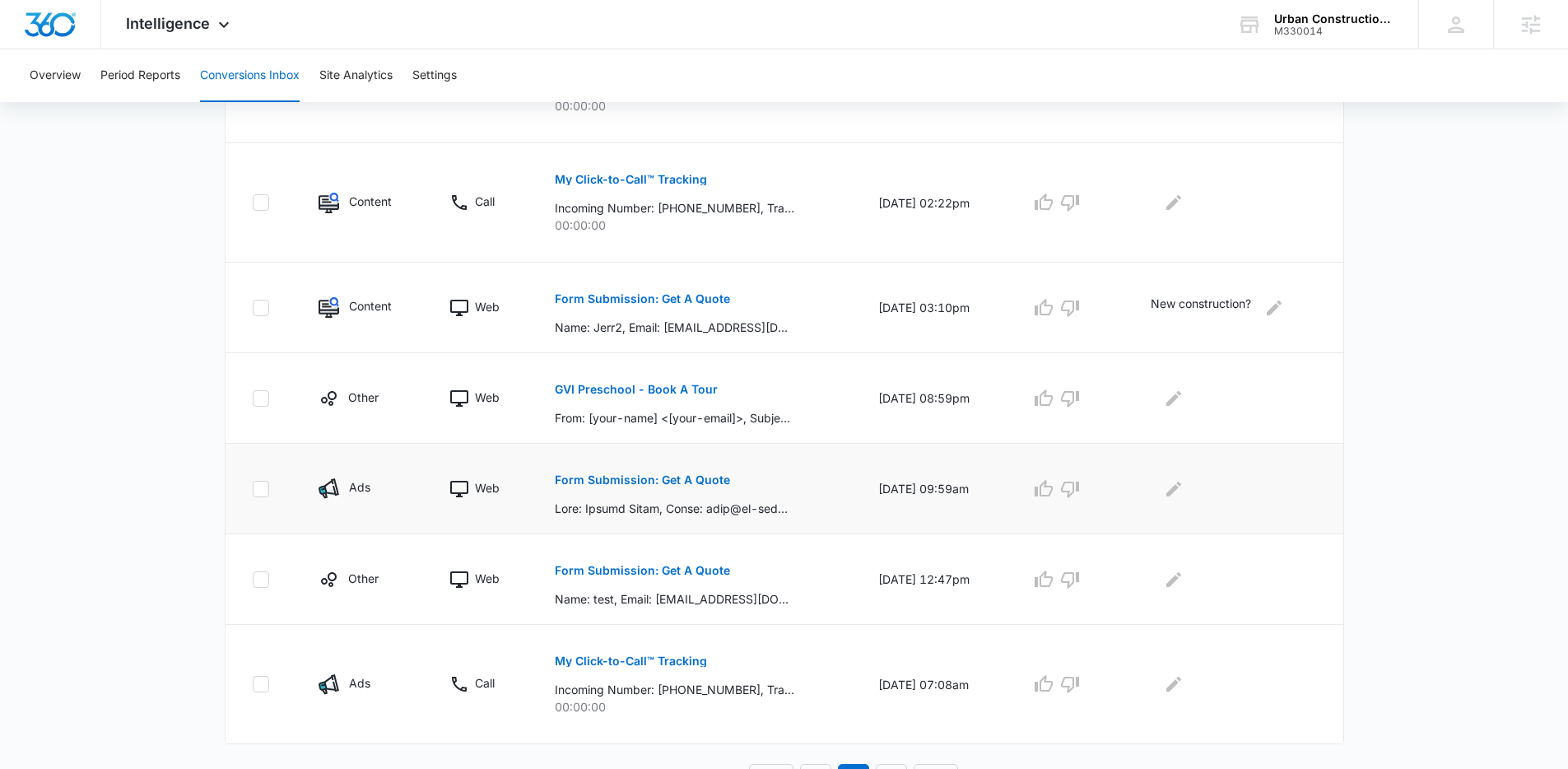
scroll to position [663, 0]
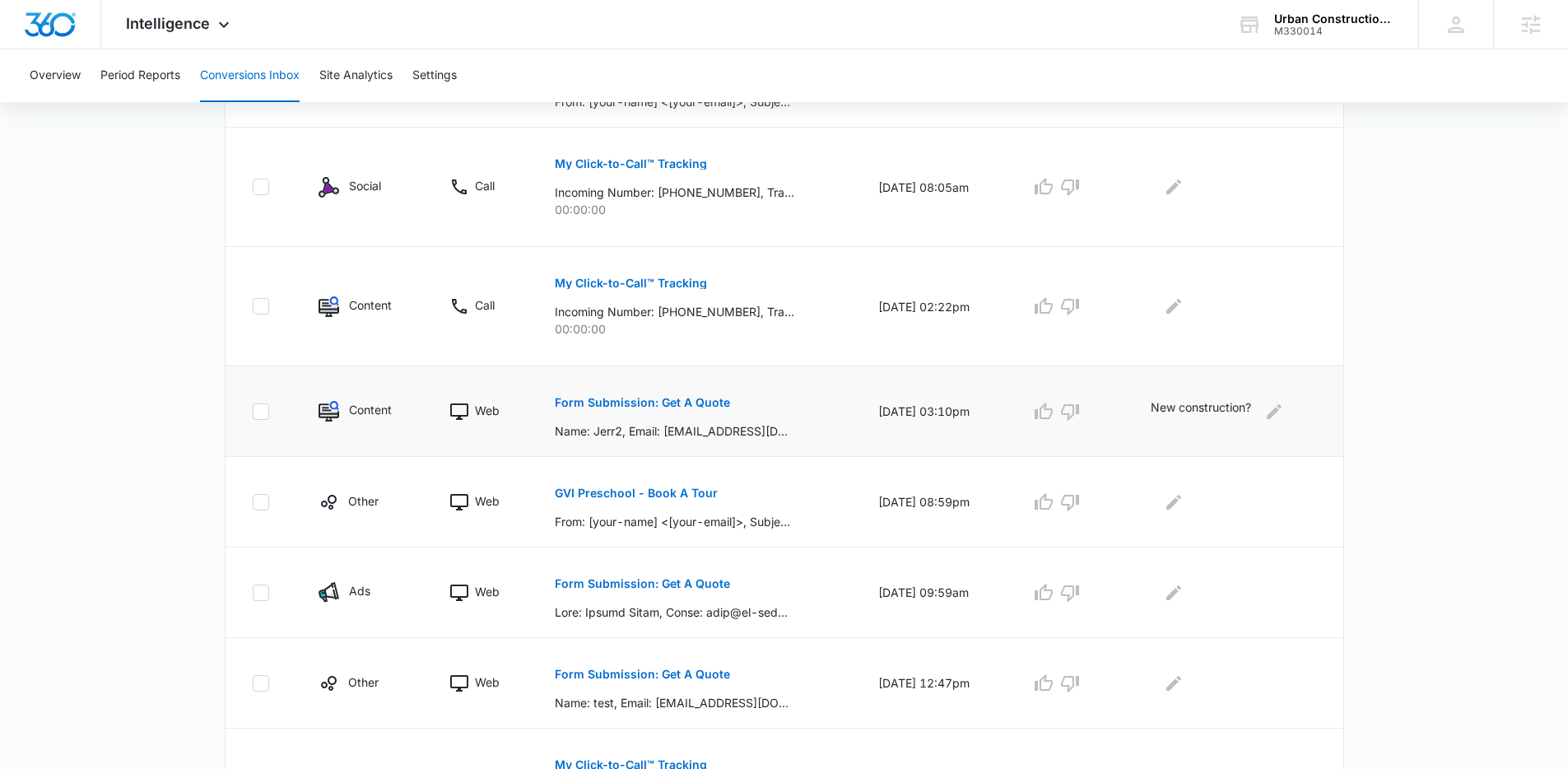
click at [638, 416] on button "Form Submission: Get A Quote" at bounding box center [642, 402] width 175 height 39
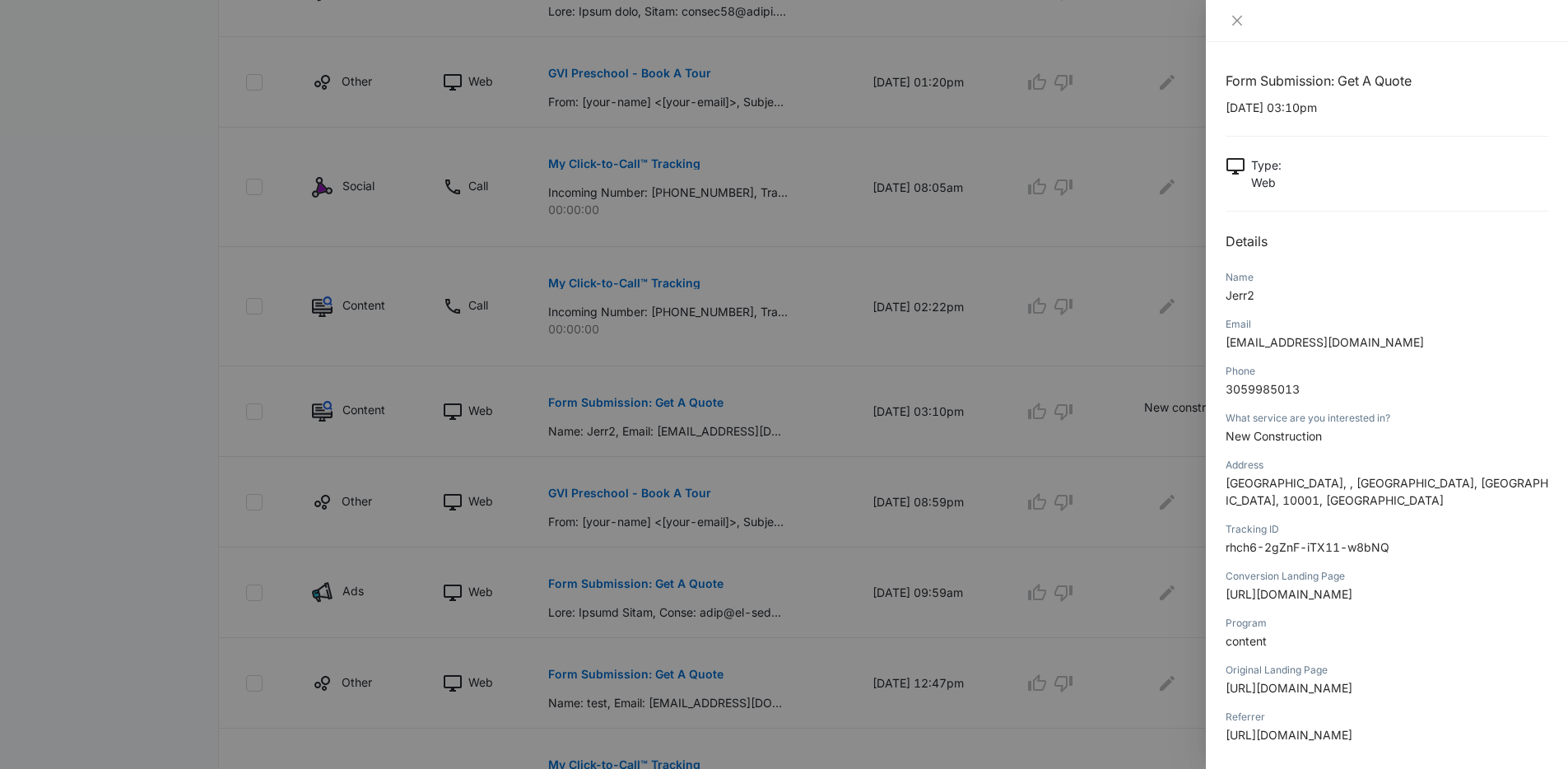
drag, startPoint x: 1454, startPoint y: 279, endPoint x: 1463, endPoint y: 289, distance: 13.5
click at [1448, 267] on div "Form Submission: Get A Quote 08/28/2025 at 03:10pm Type : Web Details Name Jerr…" at bounding box center [1387, 455] width 322 height 769
click at [764, 170] on div at bounding box center [784, 384] width 1568 height 769
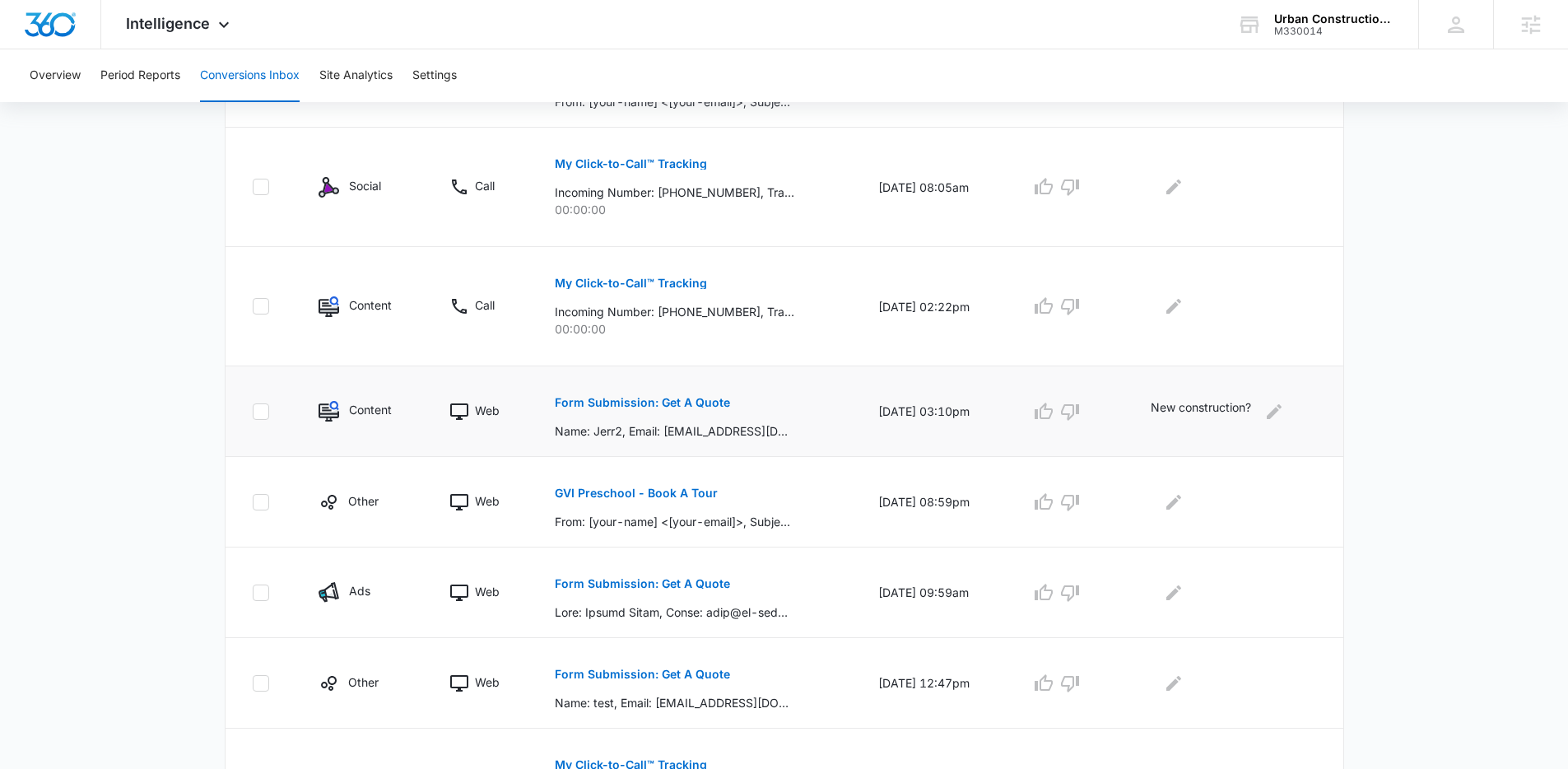
click at [675, 397] on p "Form Submission: Get A Quote" at bounding box center [642, 402] width 175 height 12
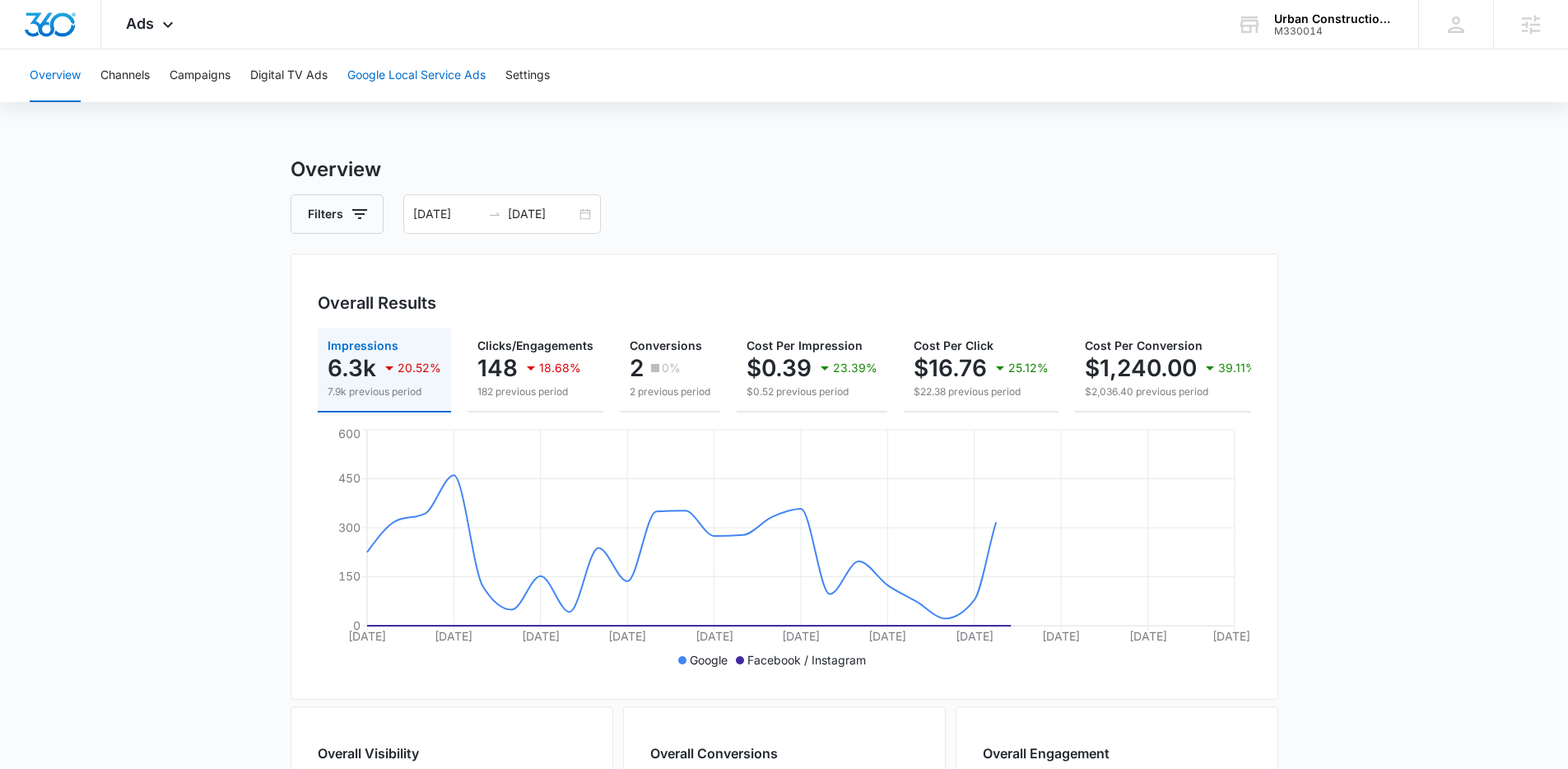
click at [428, 70] on button "Google Local Service Ads" at bounding box center [417, 75] width 139 height 53
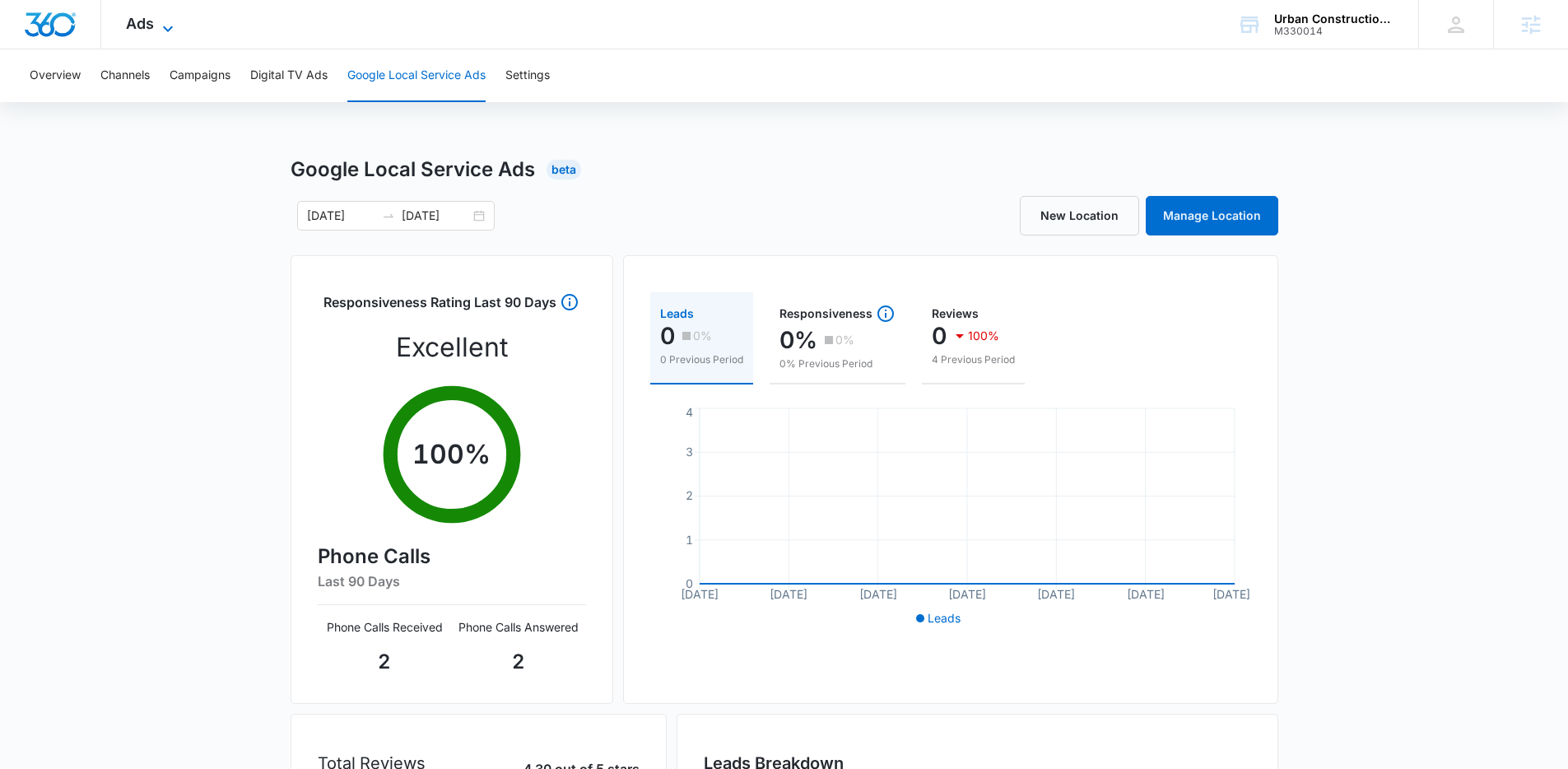
click at [140, 15] on span "Ads" at bounding box center [140, 23] width 28 height 18
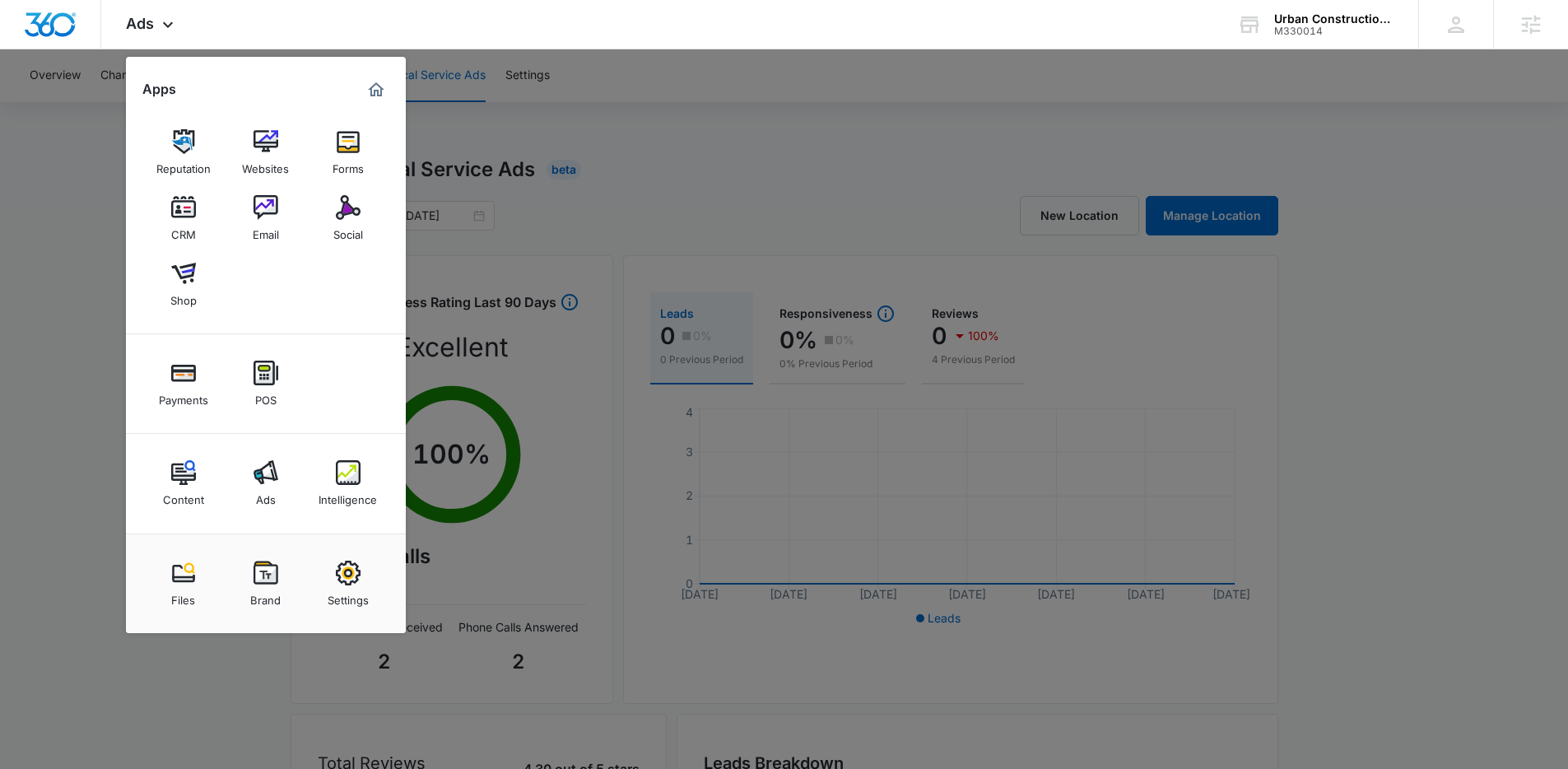
click at [1326, 164] on div at bounding box center [784, 384] width 1568 height 769
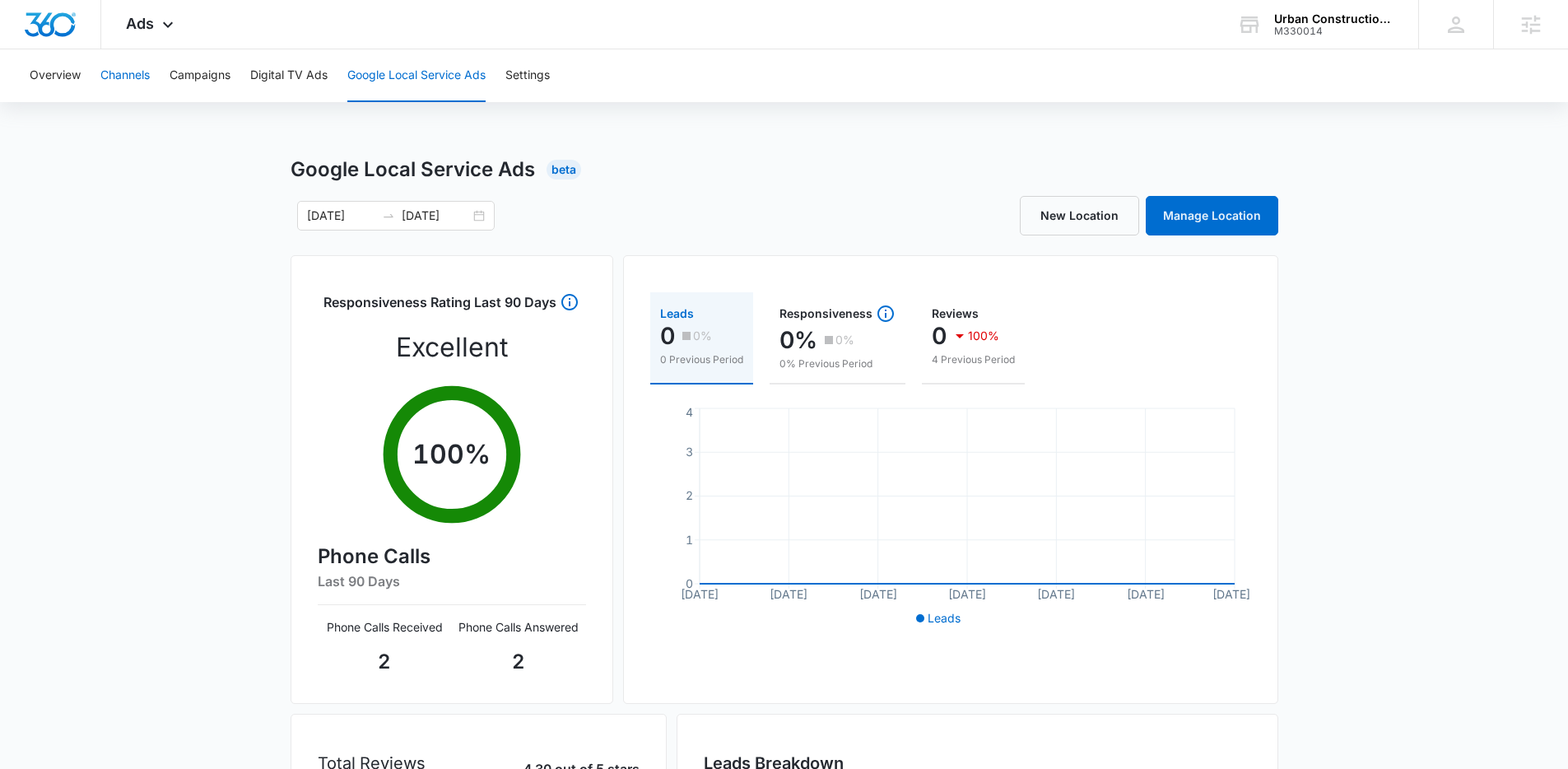
click at [112, 77] on button "Channels" at bounding box center [124, 75] width 49 height 53
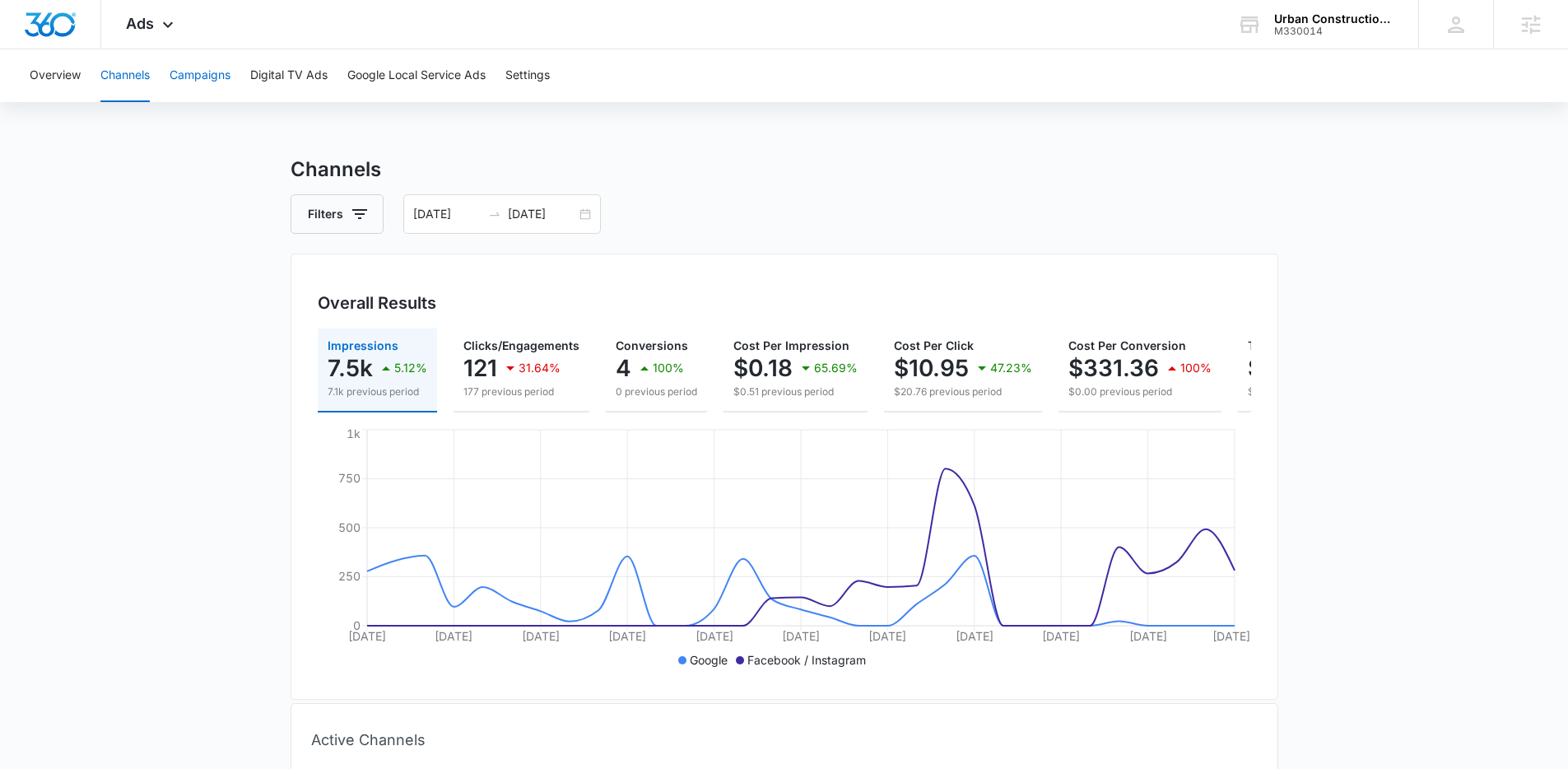
click at [198, 73] on button "Campaigns" at bounding box center [200, 75] width 61 height 53
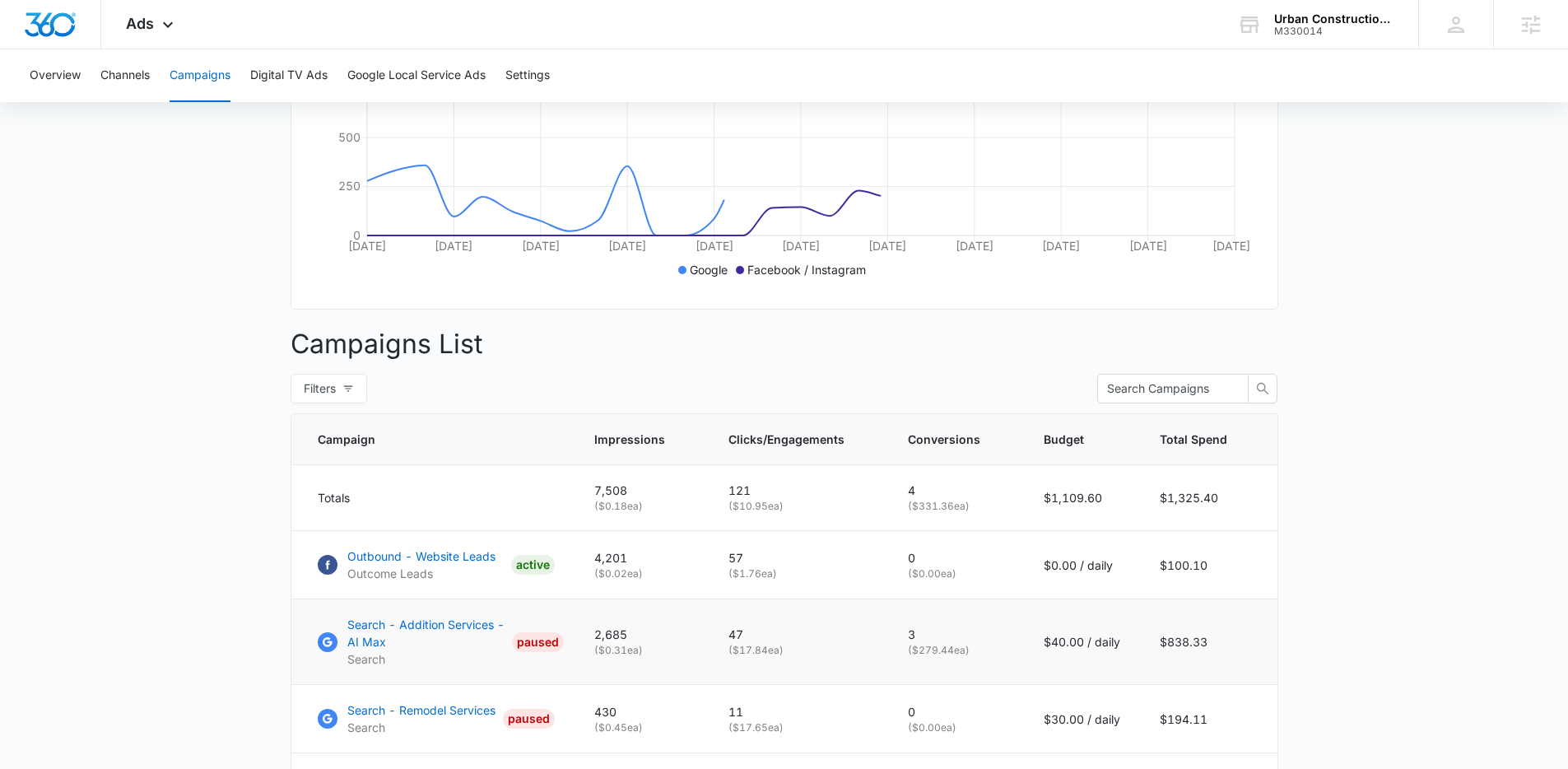
scroll to position [640, 0]
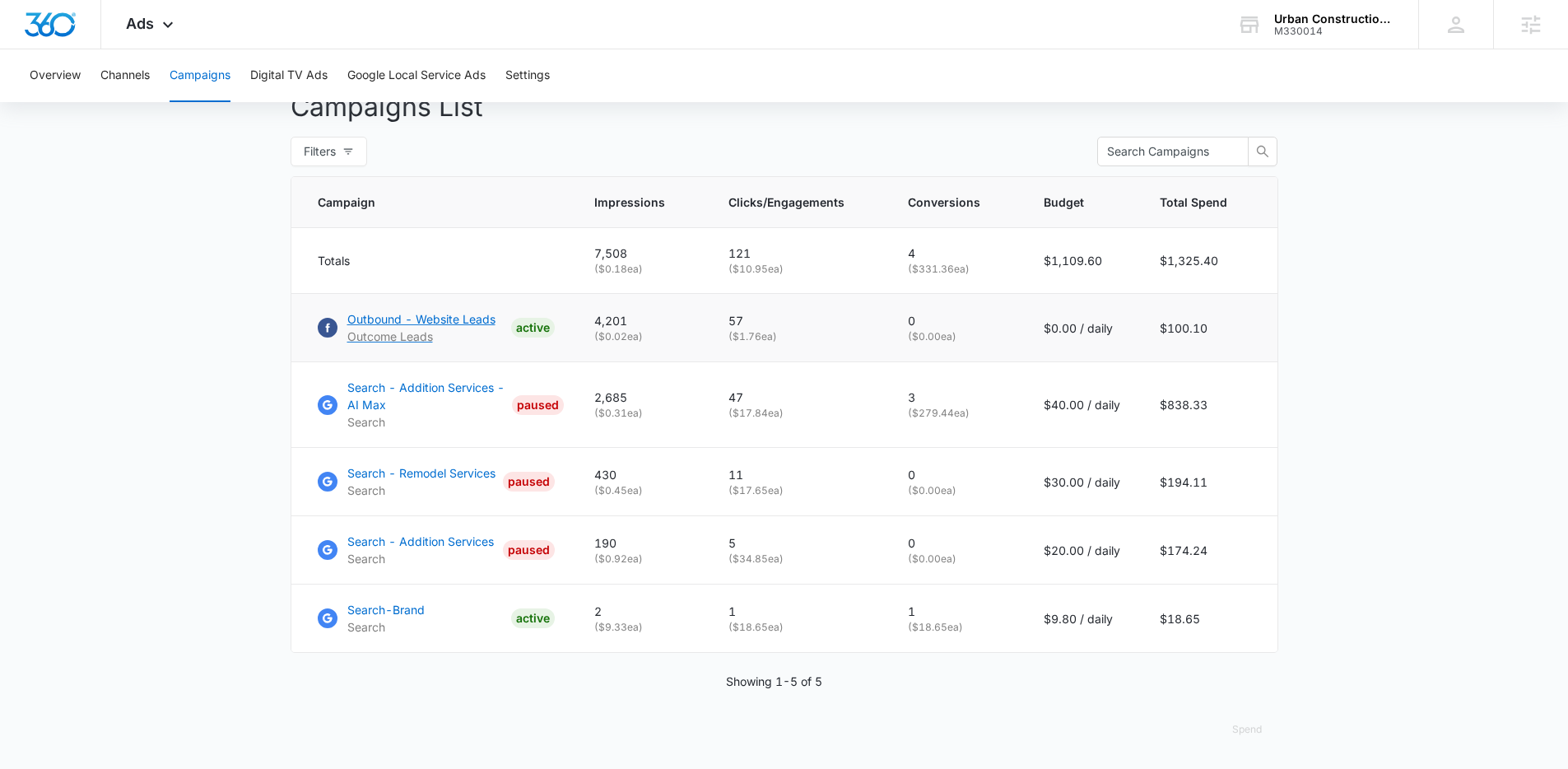
click at [451, 316] on p "Outbound - Website Leads" at bounding box center [421, 319] width 148 height 18
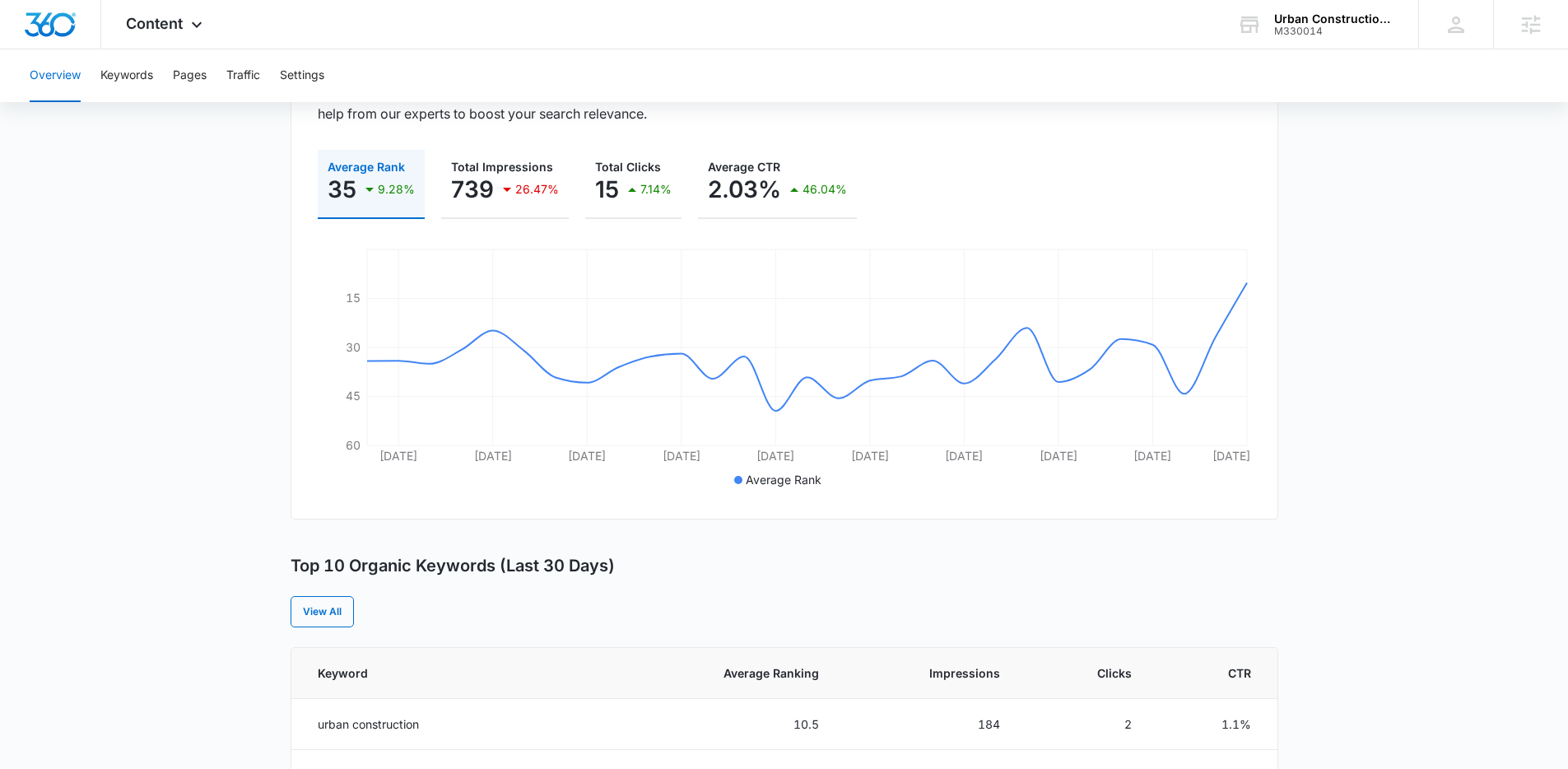
scroll to position [210, 0]
click at [139, 83] on button "Keywords" at bounding box center [126, 75] width 53 height 53
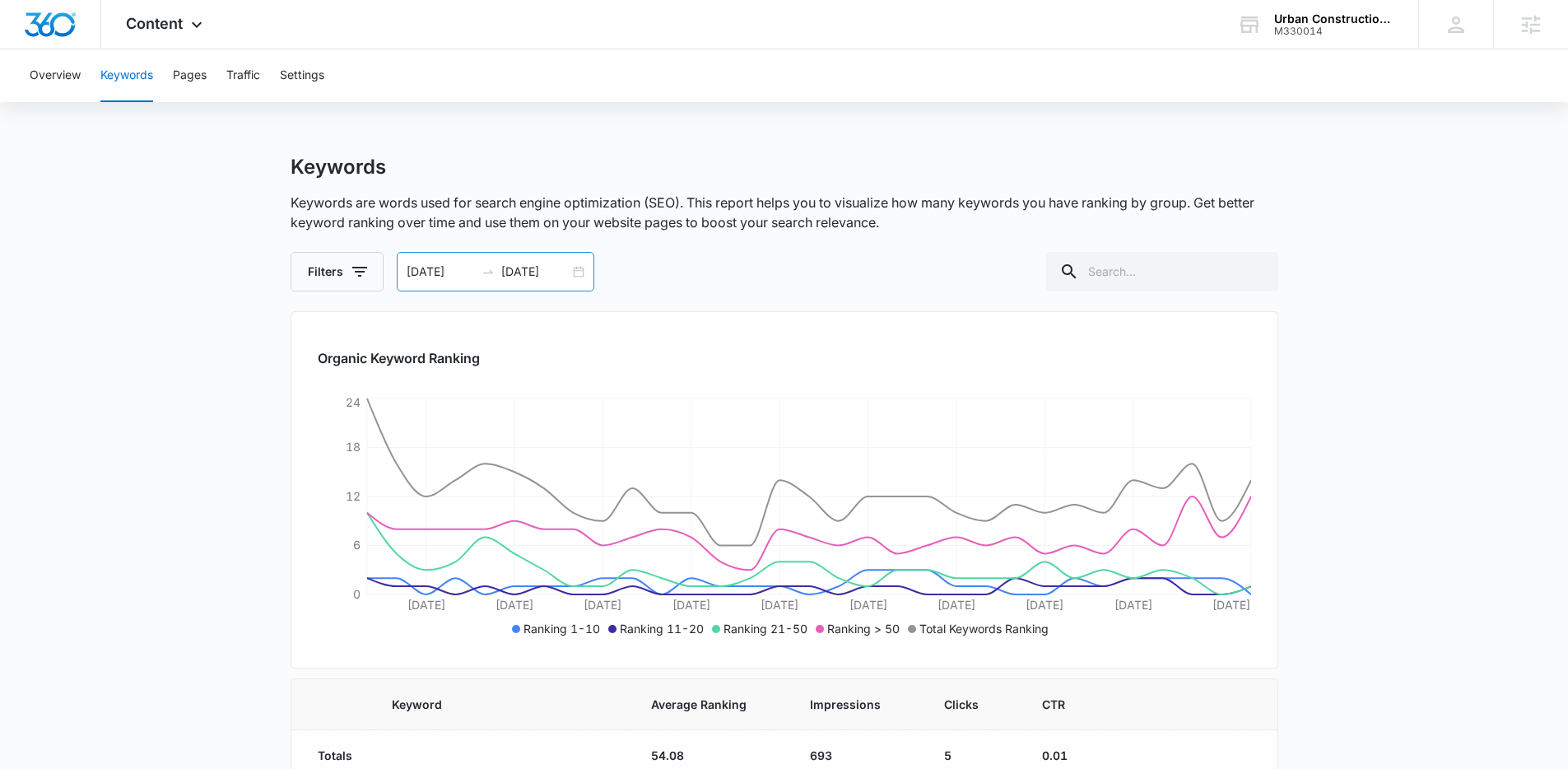
click at [575, 271] on div "07/31/2025 08/30/2025" at bounding box center [495, 271] width 198 height 39
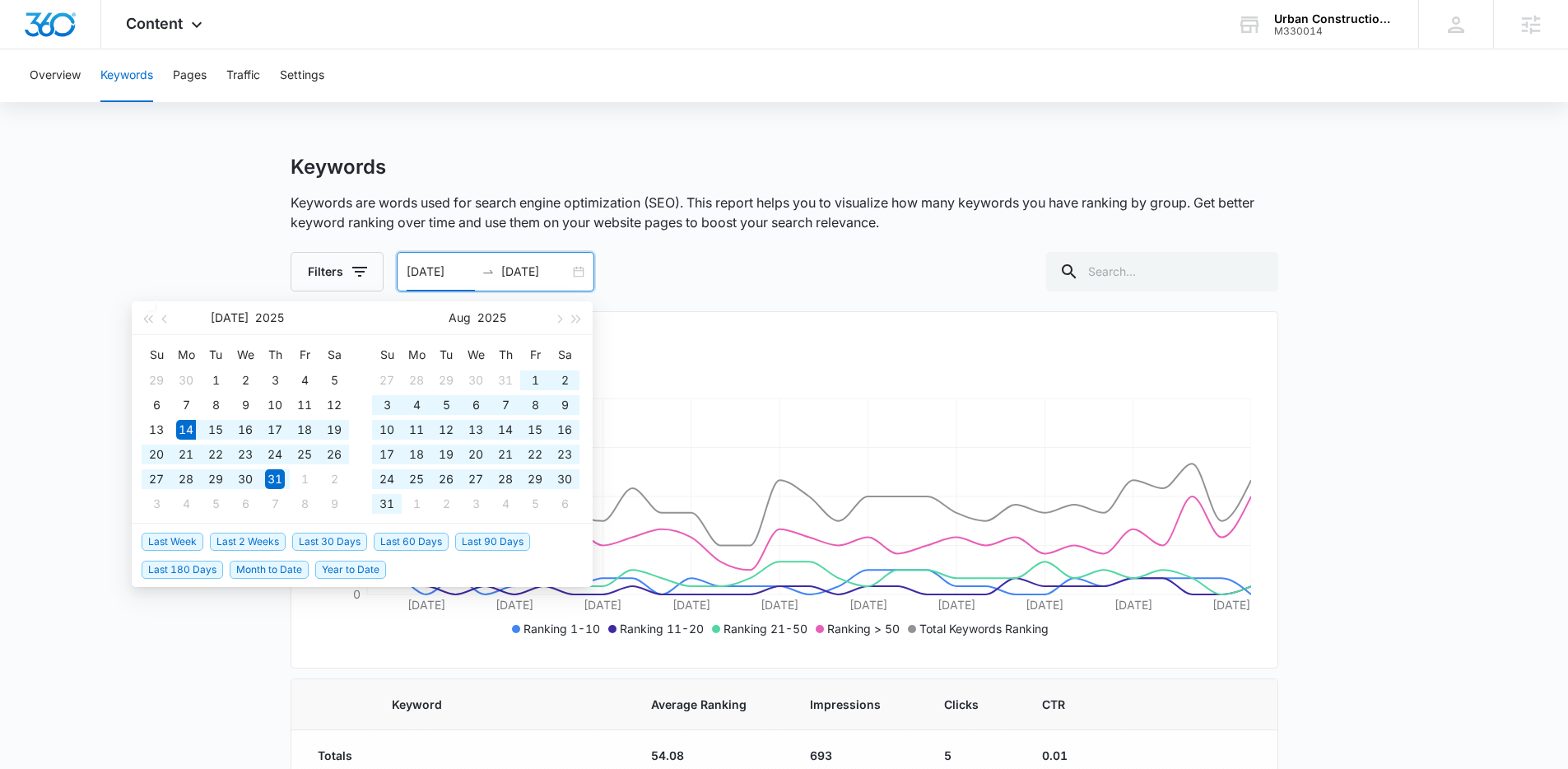
click at [381, 534] on span "Last 60 Days" at bounding box center [412, 542] width 75 height 18
type input "07/14/2025"
type input "[DATE]"
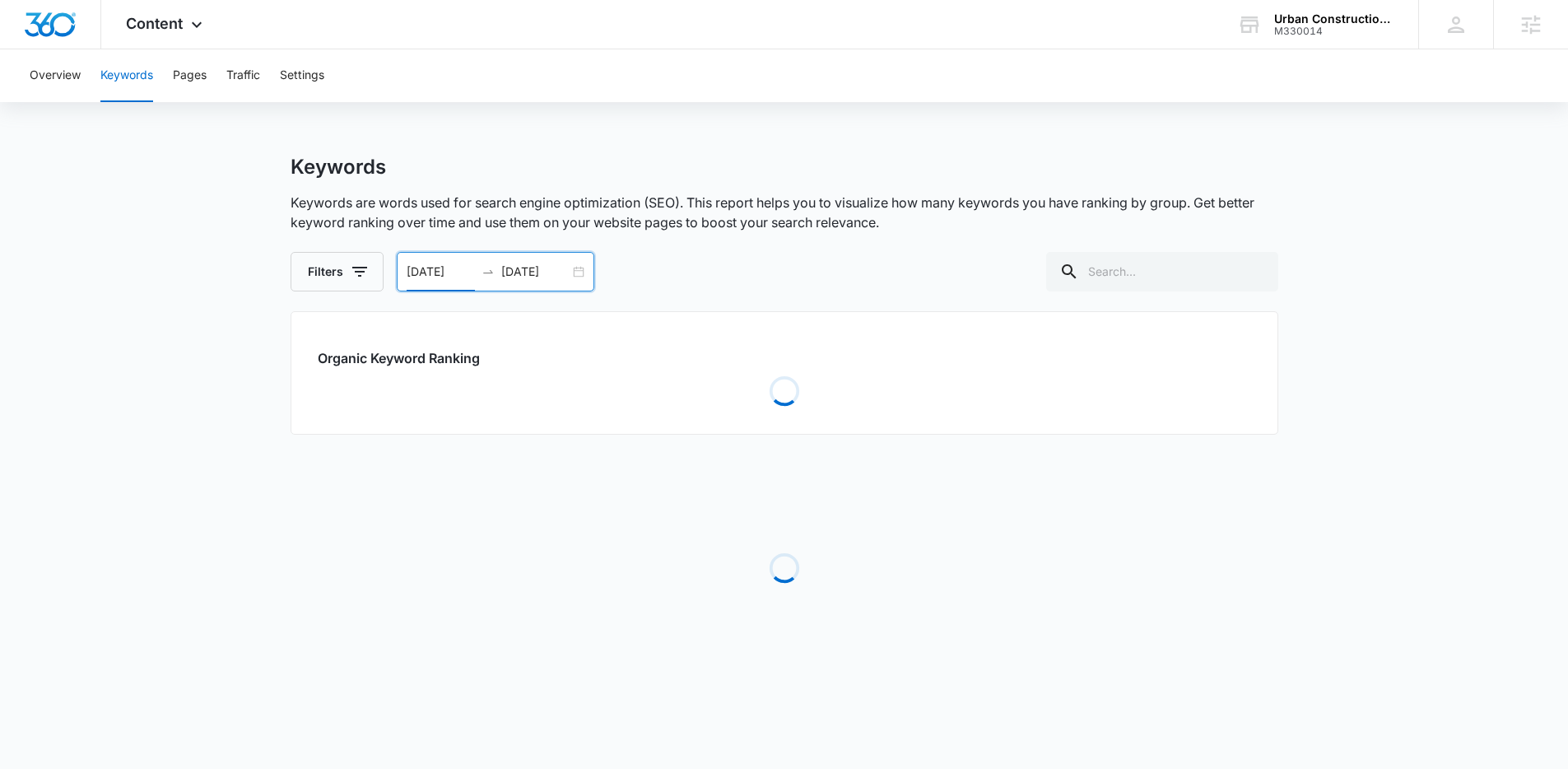
click at [906, 201] on p "Keywords are words used for search engine optimization (SEO). This report helps…" at bounding box center [784, 212] width 988 height 39
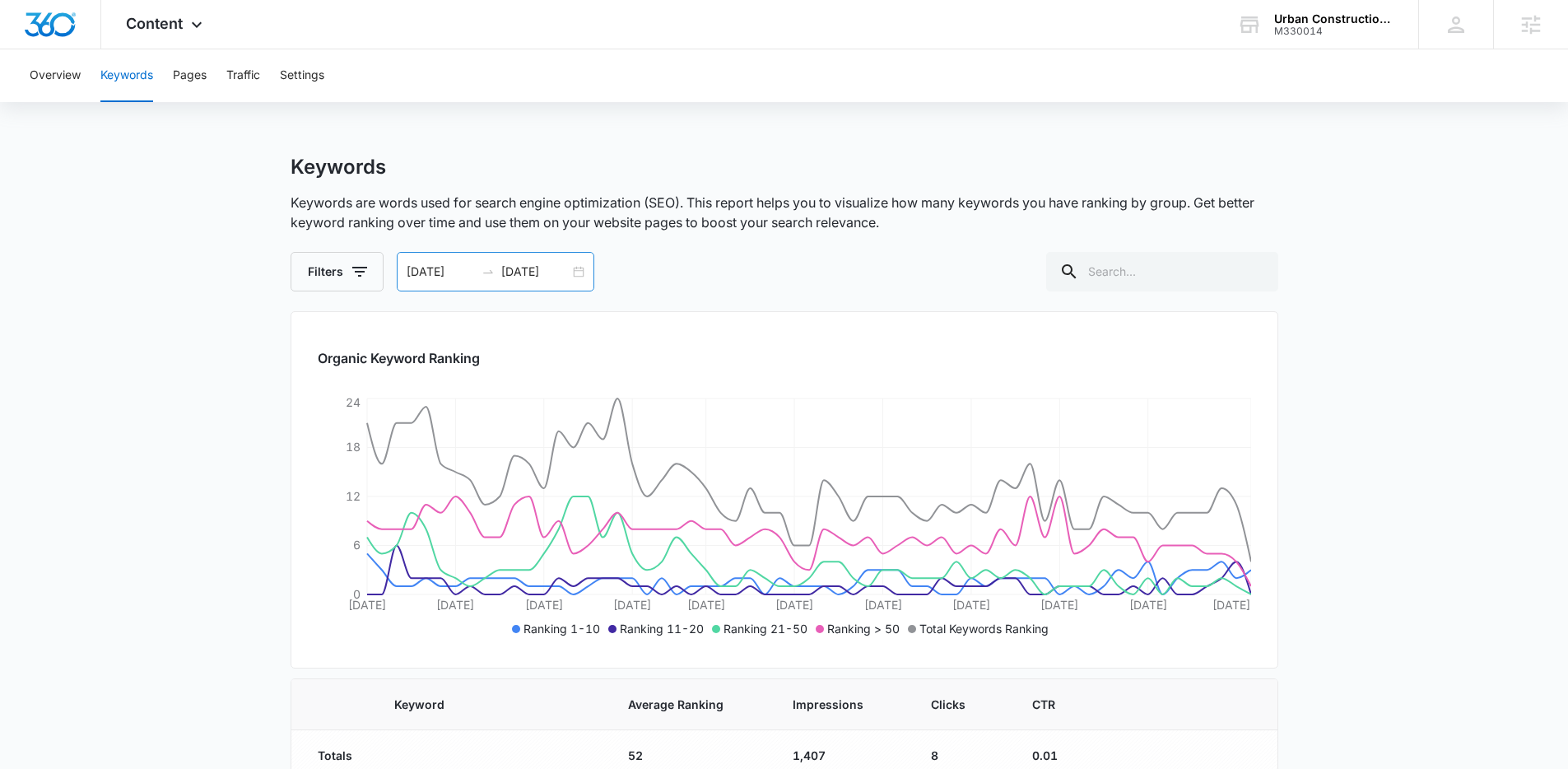
click at [576, 275] on div "07/14/2025 09/12/2025" at bounding box center [495, 271] width 198 height 39
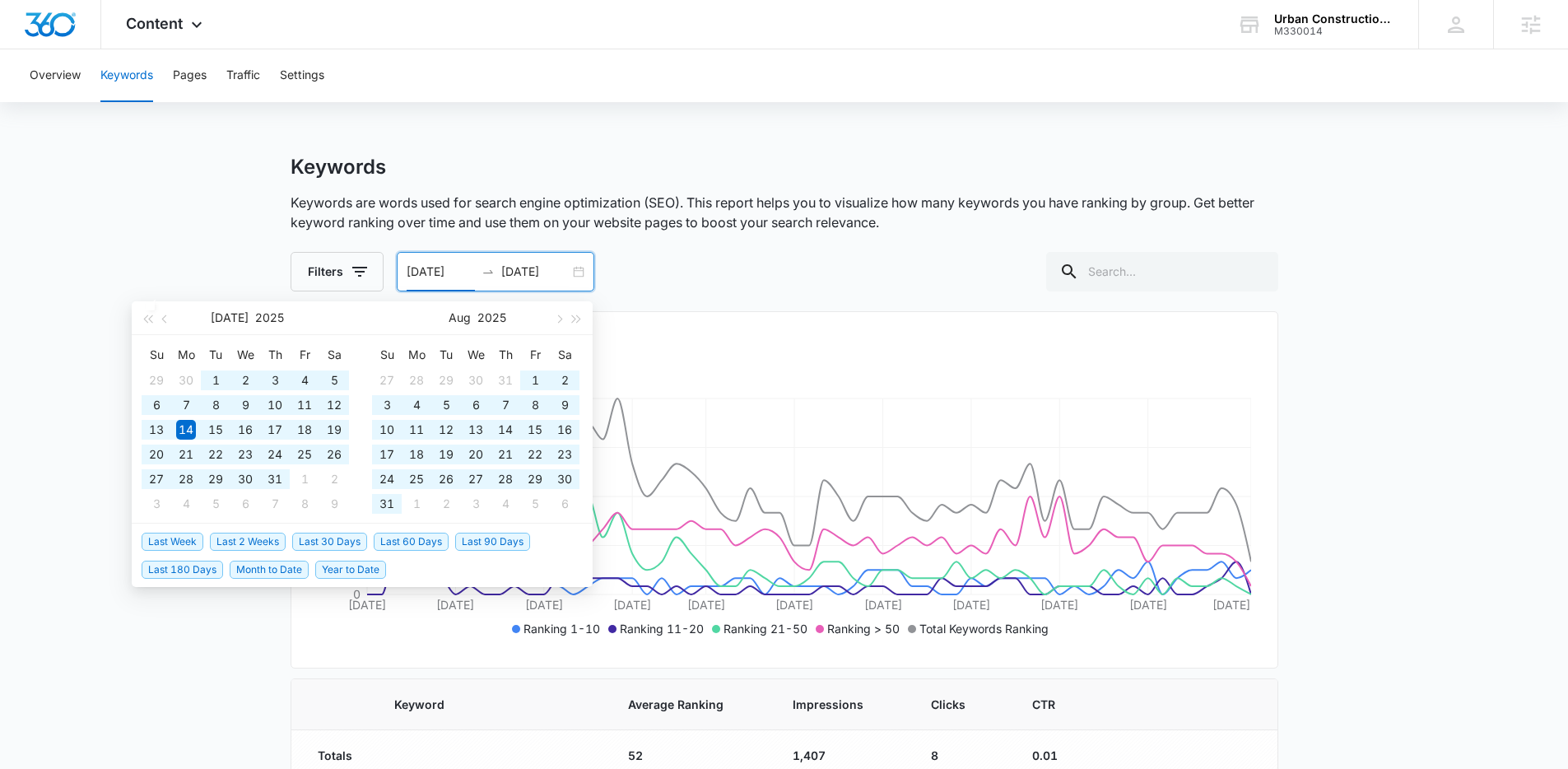
click at [511, 548] on span "Last 90 Days" at bounding box center [493, 542] width 75 height 18
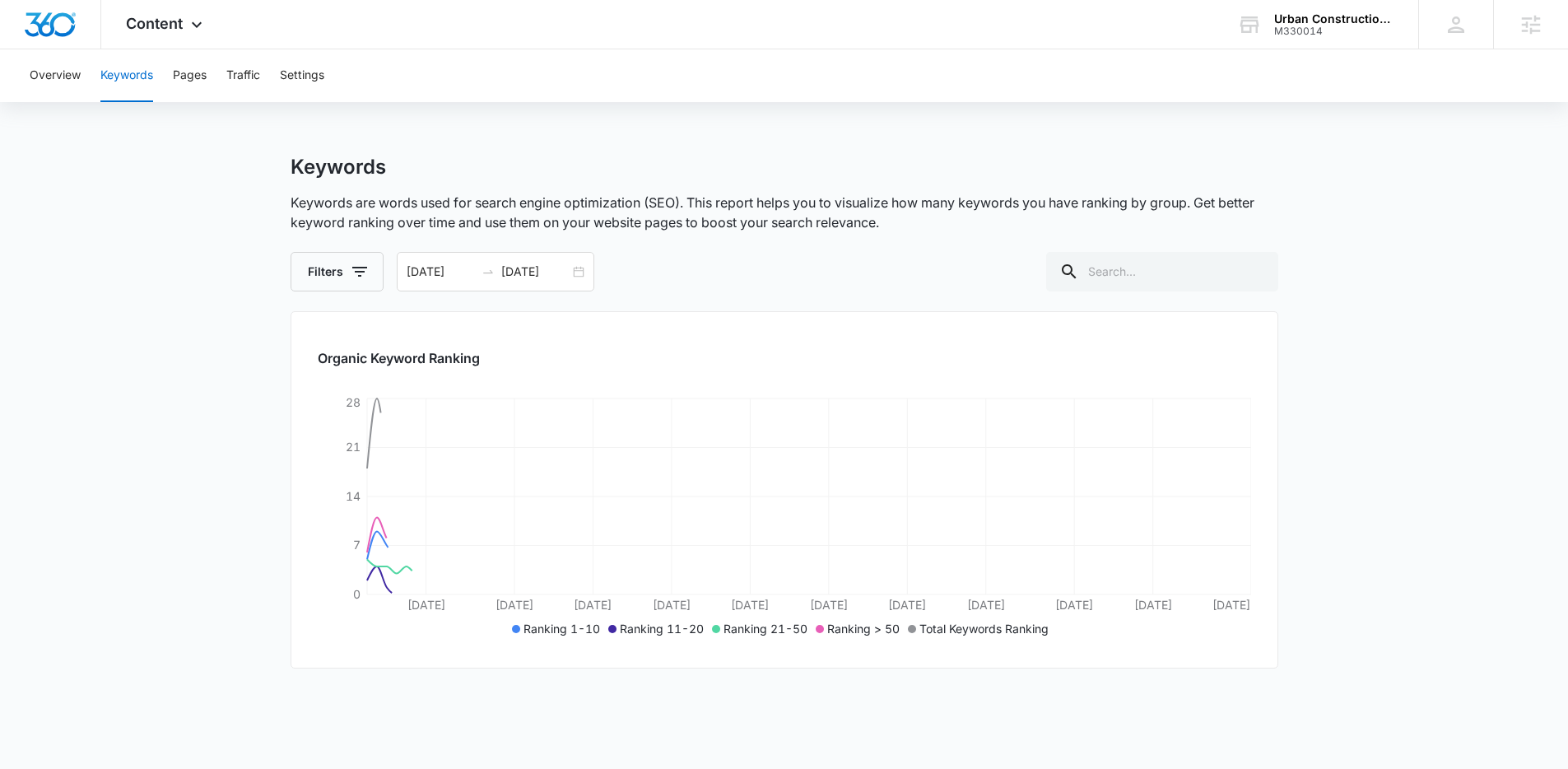
click at [802, 151] on div "Overview Keywords Pages Traffic Settings Keywords Keywords are words used for s…" at bounding box center [784, 497] width 1568 height 896
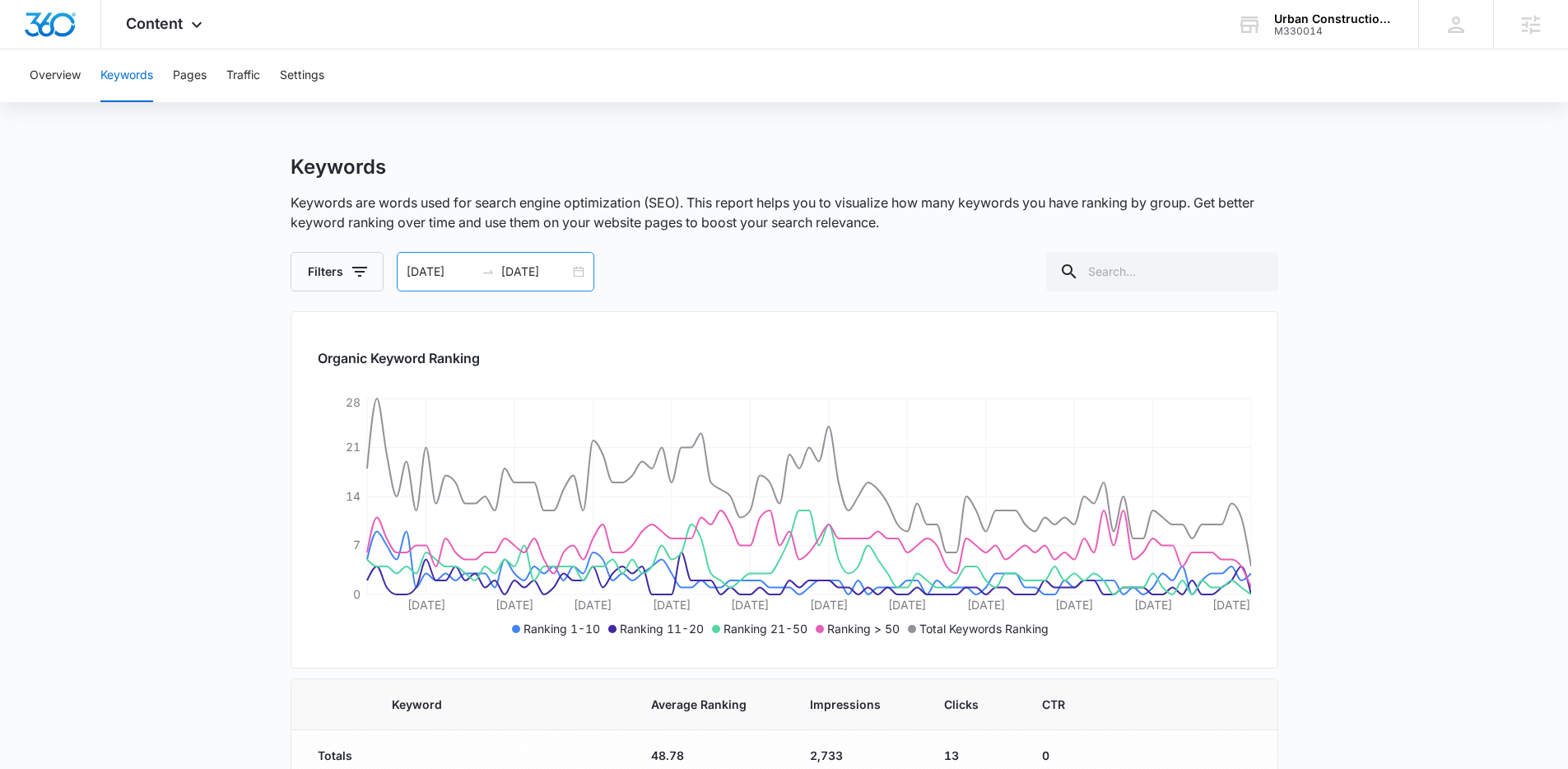
click at [582, 276] on div "06/14/2025 09/12/2025" at bounding box center [495, 271] width 198 height 39
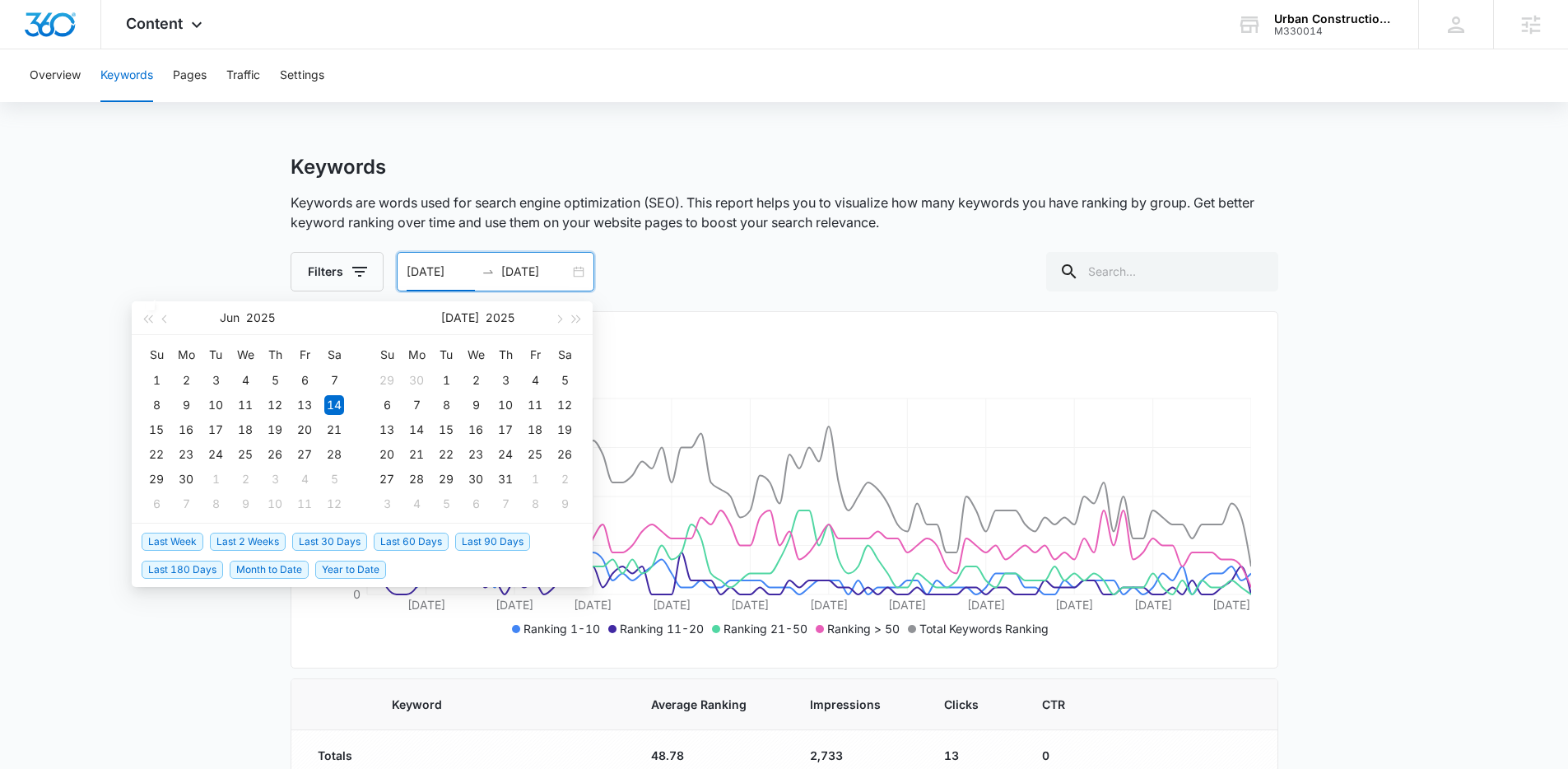
click at [352, 536] on span "Last 30 Days" at bounding box center [330, 542] width 75 height 18
type input "[DATE]"
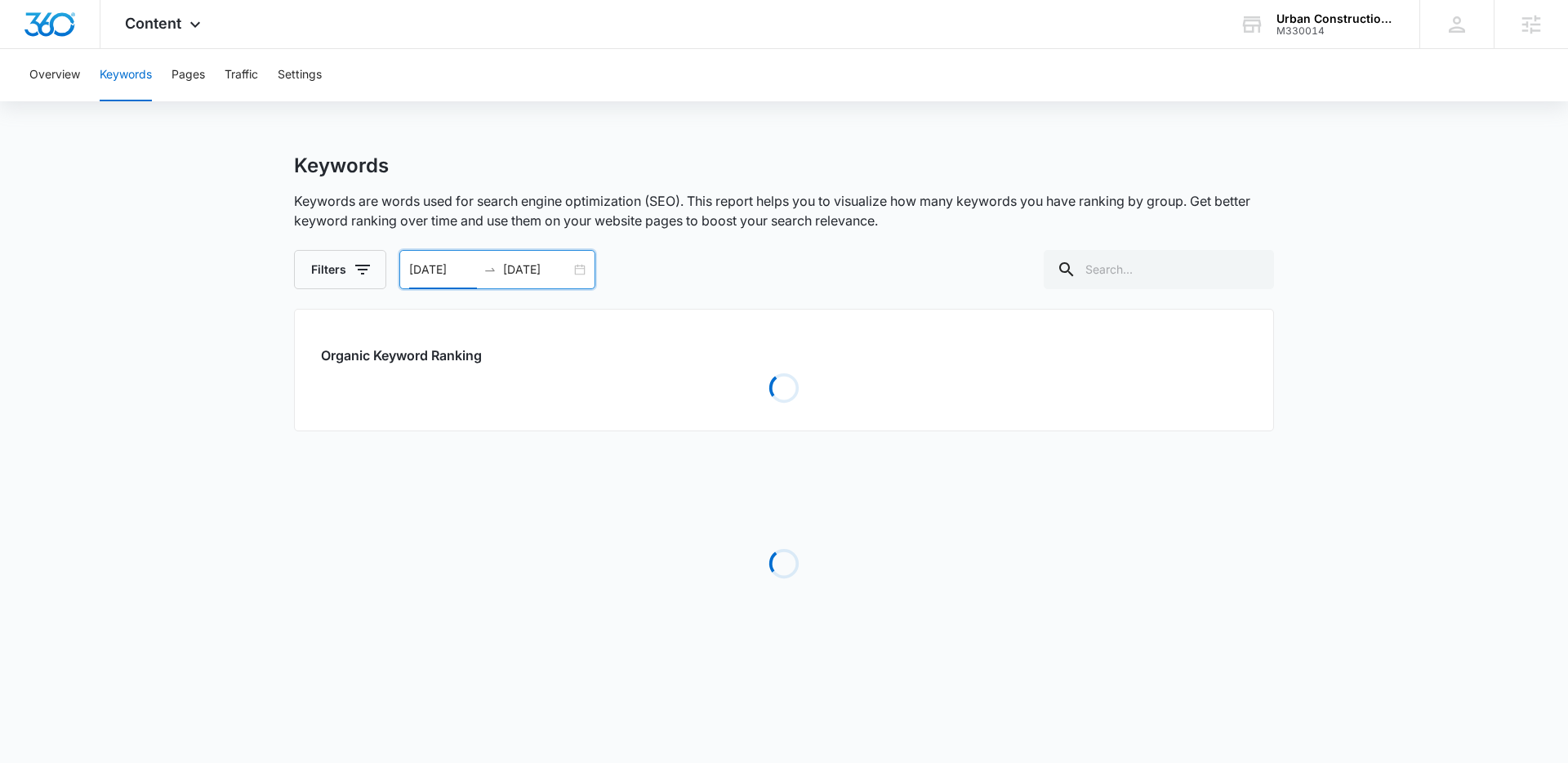
click at [197, 200] on main "Keywords Keywords are words used for search engine optimization (SEO). This rep…" at bounding box center [784, 429] width 1568 height 552
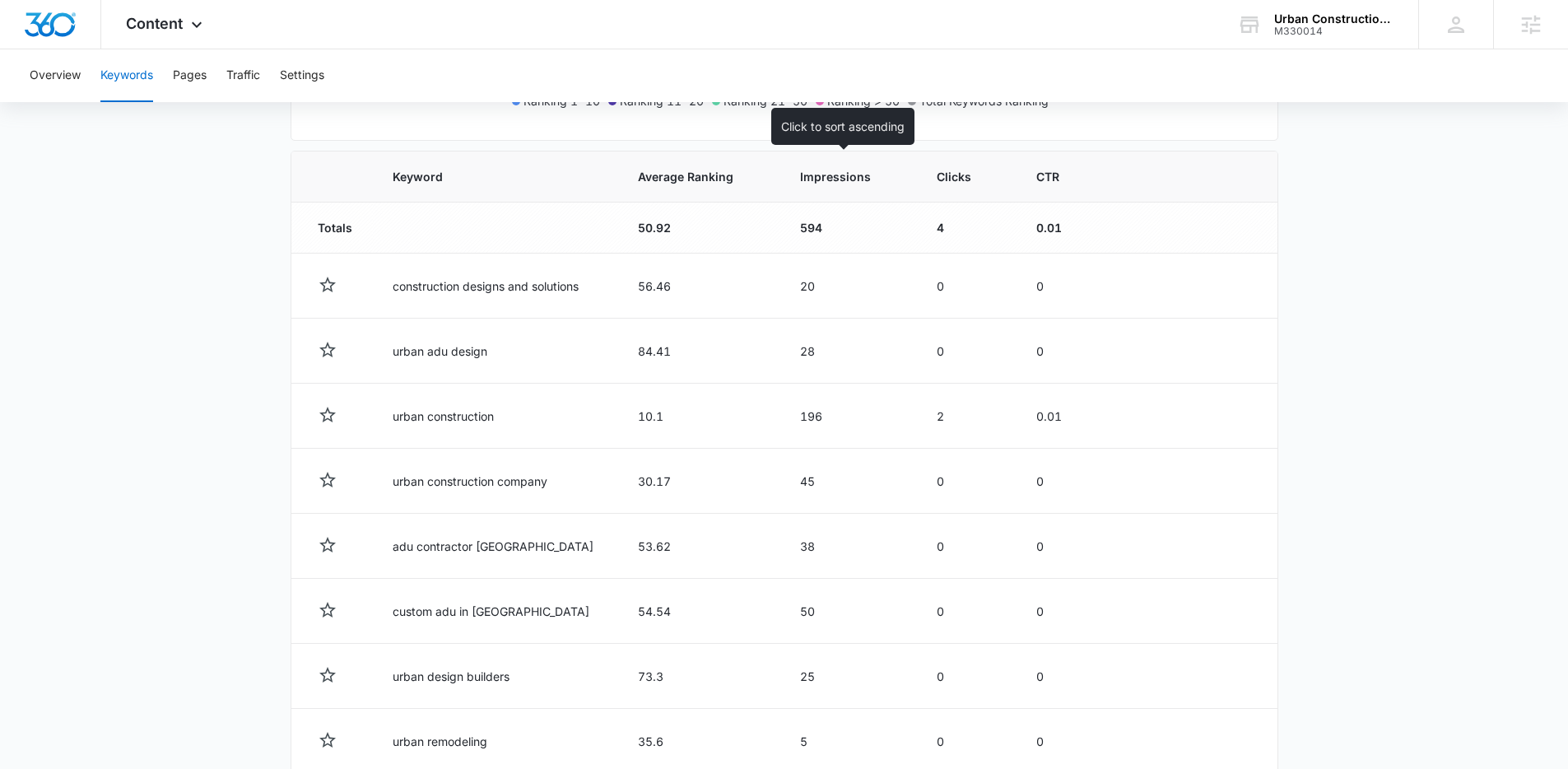
click at [826, 179] on span "Impressions" at bounding box center [837, 176] width 73 height 18
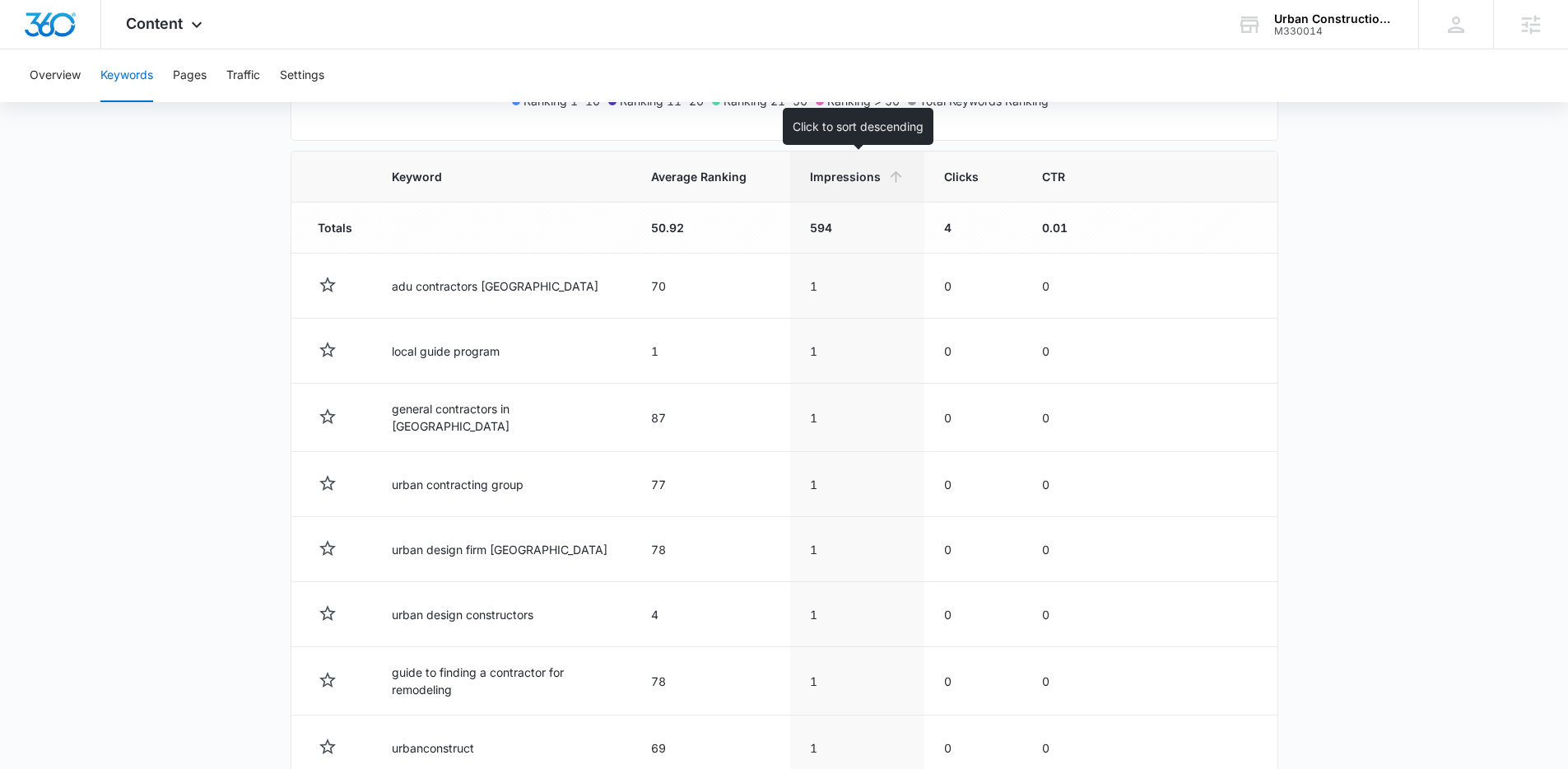
click at [833, 179] on span "Impressions" at bounding box center [845, 176] width 71 height 18
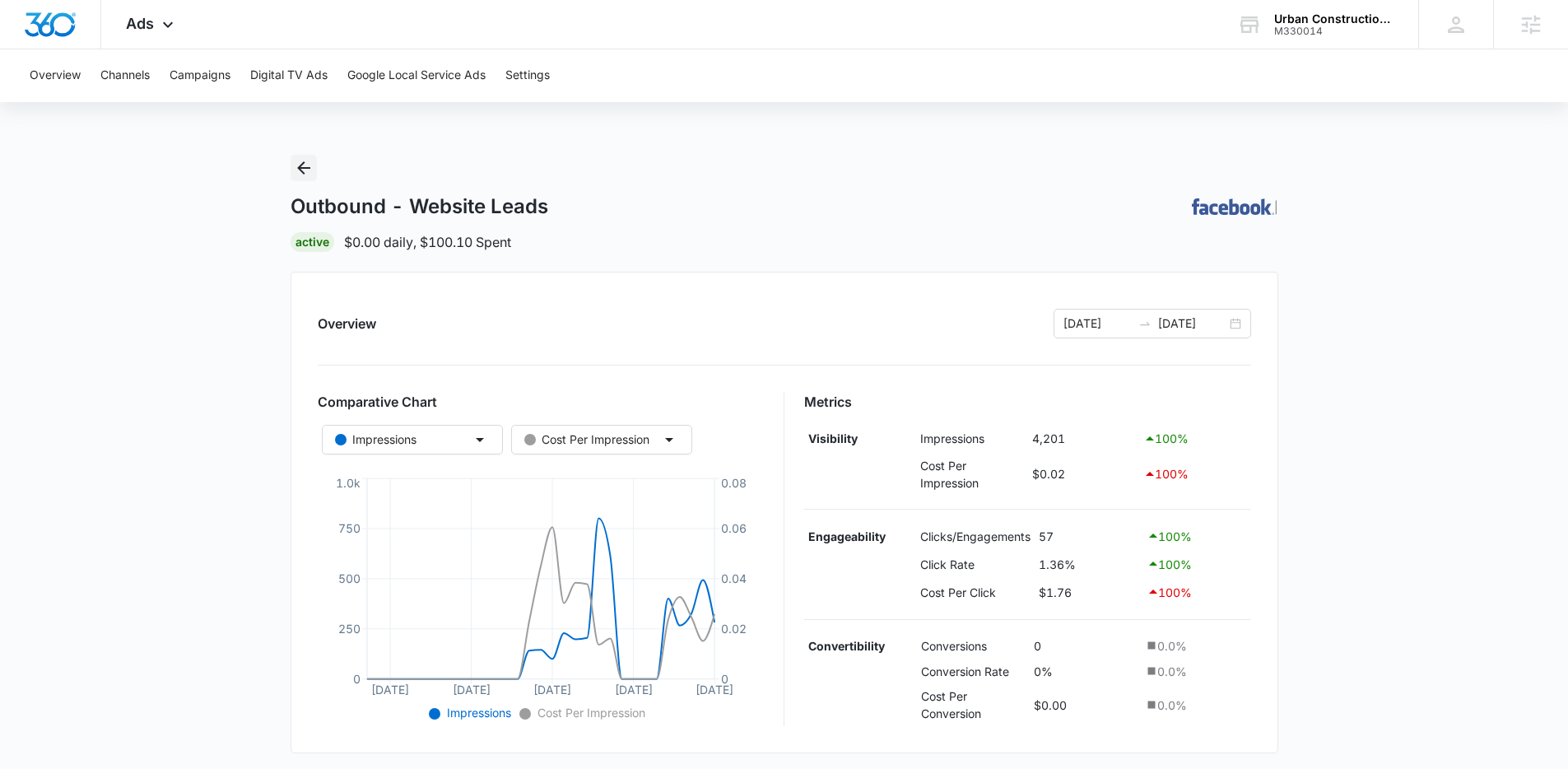
click at [305, 166] on icon "Back" at bounding box center [304, 168] width 20 height 20
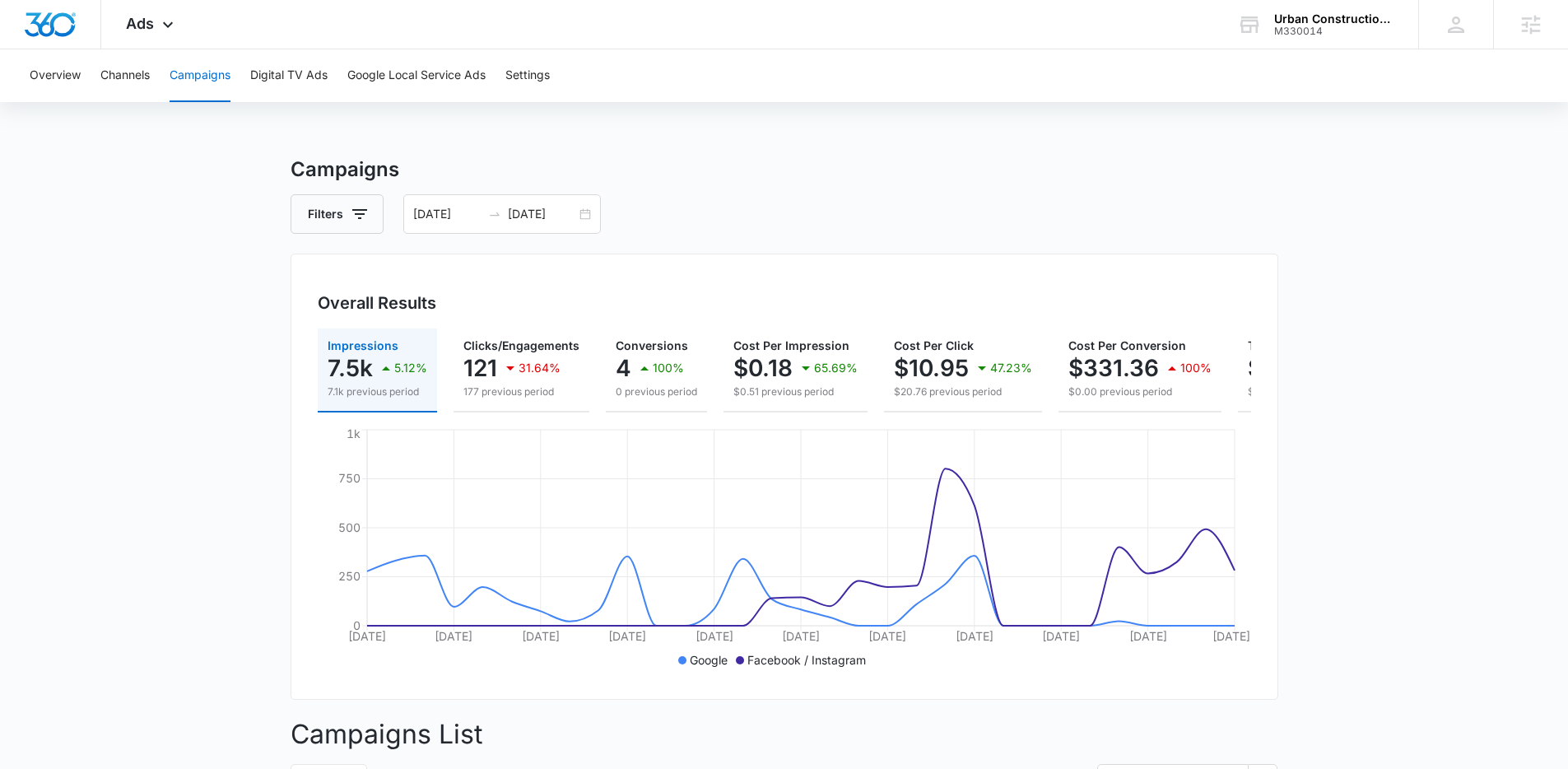
click at [191, 336] on main "Campaigns Filters 08/13/2025 09/12/2025 Overall Results Impressions 7.5k 5.12% …" at bounding box center [784, 775] width 1568 height 1242
click at [180, 149] on div "Overview Channels Campaigns Digital TV Ads Google Local Service Ads Settings Ca…" at bounding box center [784, 722] width 1568 height 1347
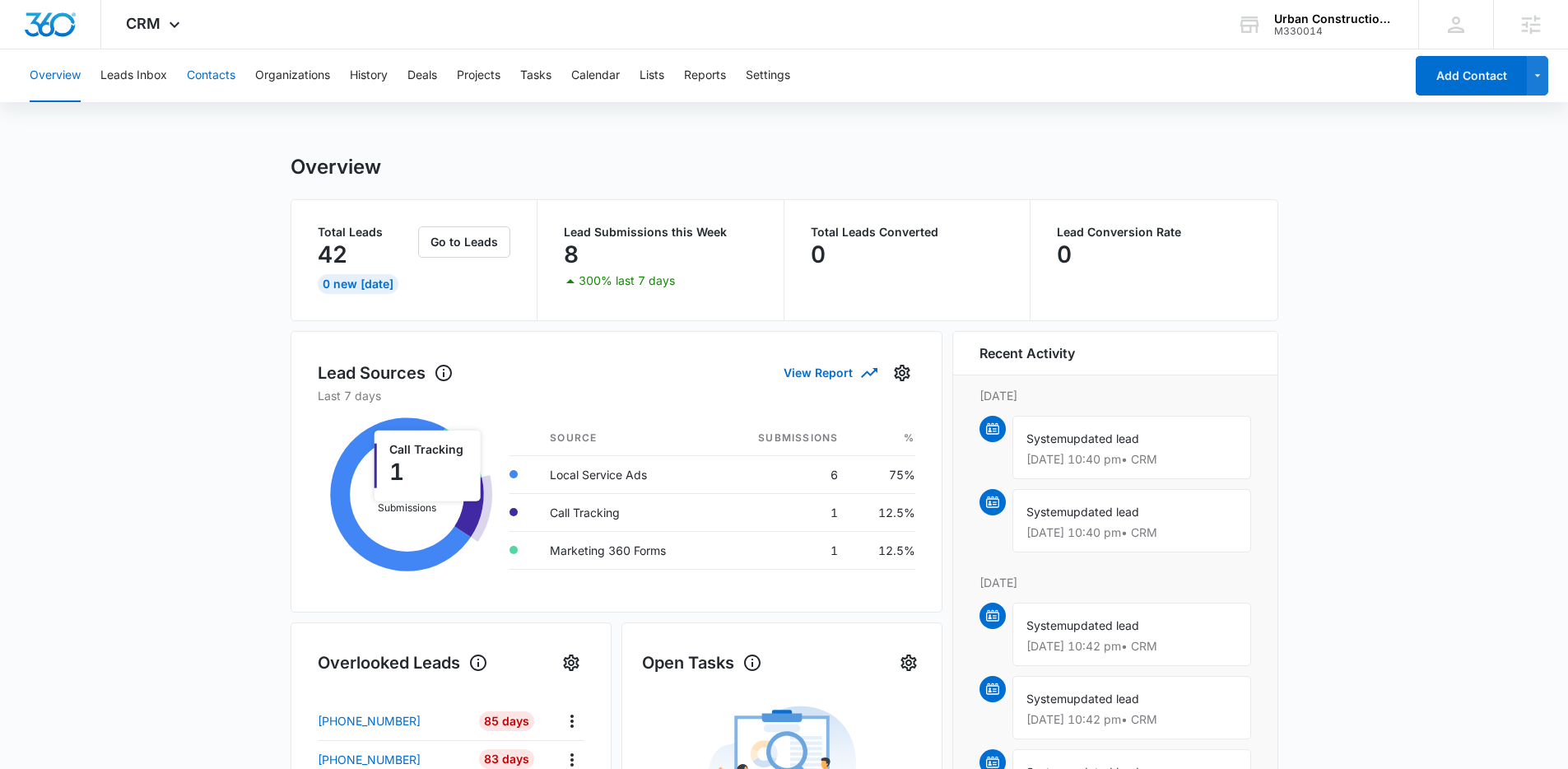
click at [210, 80] on button "Contacts" at bounding box center [211, 75] width 48 height 53
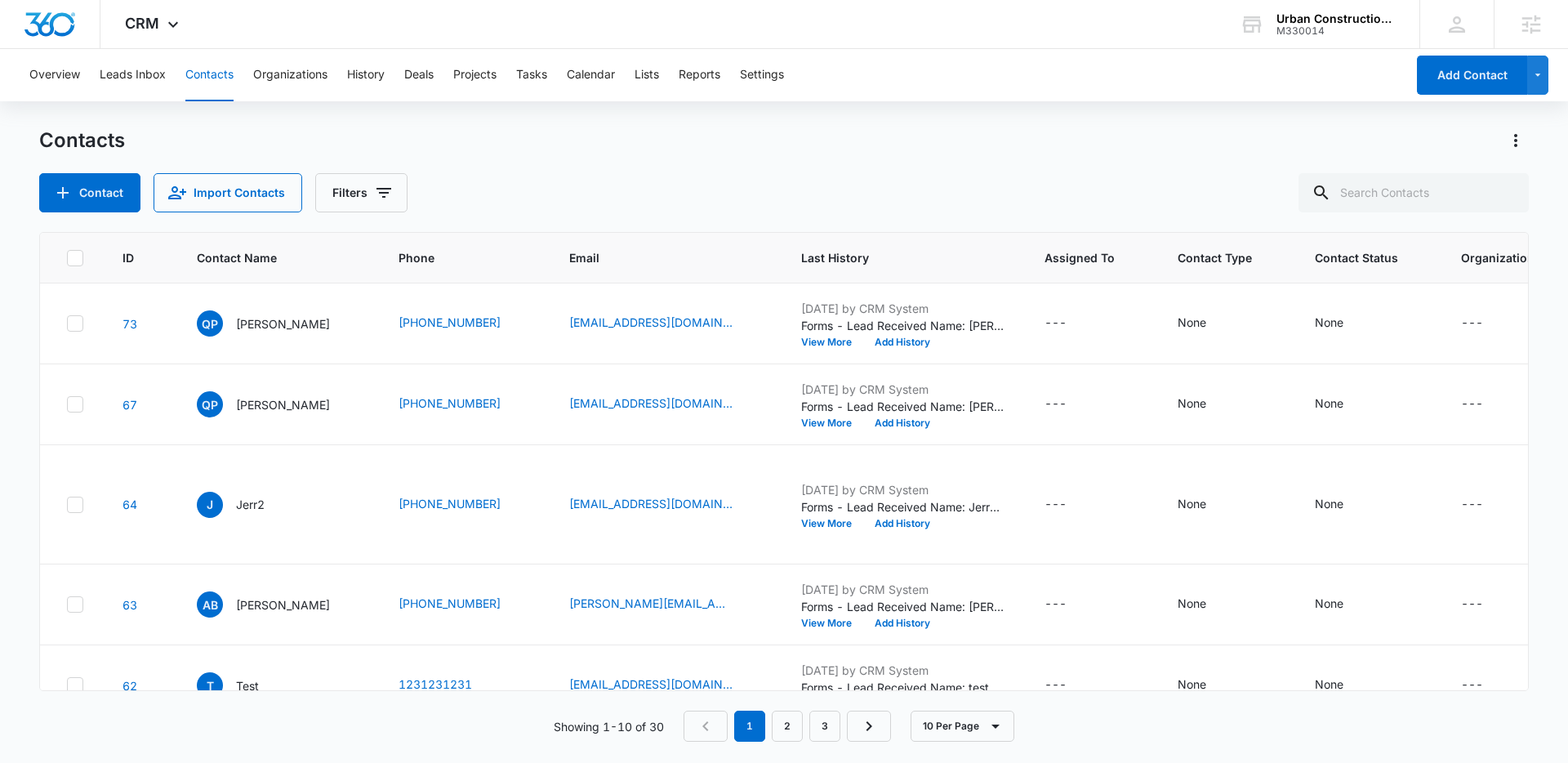
click at [581, 174] on div "Contact Import Contacts Filters" at bounding box center [784, 192] width 1489 height 39
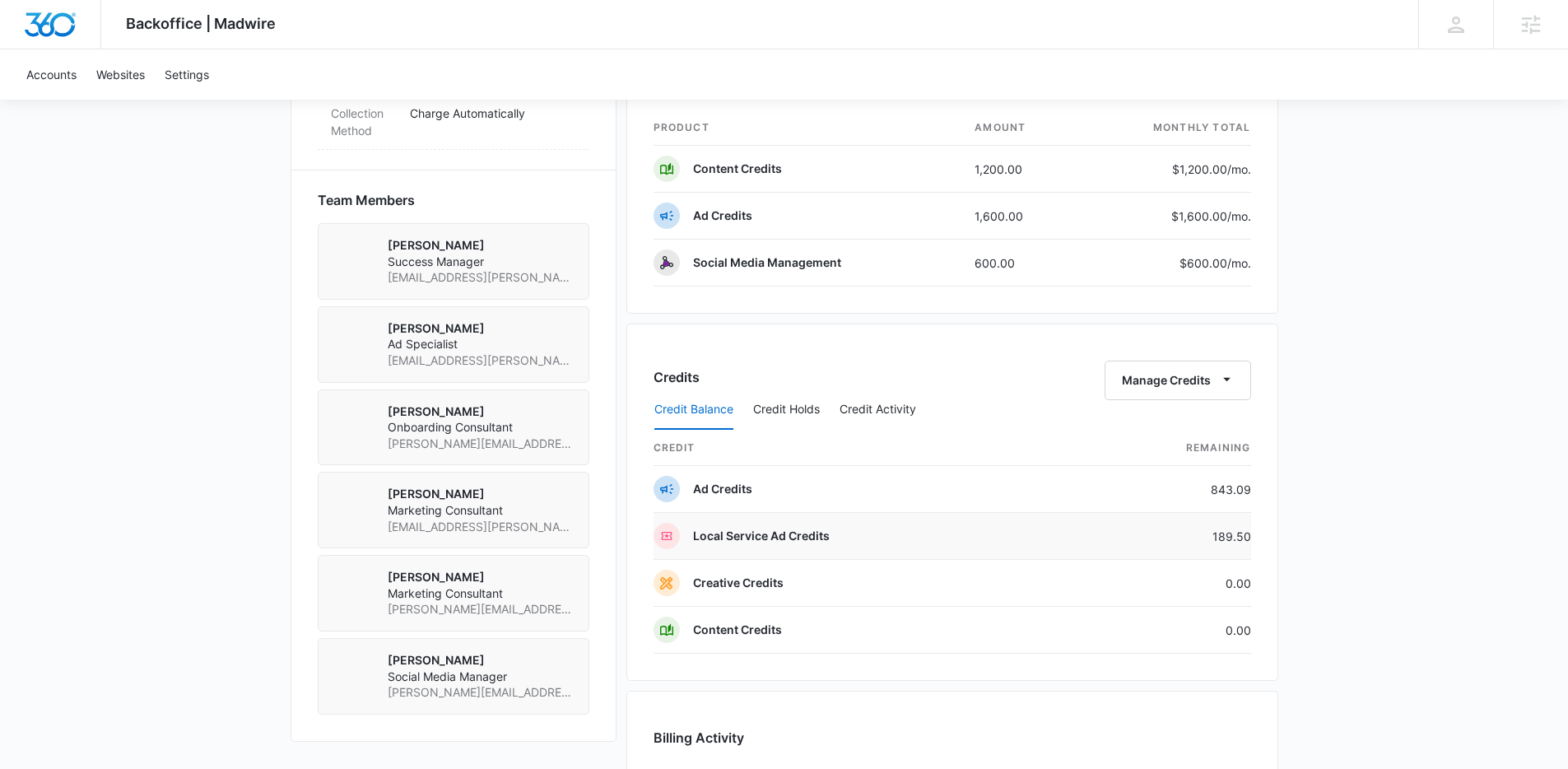
scroll to position [1262, 0]
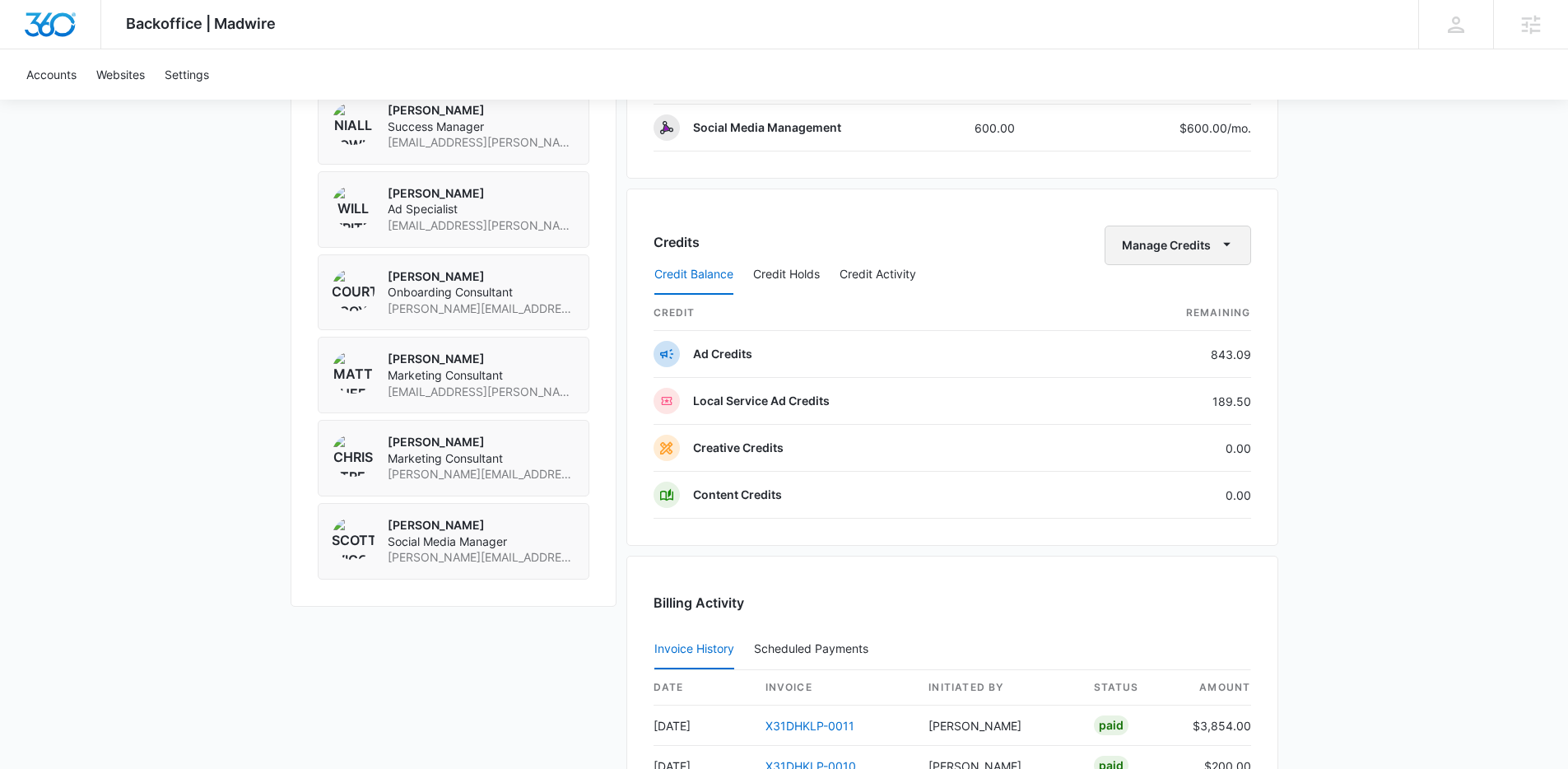
click at [1161, 251] on button "Manage Credits" at bounding box center [1177, 245] width 146 height 39
click at [1160, 292] on div "Transfer Credits" at bounding box center [1169, 298] width 87 height 12
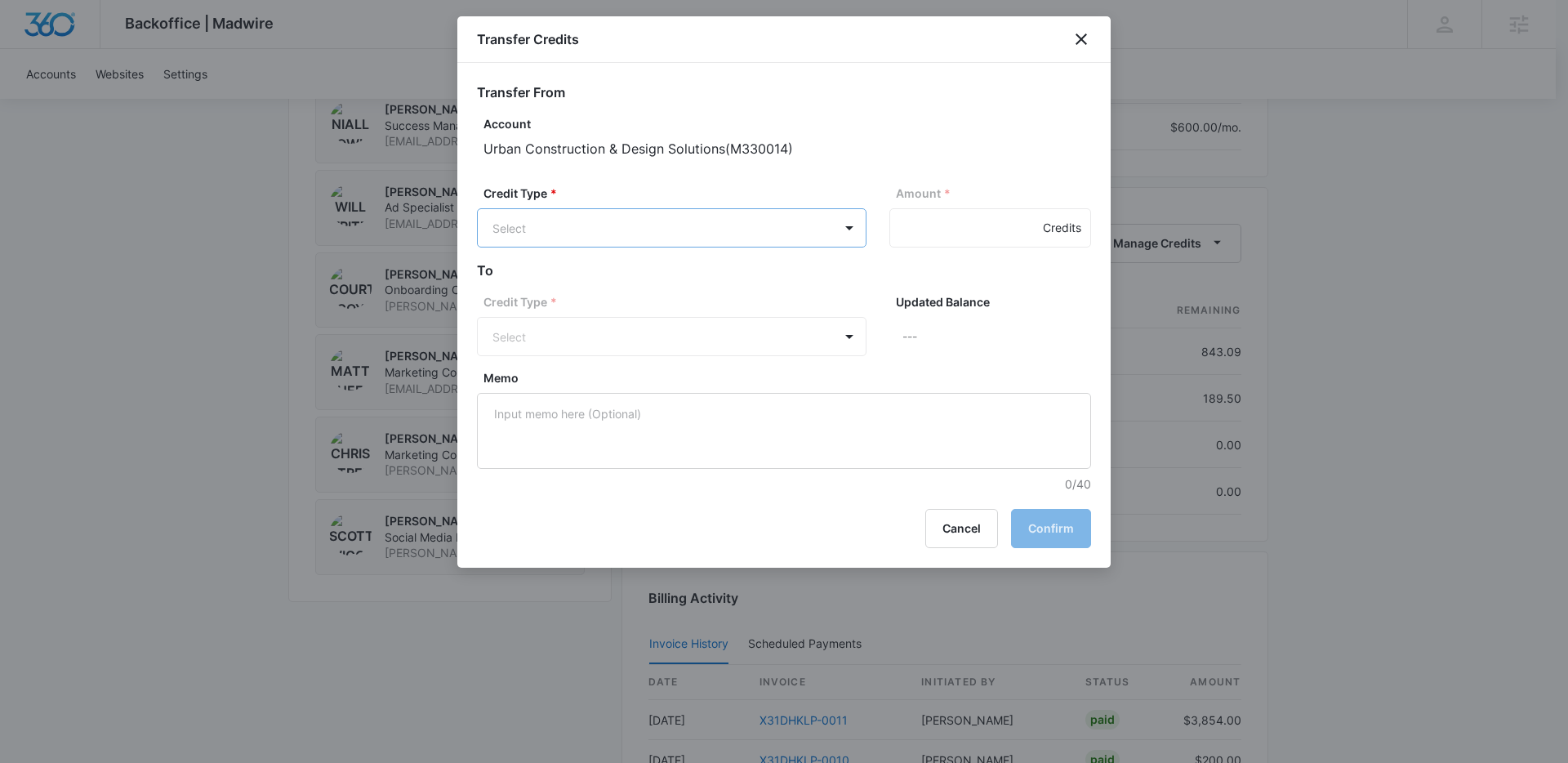
click at [636, 292] on p "Ad Credits (843.09 Credits)" at bounding box center [610, 290] width 149 height 17
click at [947, 225] on input "Amount *" at bounding box center [991, 227] width 202 height 39
type input "800"
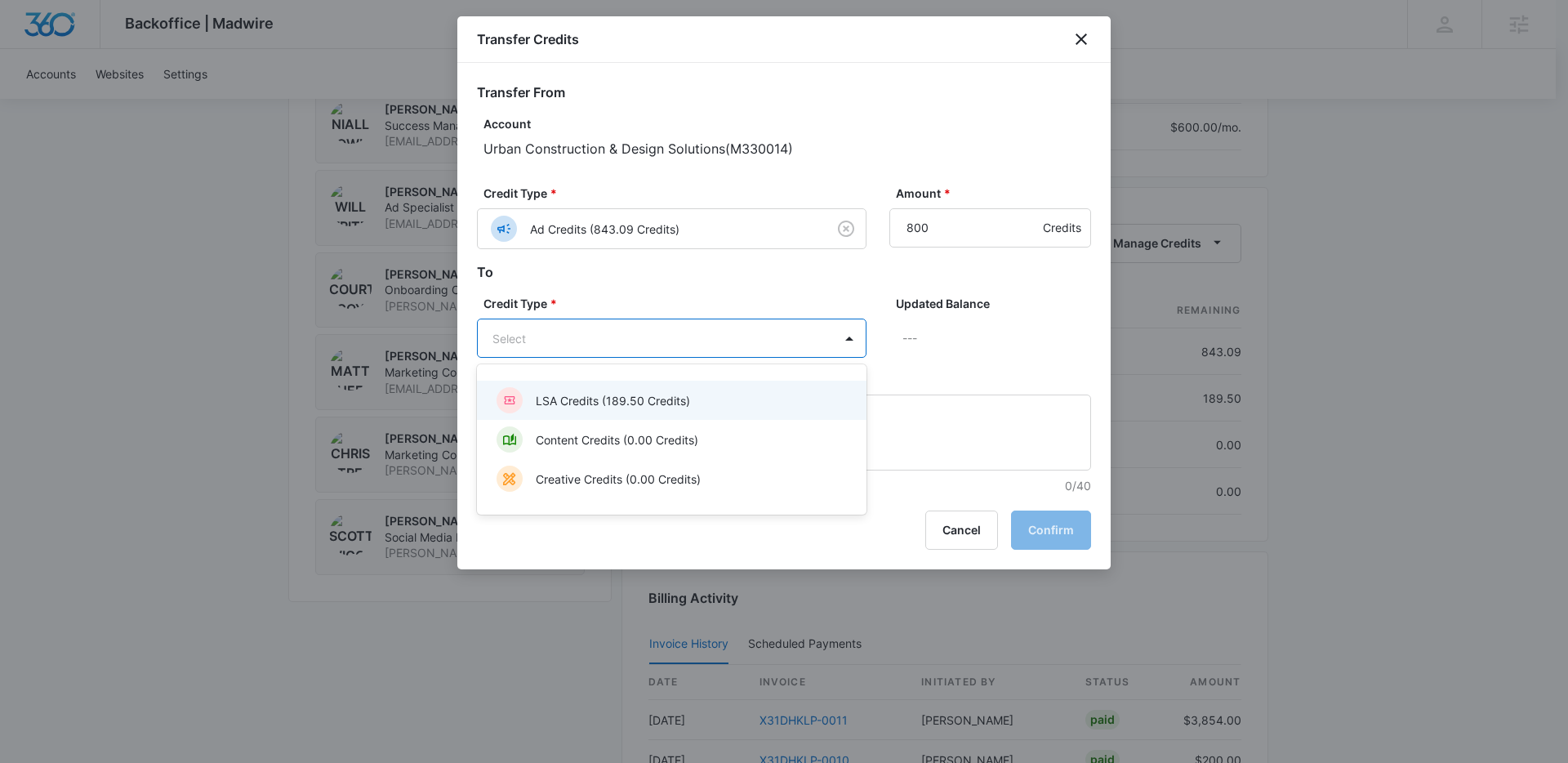
click at [589, 390] on div "LSA Credits (189.50 Credits)" at bounding box center [669, 400] width 347 height 27
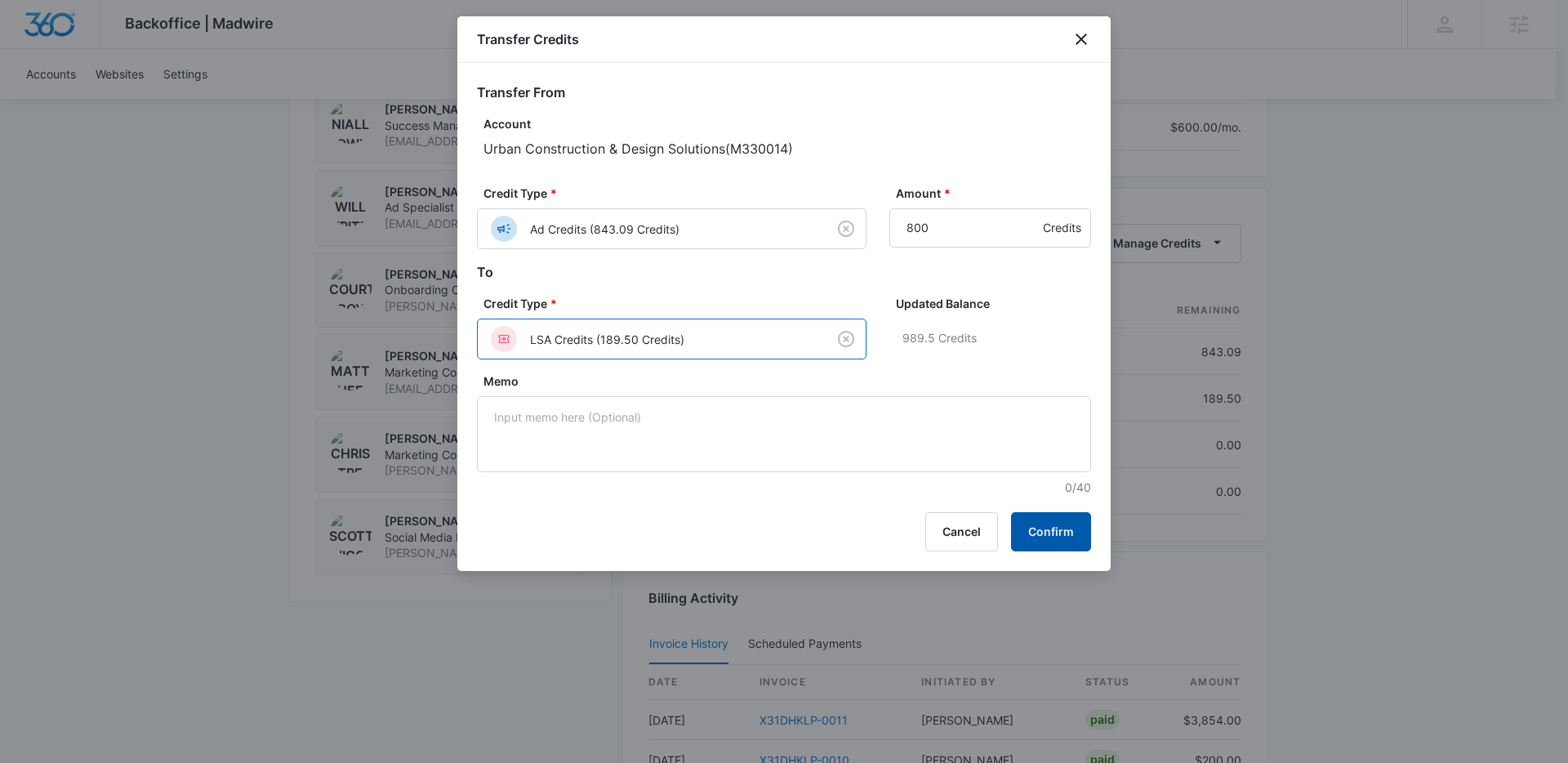
click at [1042, 529] on button "Confirm" at bounding box center [1051, 531] width 80 height 39
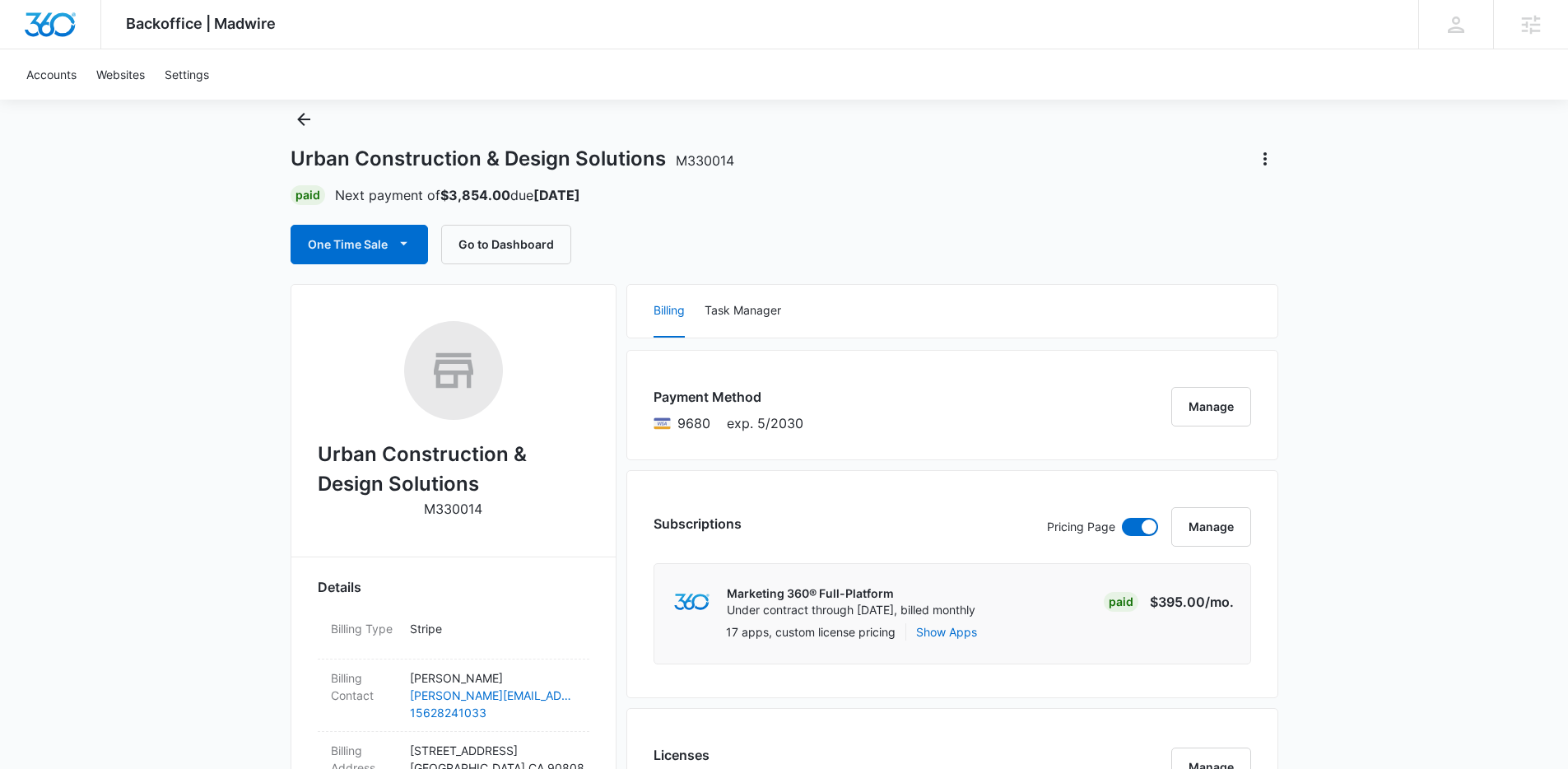
scroll to position [0, 0]
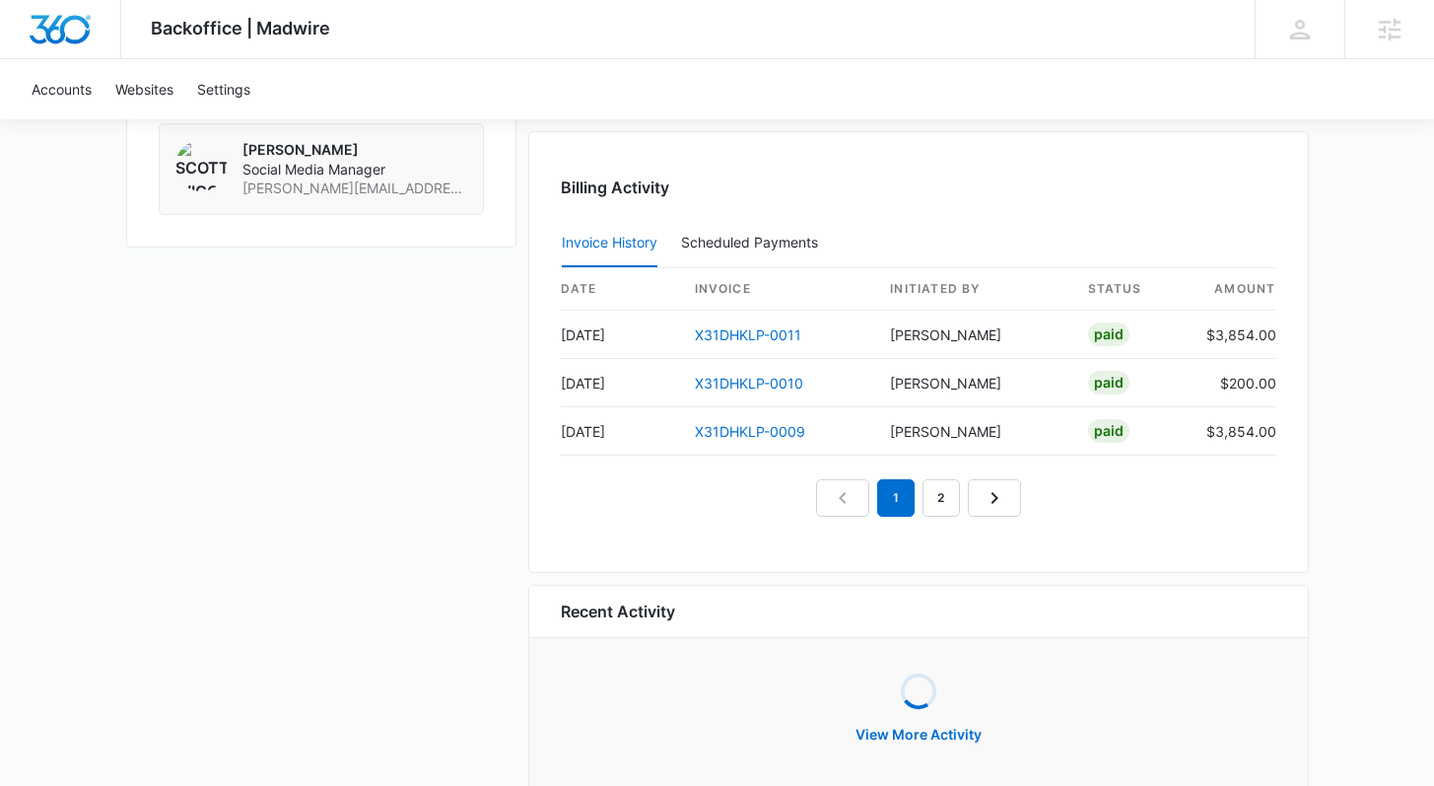
scroll to position [2033, 0]
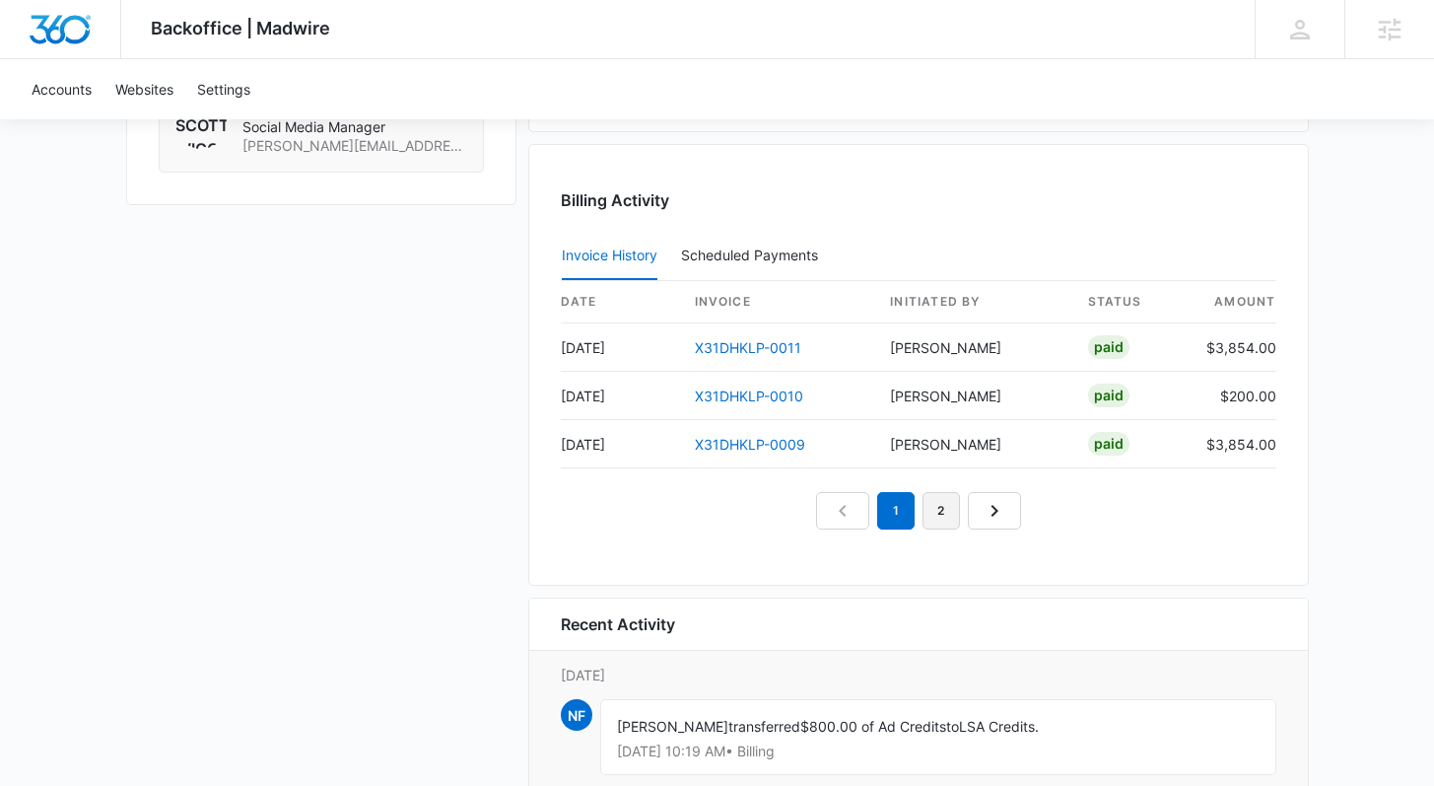
click at [937, 523] on link "2" at bounding box center [941, 510] width 37 height 37
click at [950, 506] on link "3" at bounding box center [963, 510] width 37 height 37
click at [966, 507] on nav "1 2 3 4" at bounding box center [919, 510] width 296 height 37
click at [977, 507] on link "4" at bounding box center [986, 510] width 37 height 37
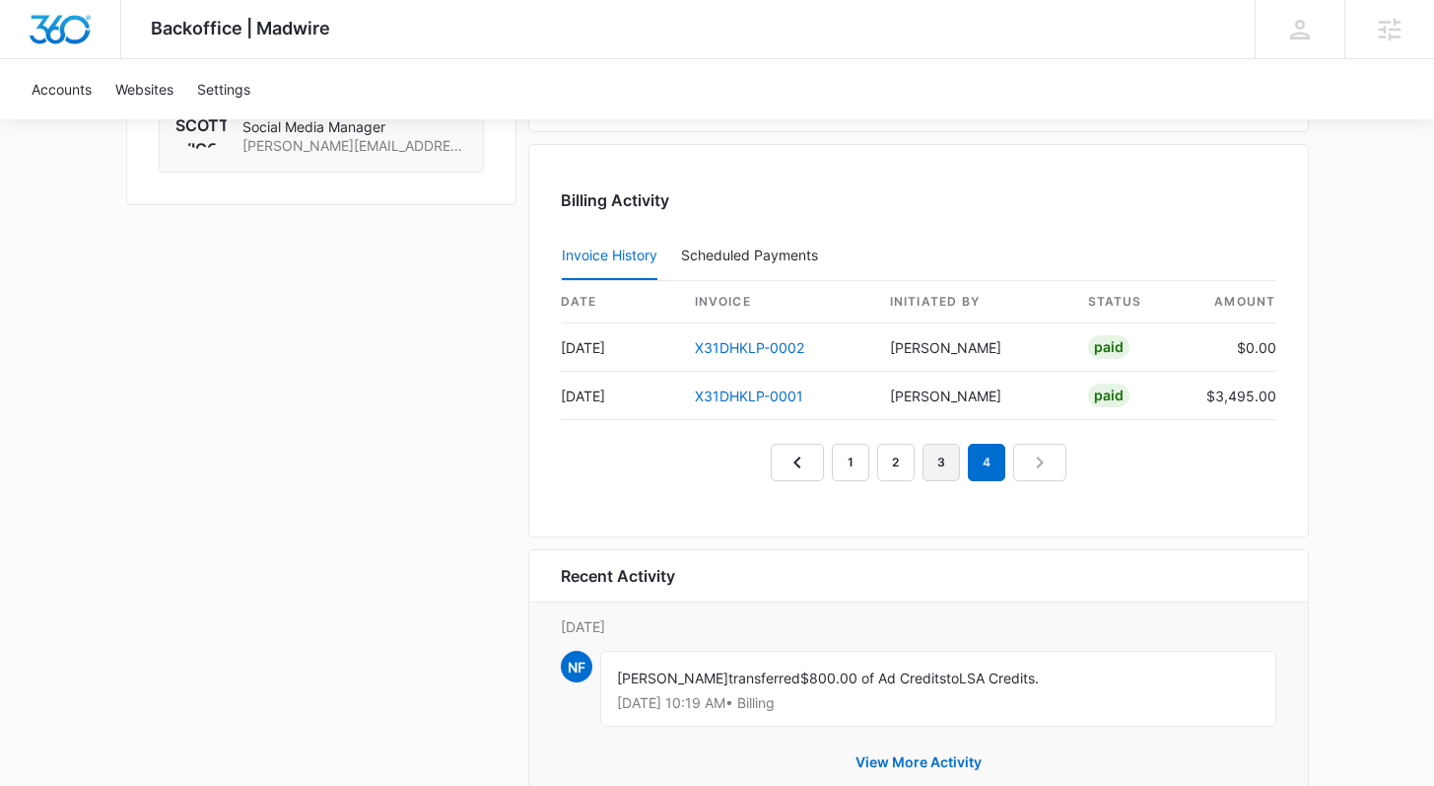
click at [947, 469] on link "3" at bounding box center [941, 462] width 37 height 37
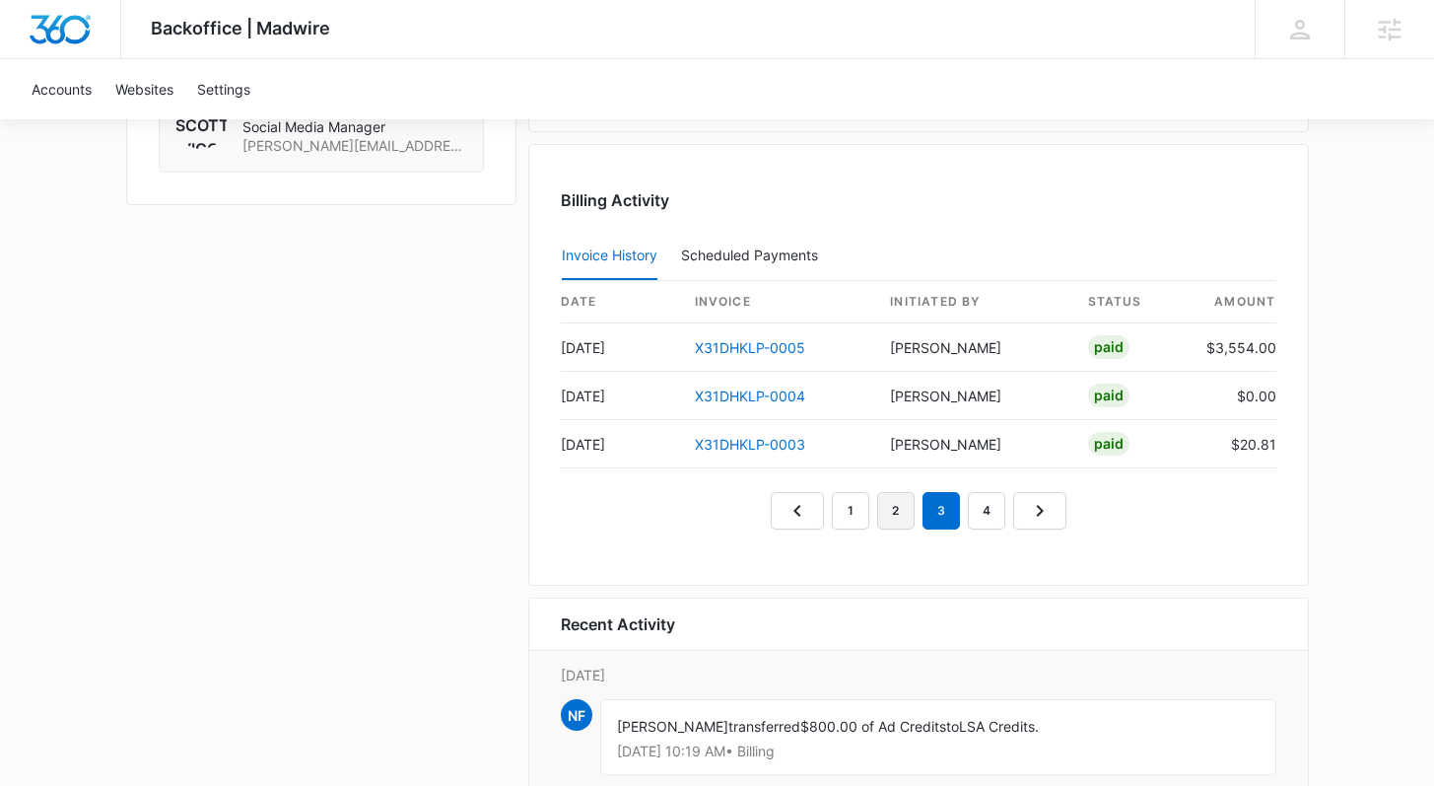
click at [894, 514] on link "2" at bounding box center [895, 510] width 37 height 37
click at [855, 509] on link "1" at bounding box center [850, 510] width 37 height 37
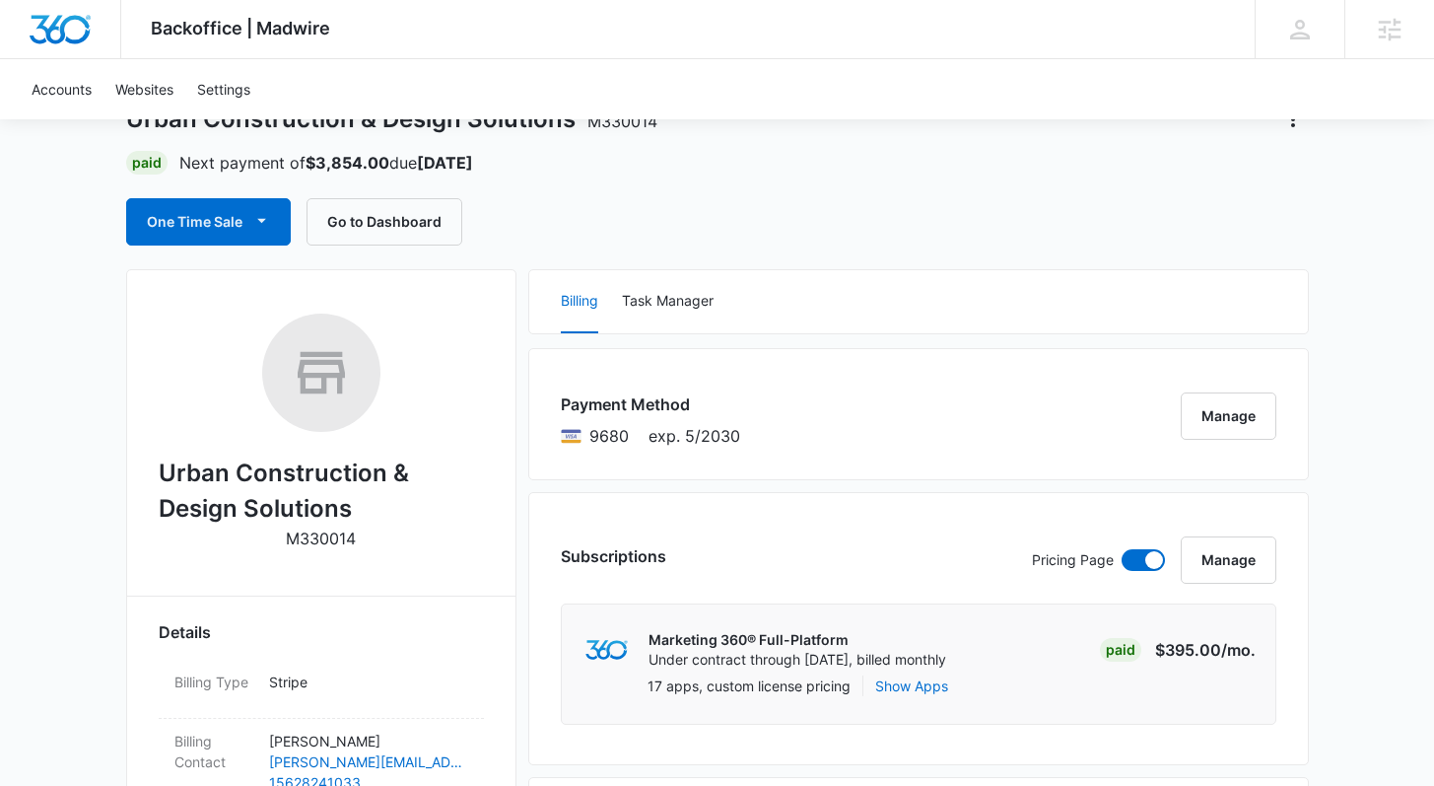
scroll to position [0, 0]
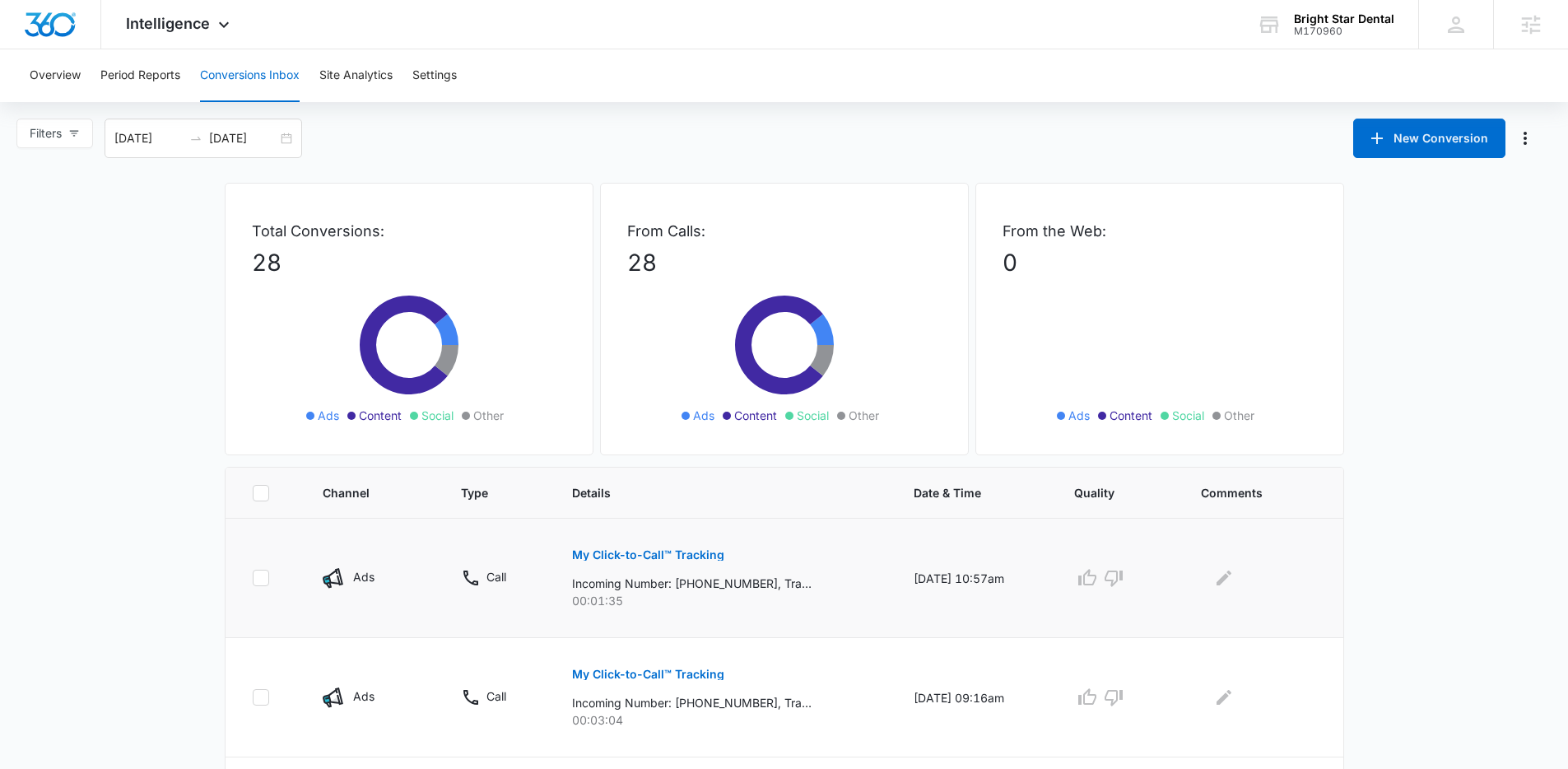
click at [615, 546] on button "My Click-to-Call™ Tracking" at bounding box center [648, 554] width 152 height 39
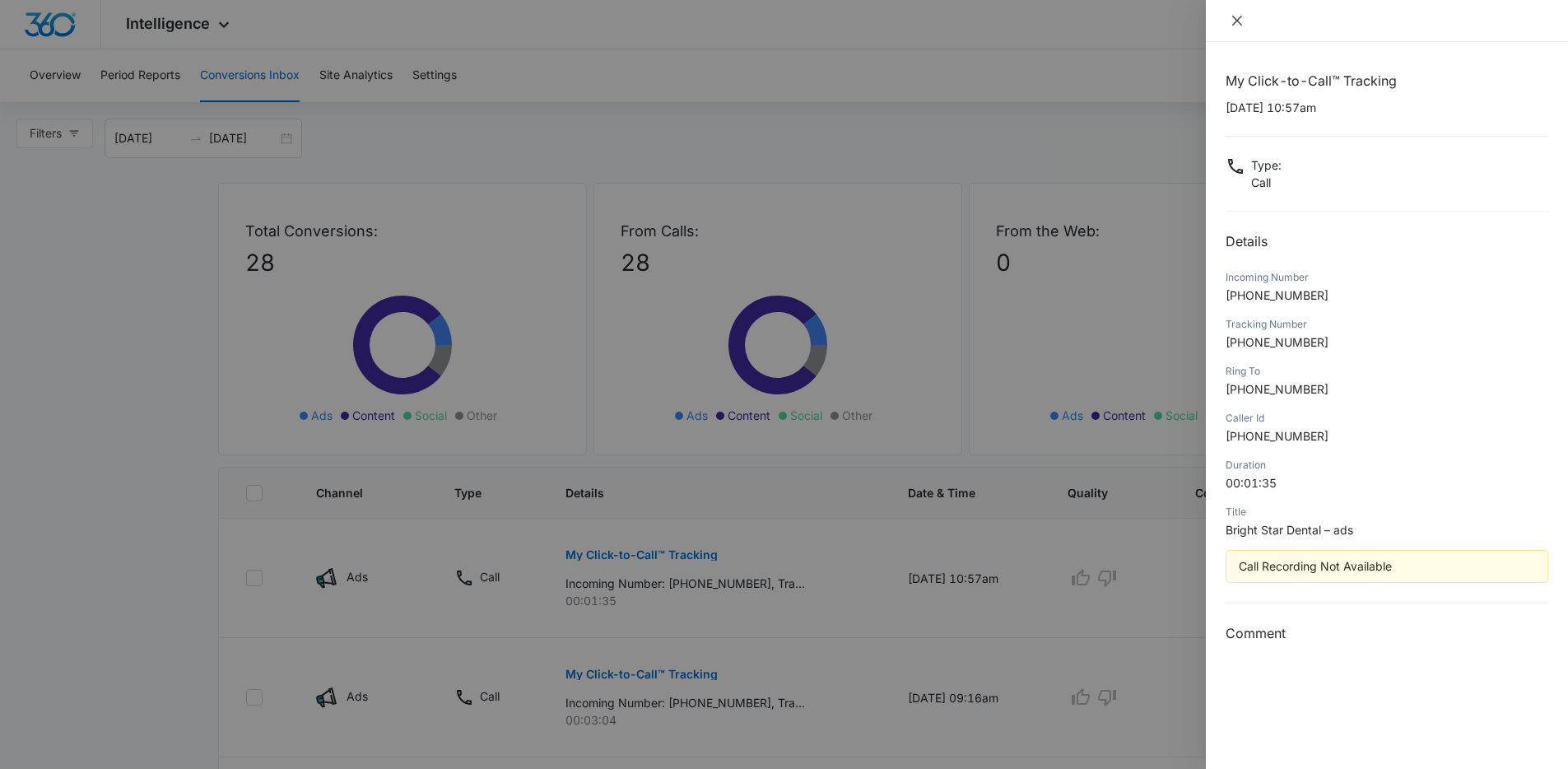
click at [1233, 23] on icon "close" at bounding box center [1237, 21] width 13 height 13
